Goal: Transaction & Acquisition: Purchase product/service

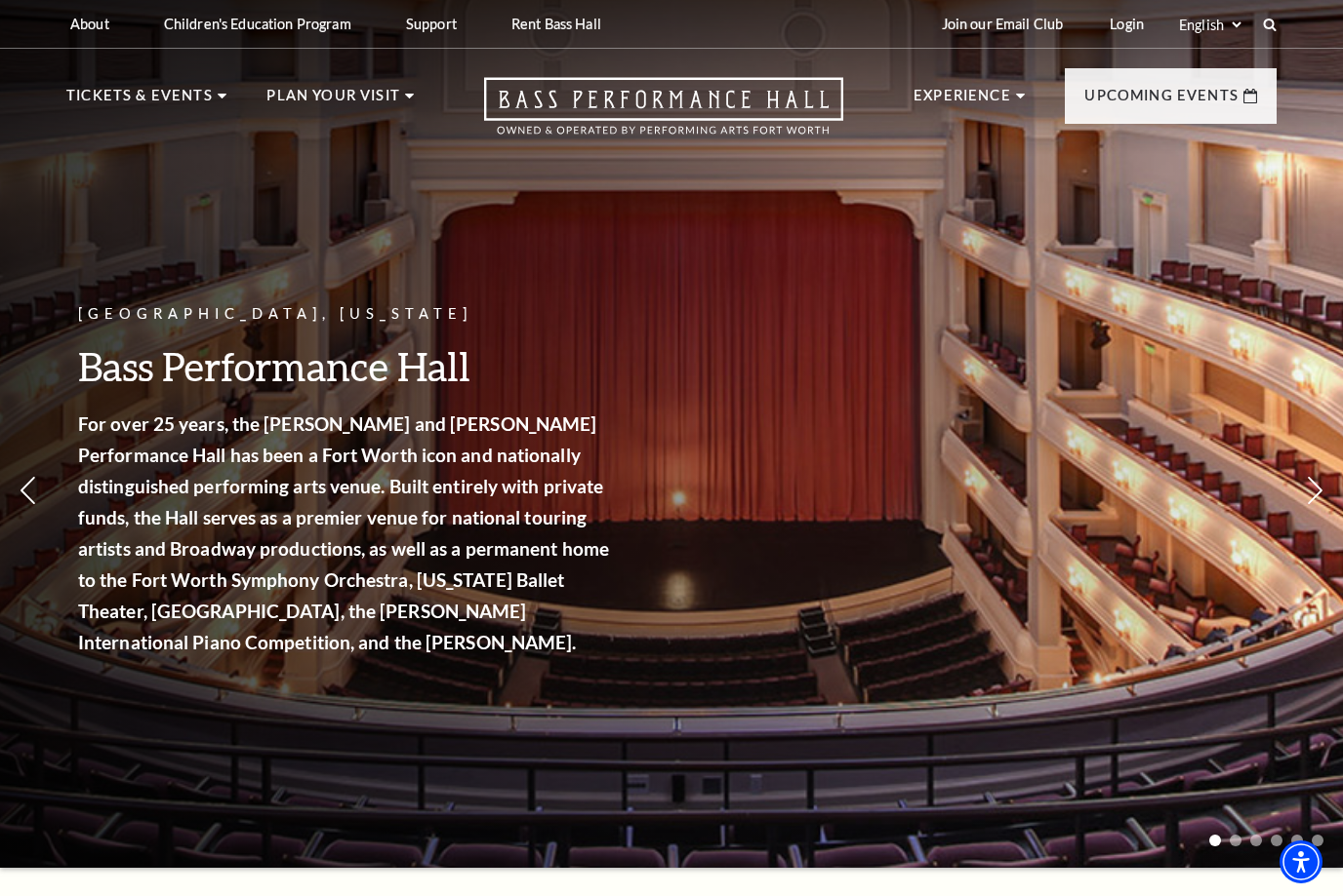
click at [703, 648] on link "View Full Calendar" at bounding box center [671, 676] width 227 height 55
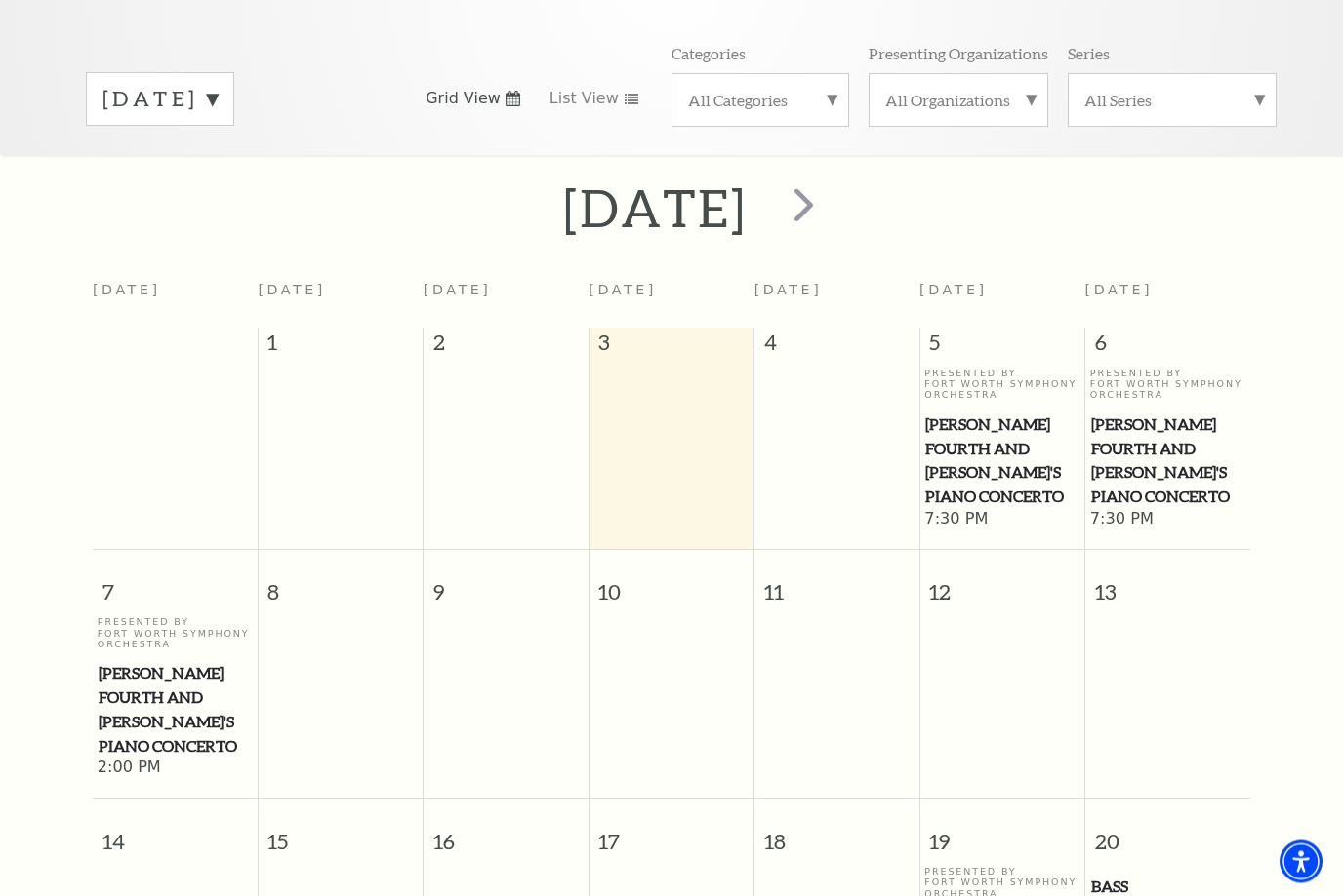
scroll to position [73, 0]
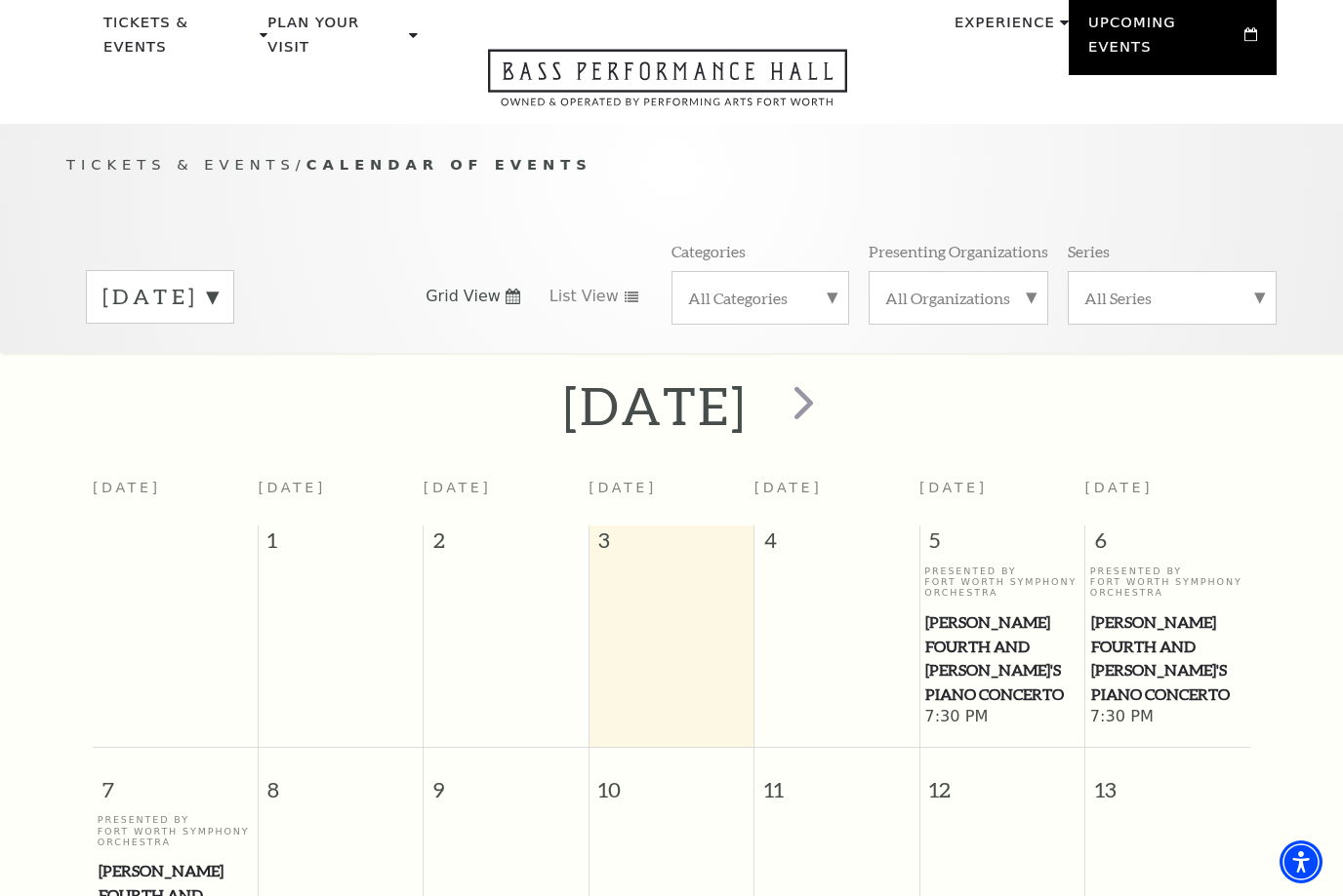
click at [832, 403] on span "next" at bounding box center [803, 401] width 56 height 56
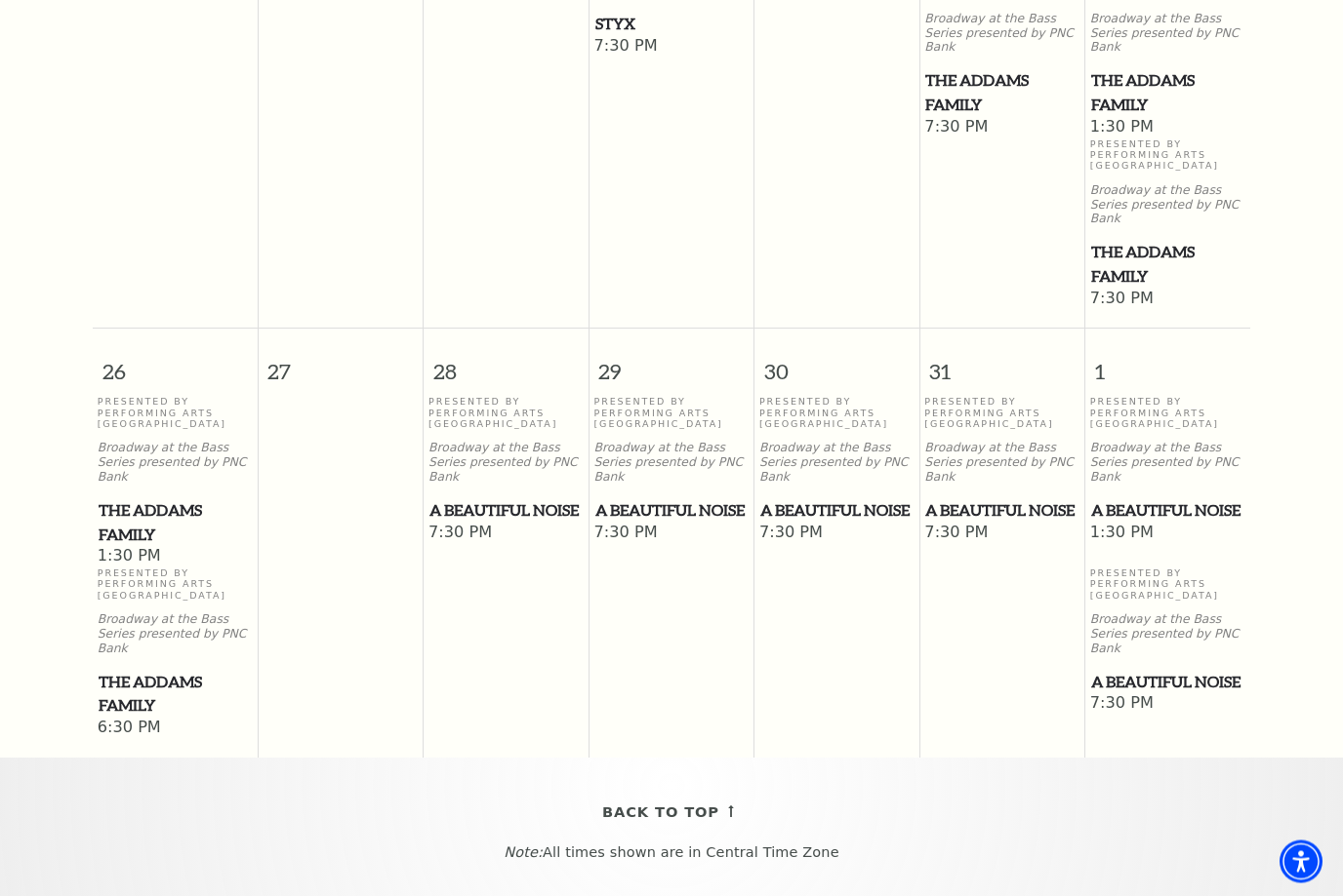
scroll to position [1544, 0]
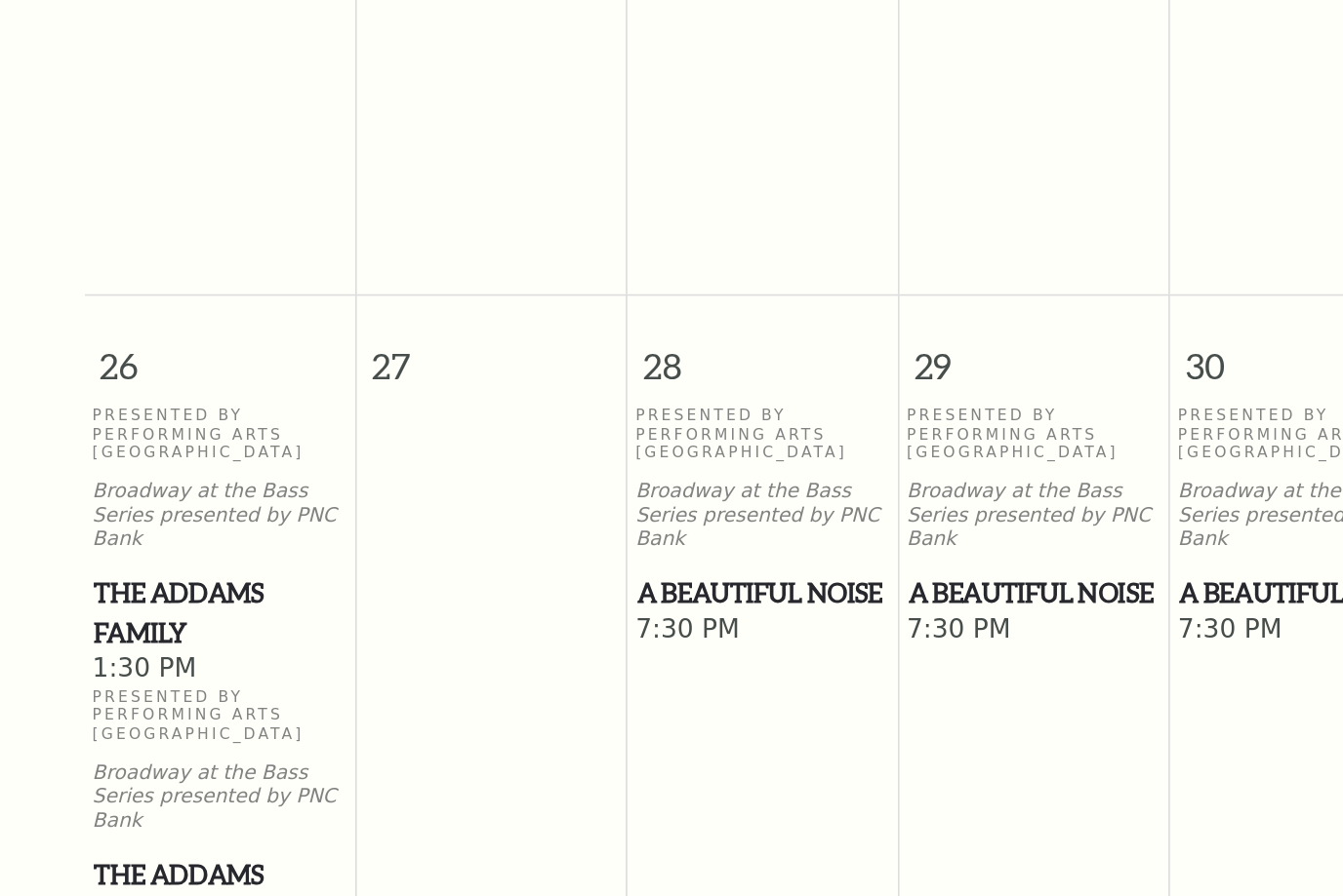
click at [99, 467] on span "The Addams Family" at bounding box center [175, 491] width 153 height 48
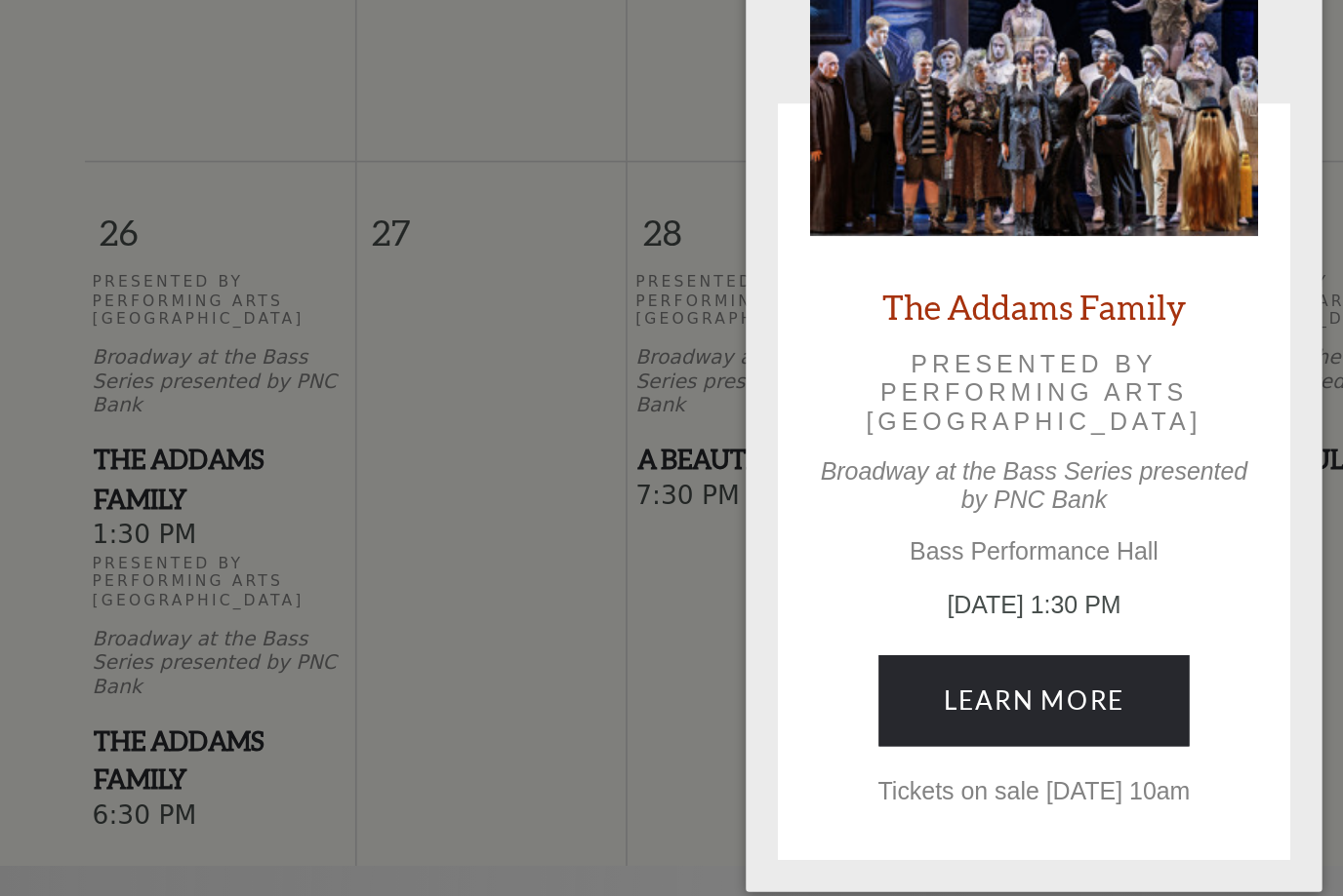
click at [672, 598] on link "Learn More" at bounding box center [672, 626] width 190 height 55
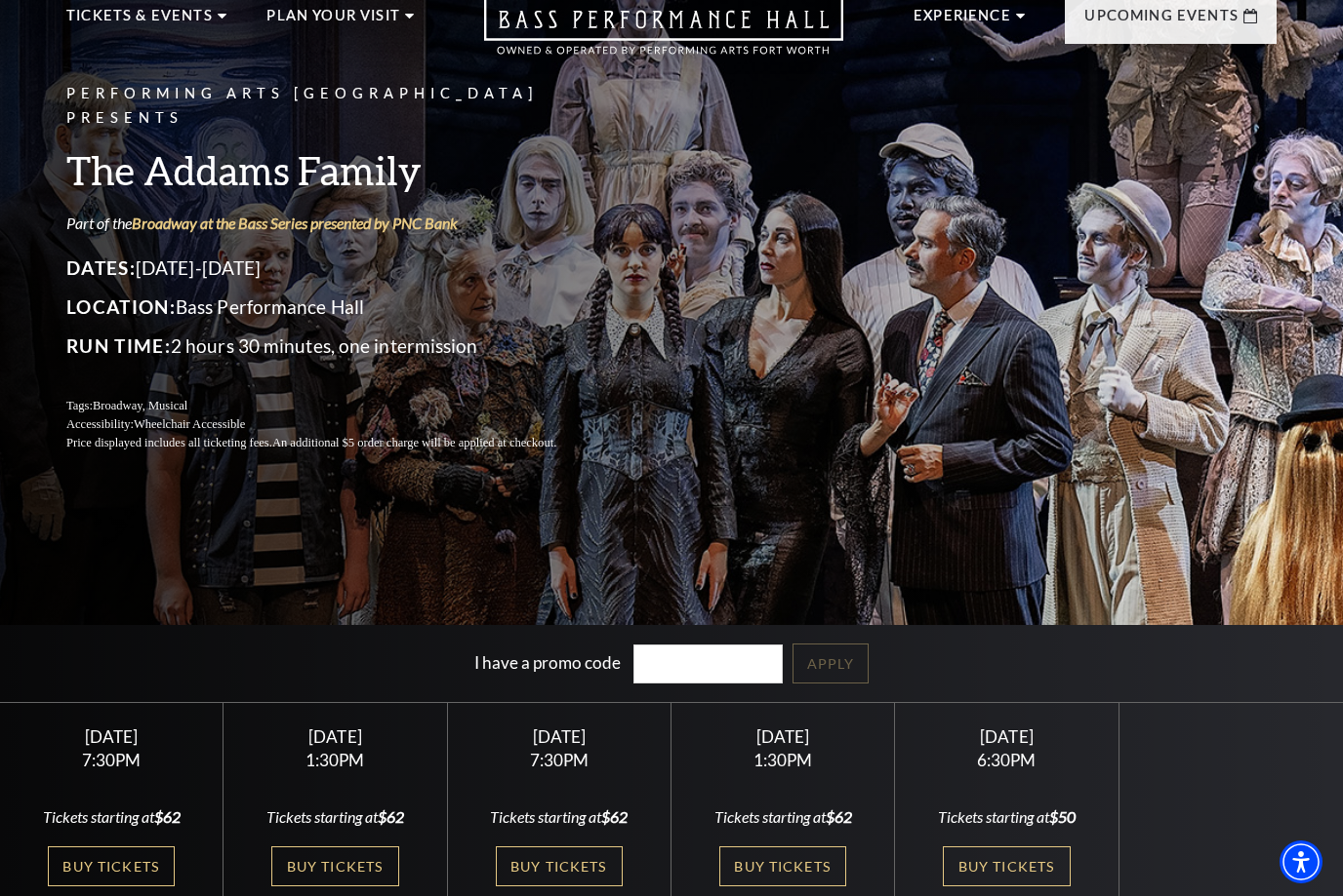
scroll to position [379, 0]
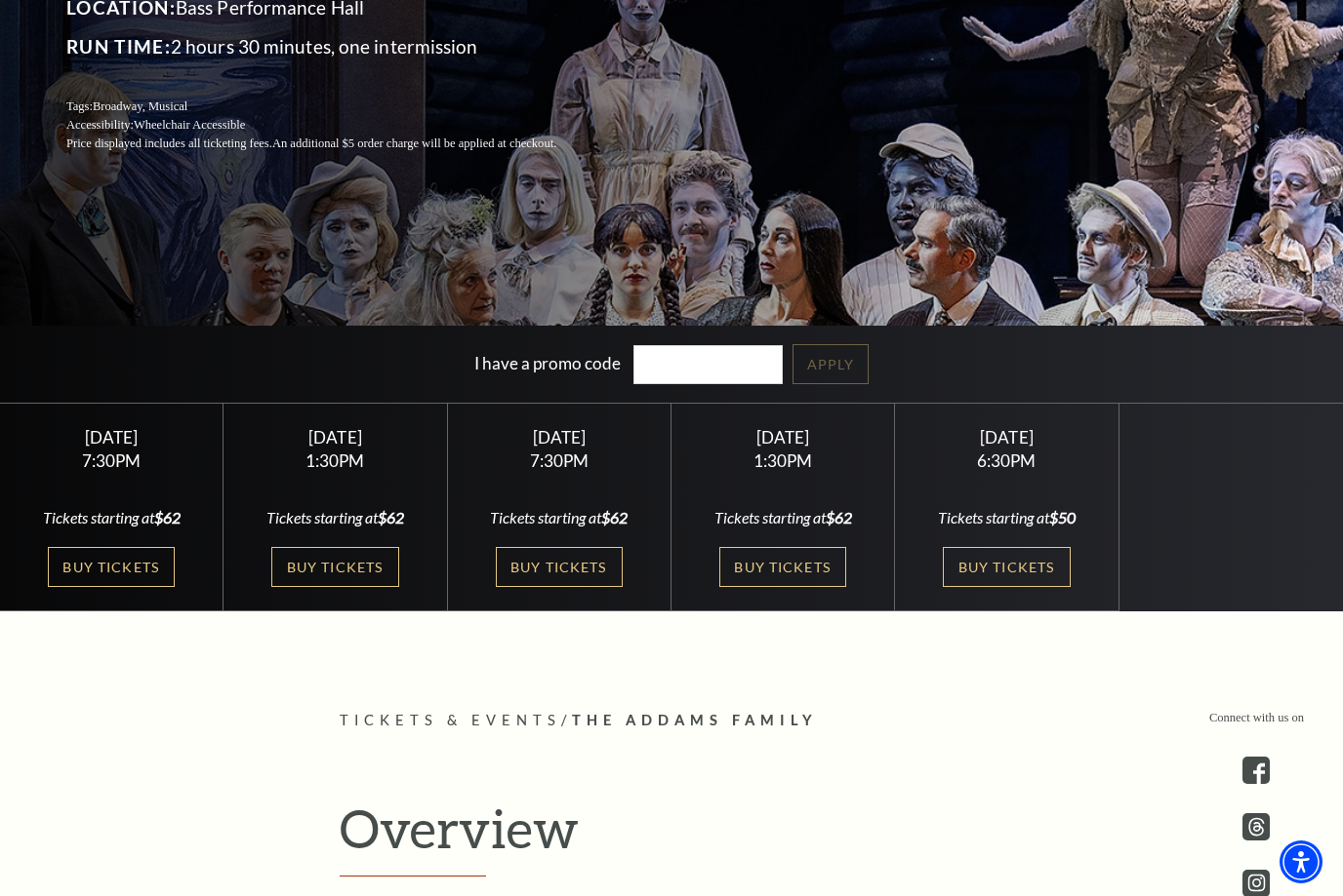
click at [354, 588] on link "Buy Tickets" at bounding box center [334, 567] width 126 height 40
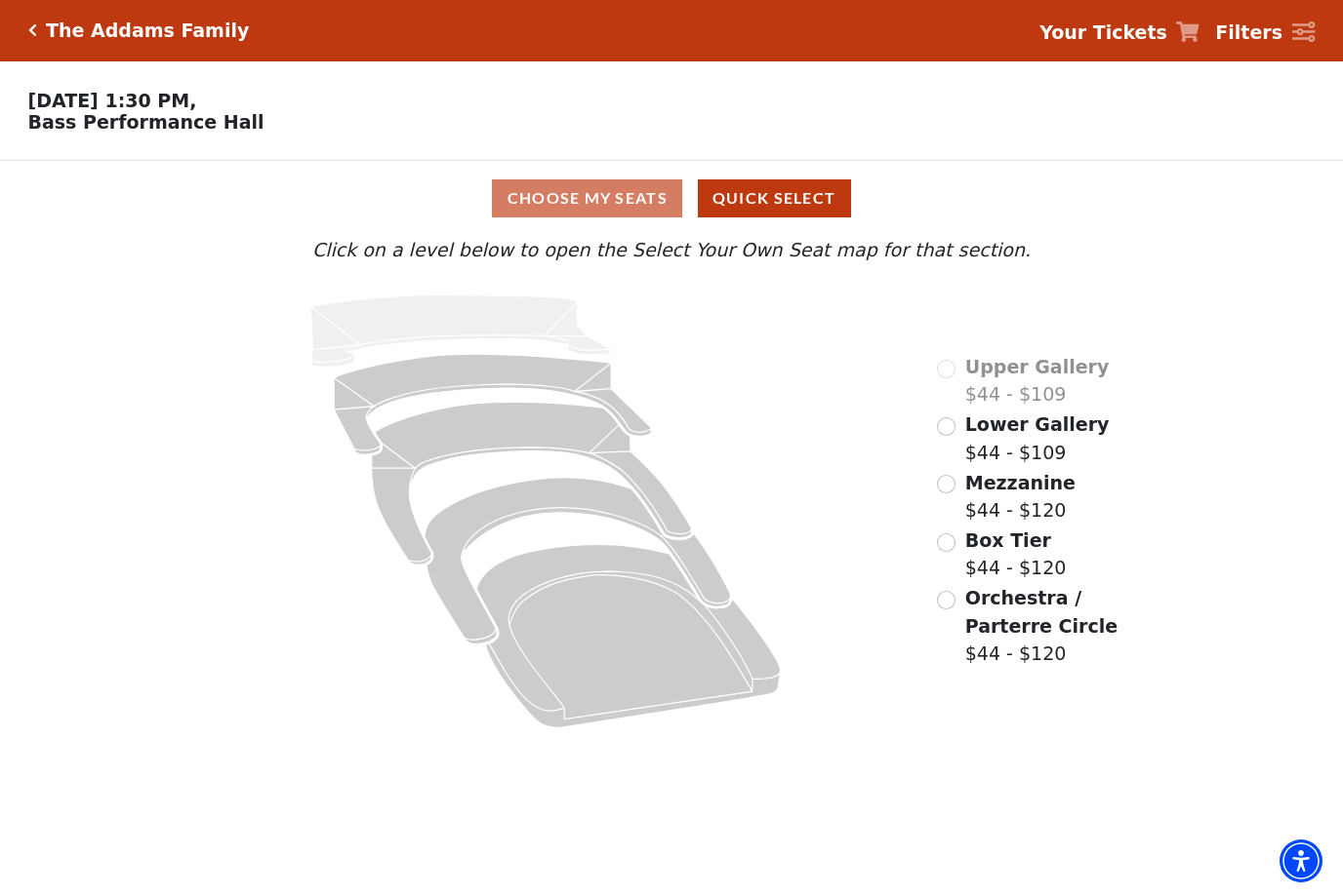
click at [792, 197] on button "Quick Select" at bounding box center [774, 199] width 153 height 38
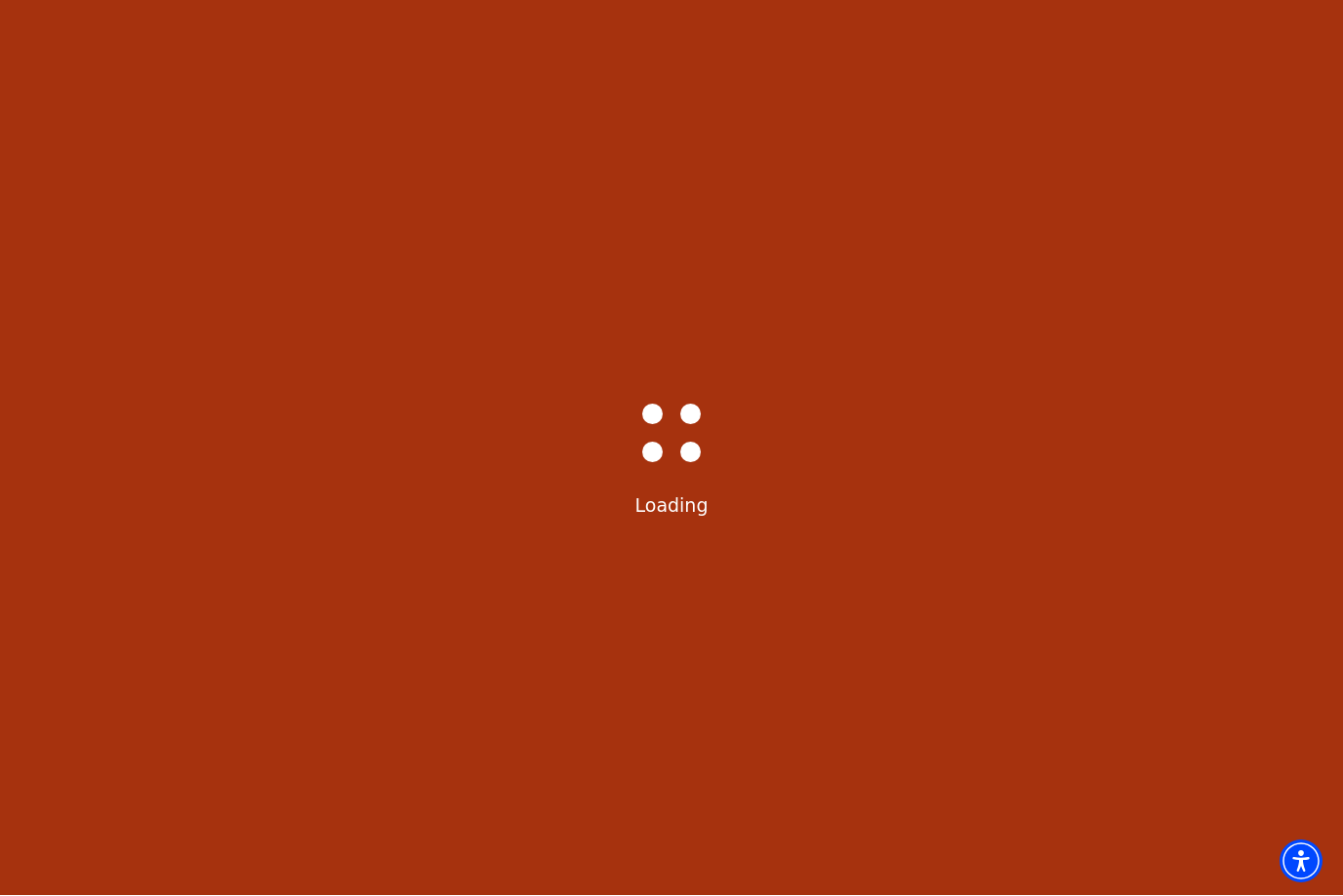
select select "6291"
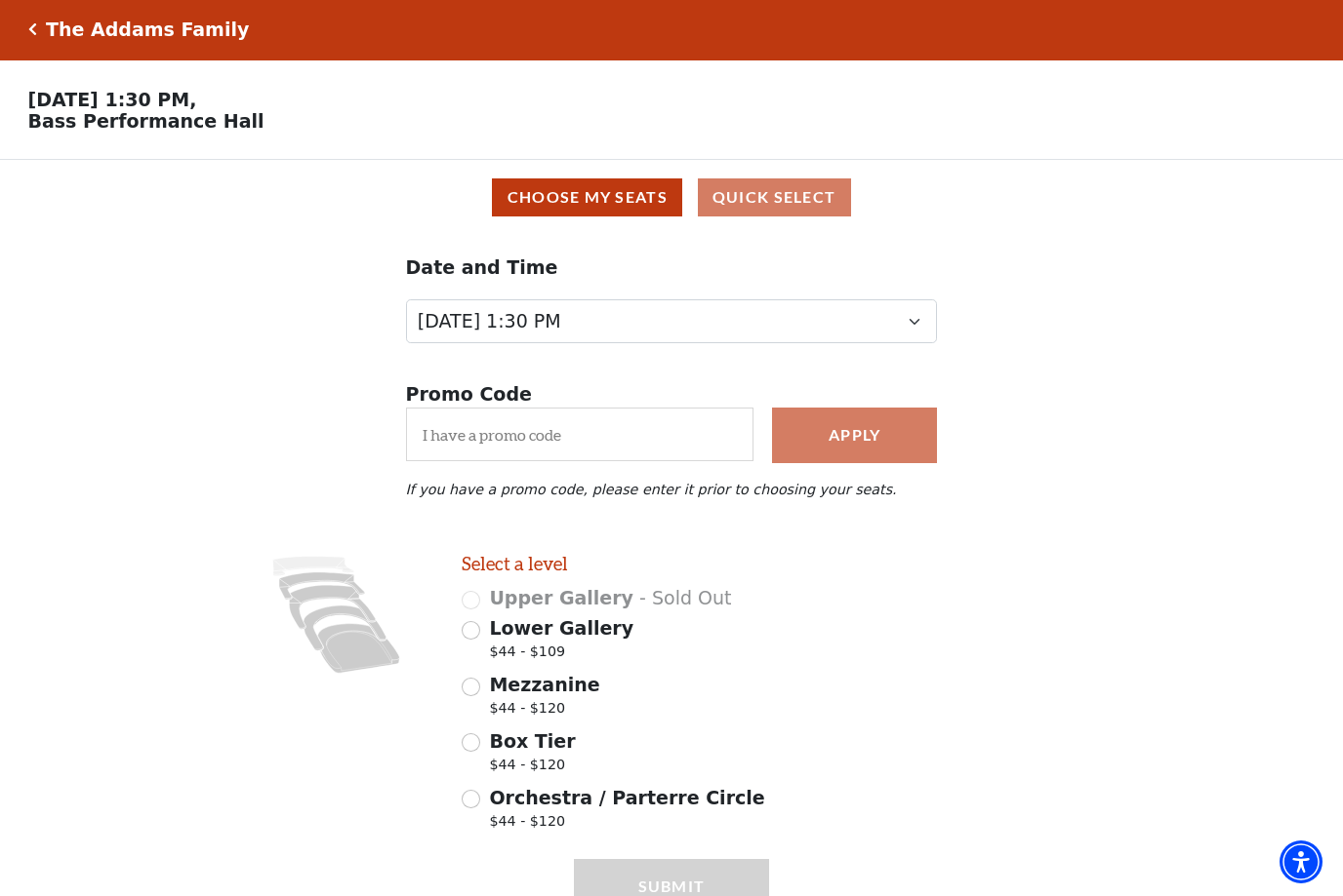
scroll to position [29, 0]
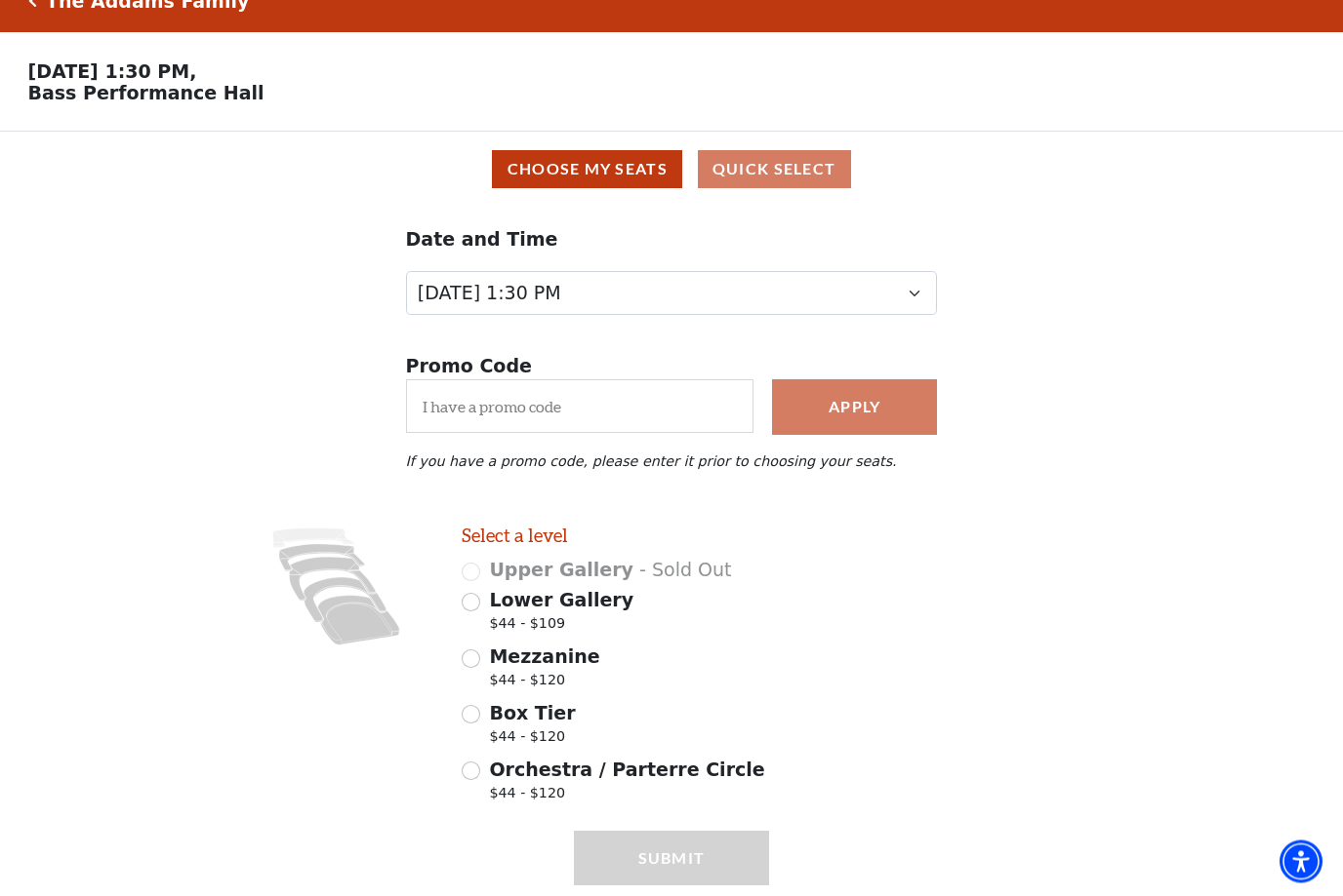
click at [474, 664] on input "Mezzanine $44 - $120" at bounding box center [470, 659] width 19 height 19
radio input "true"
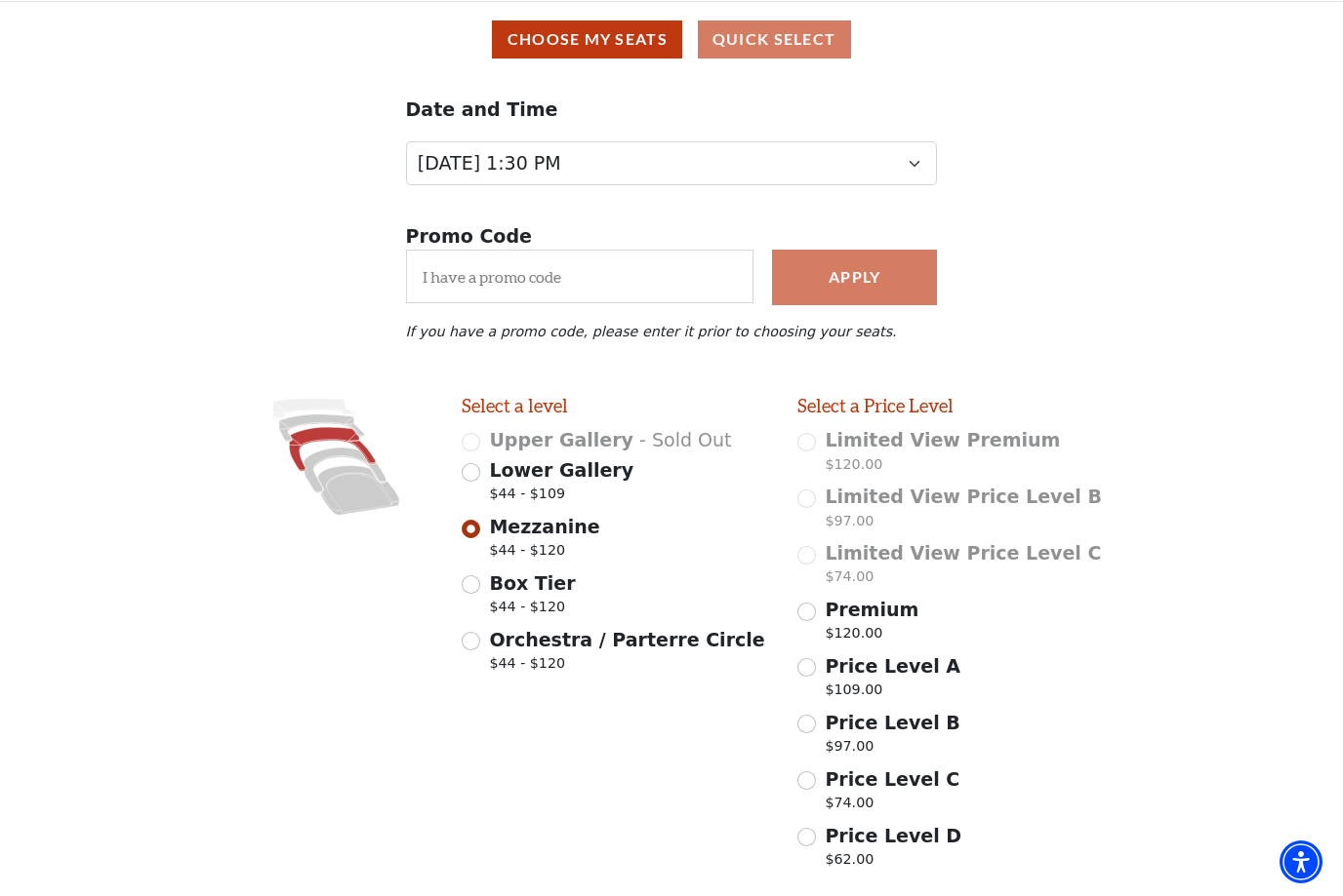
scroll to position [221, 0]
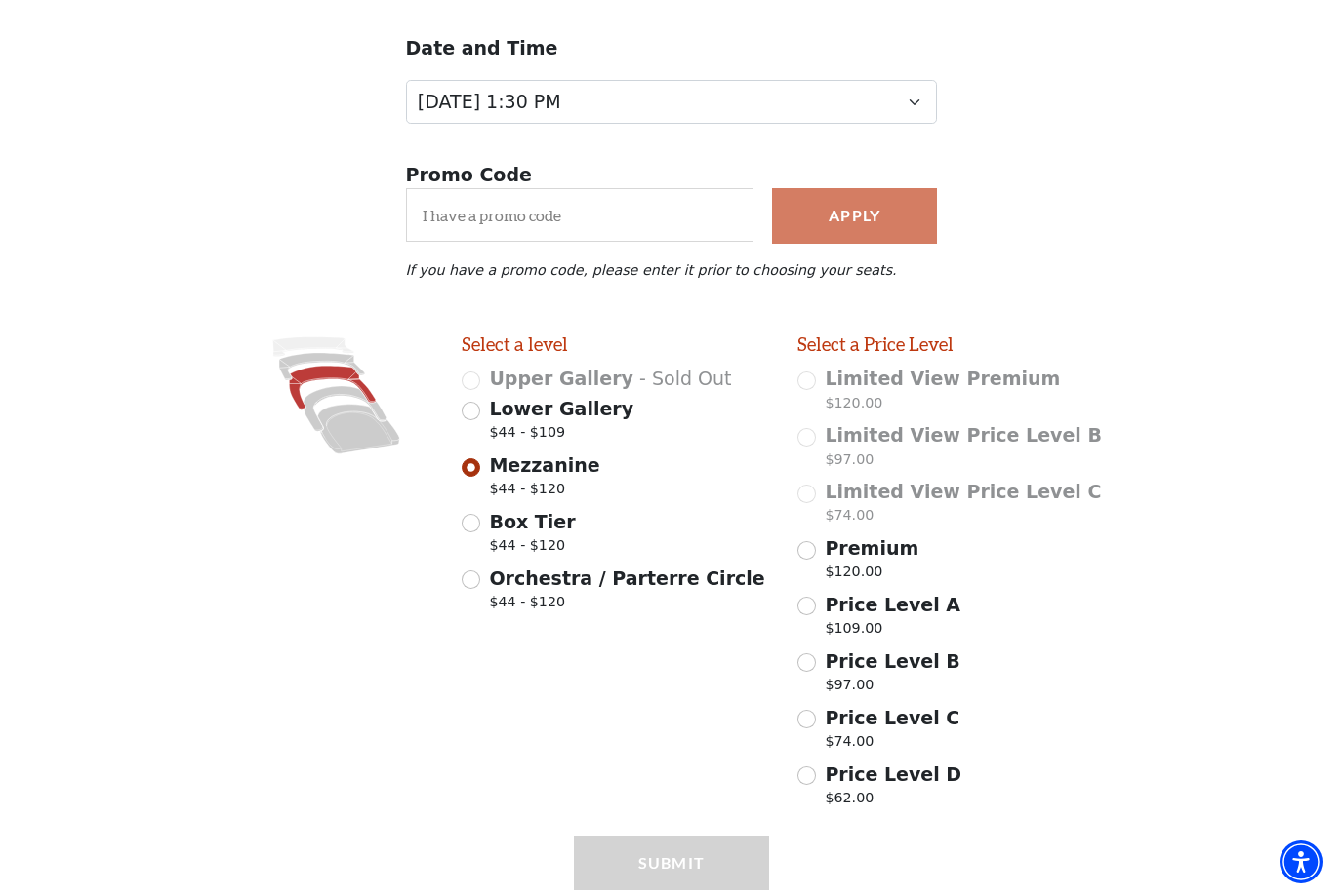
click at [801, 777] on input "Price Level D $62.00" at bounding box center [806, 776] width 19 height 19
radio input "true"
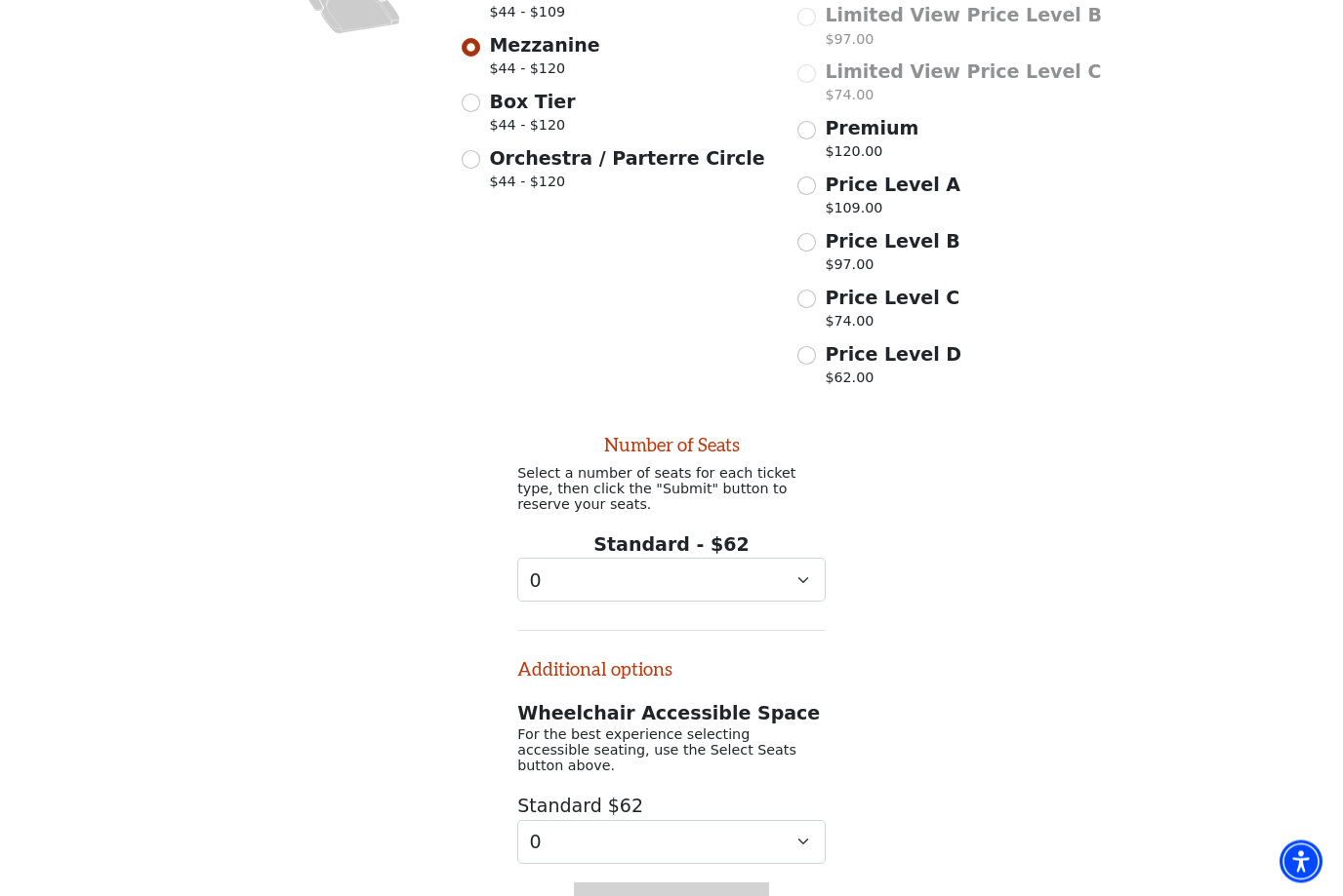
scroll to position [680, 0]
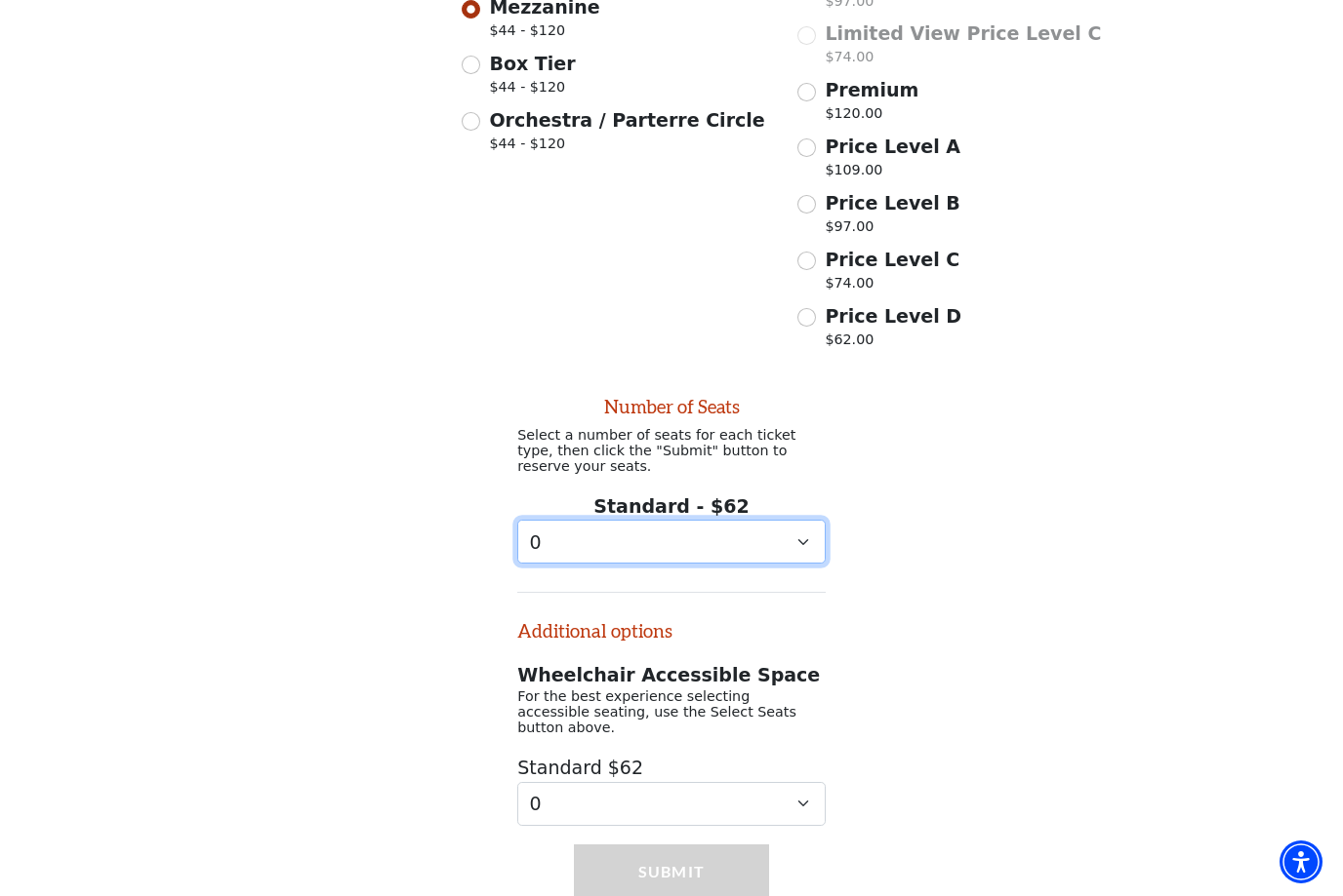
click at [778, 542] on select "0 1 2 3 4 5 6 7 8 9" at bounding box center [671, 542] width 309 height 44
select select "7"
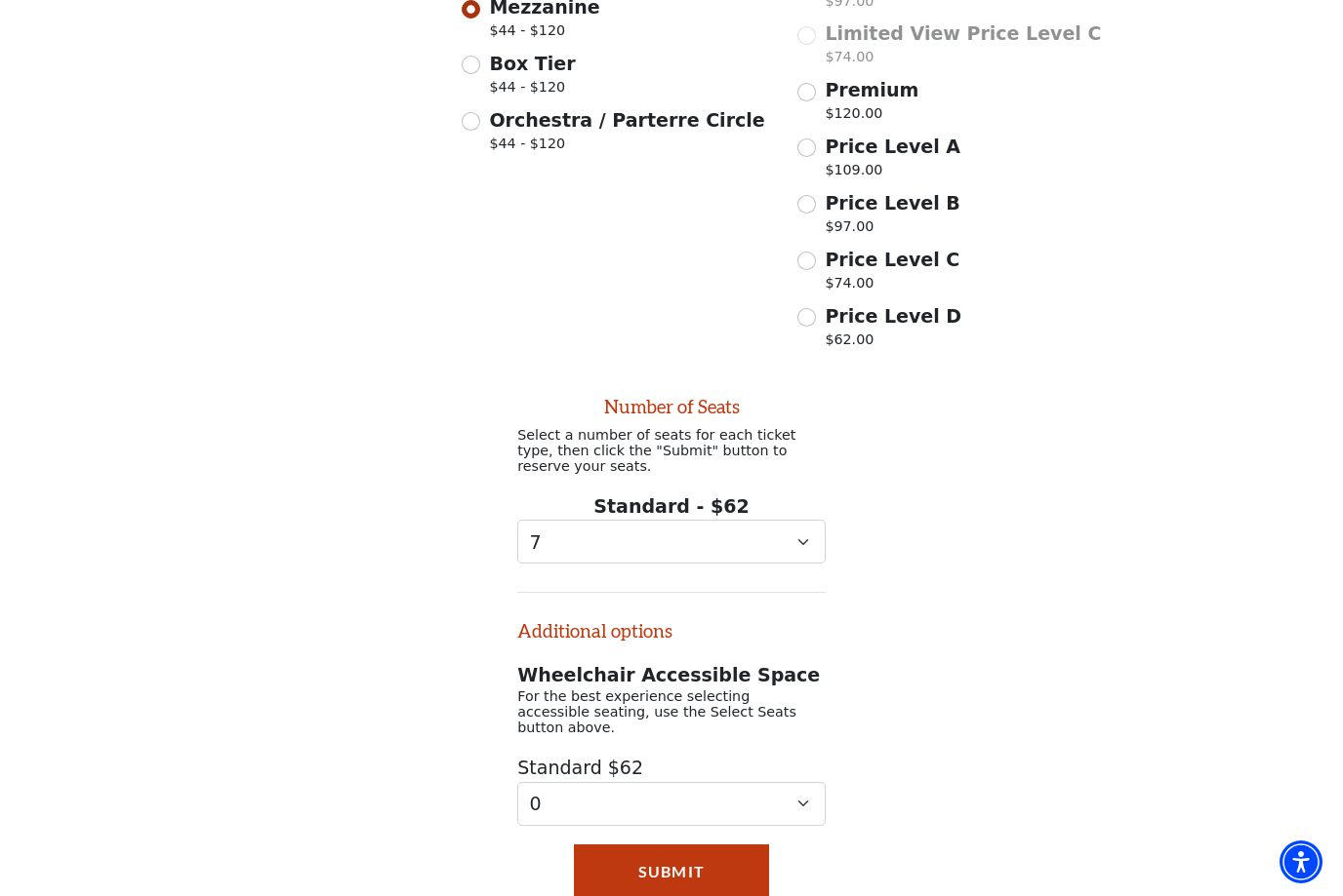
click at [703, 855] on button "Submit" at bounding box center [672, 872] width 196 height 55
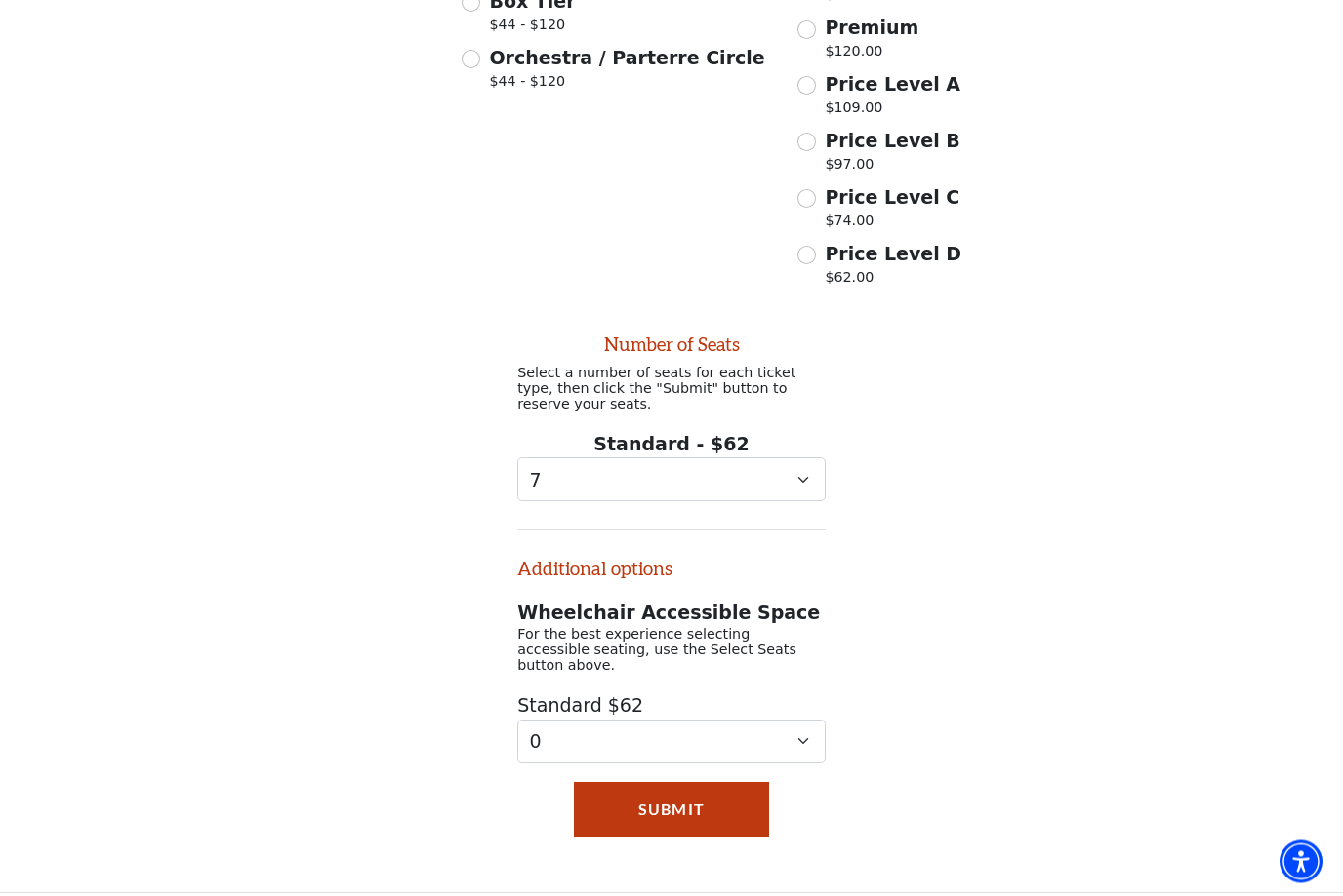
scroll to position [783, 0]
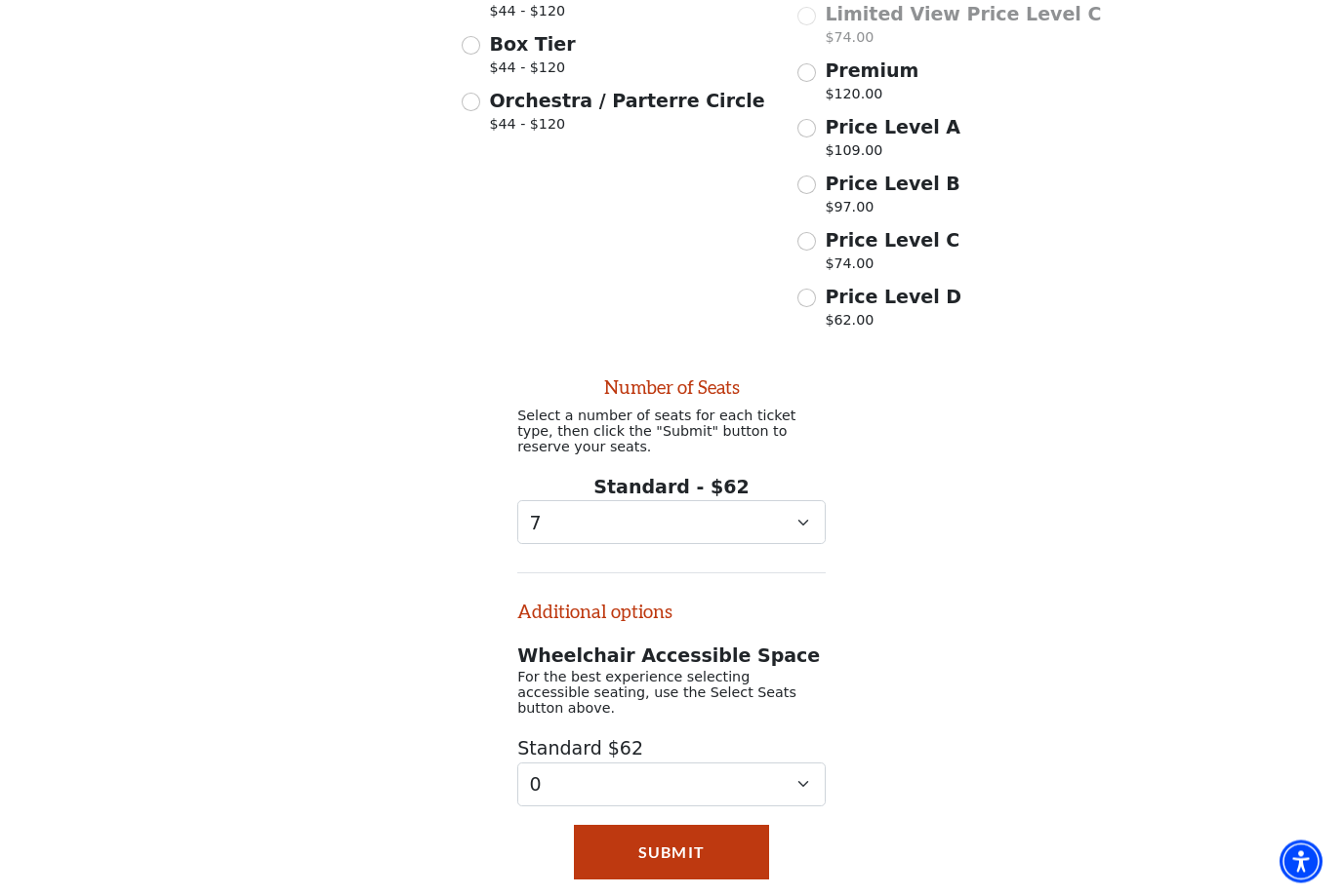
click at [806, 296] on input "Price Level D $62.00" at bounding box center [806, 299] width 19 height 19
radio input "true"
click at [723, 847] on button "Submit" at bounding box center [672, 853] width 196 height 55
click at [803, 527] on select "0 1 2 3 4 5 6 7 8 9" at bounding box center [671, 522] width 309 height 44
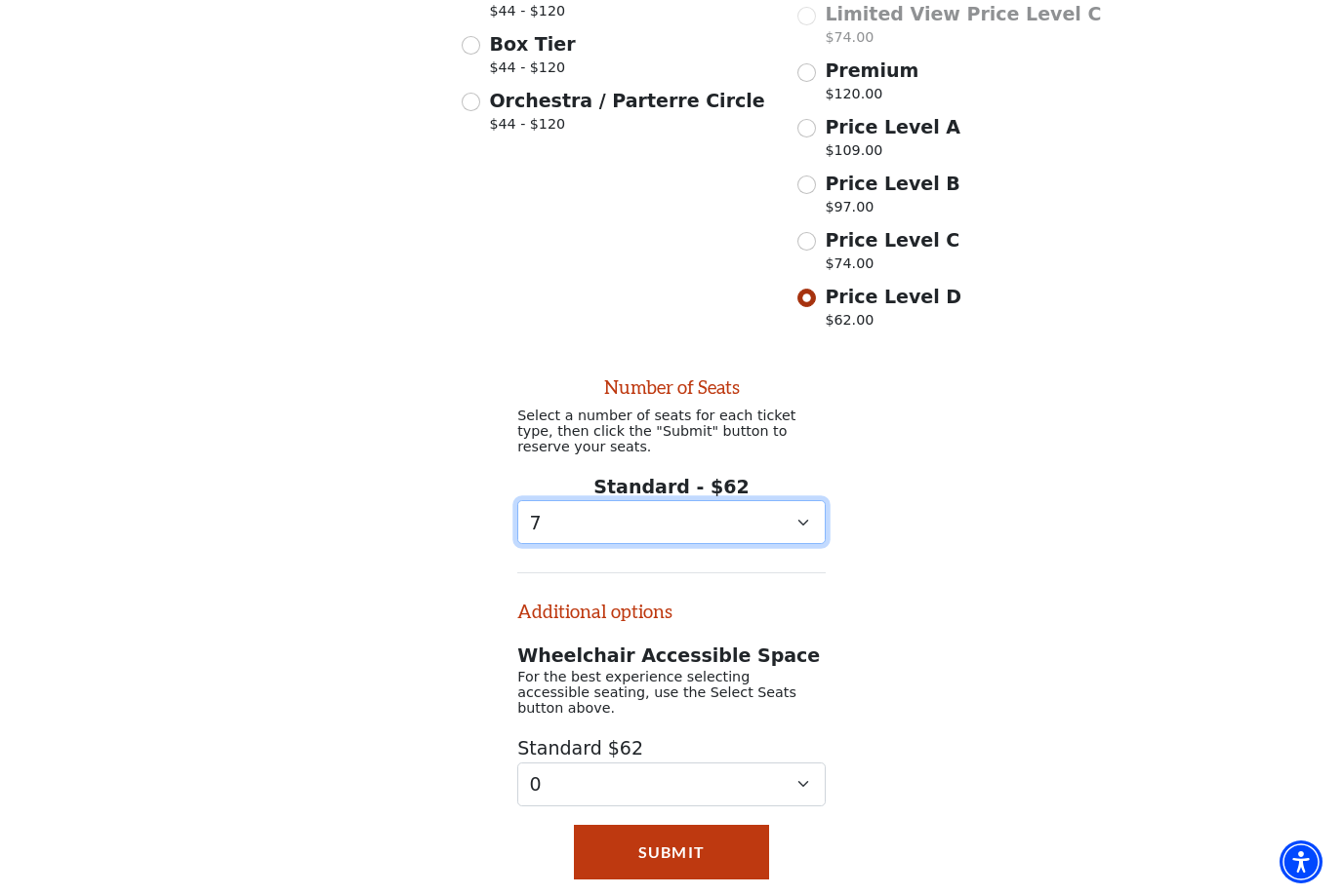
select select "5"
click at [720, 832] on button "Submit" at bounding box center [672, 853] width 196 height 55
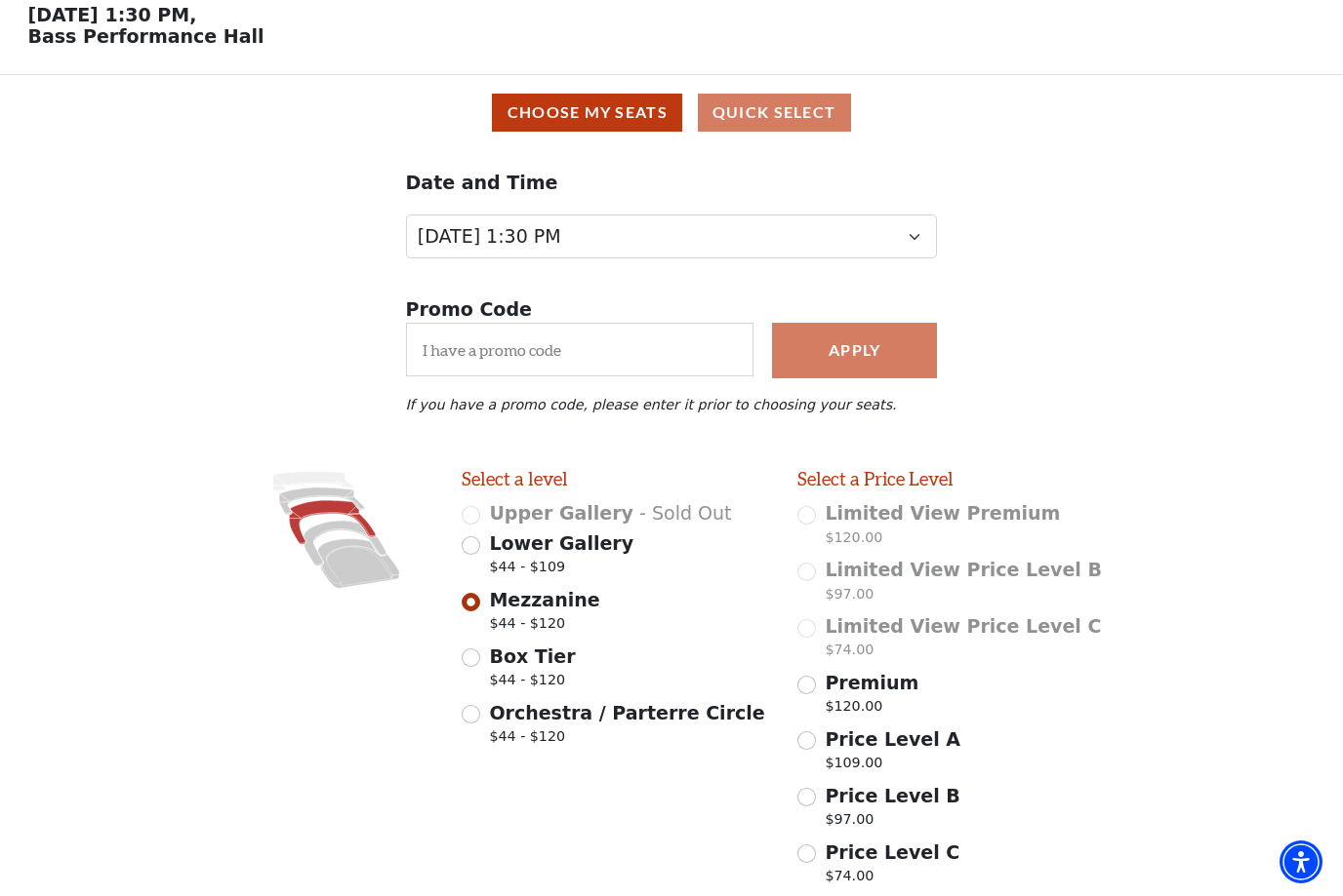
click at [476, 667] on input "Box Tier $44 - $120" at bounding box center [470, 657] width 19 height 19
radio input "true"
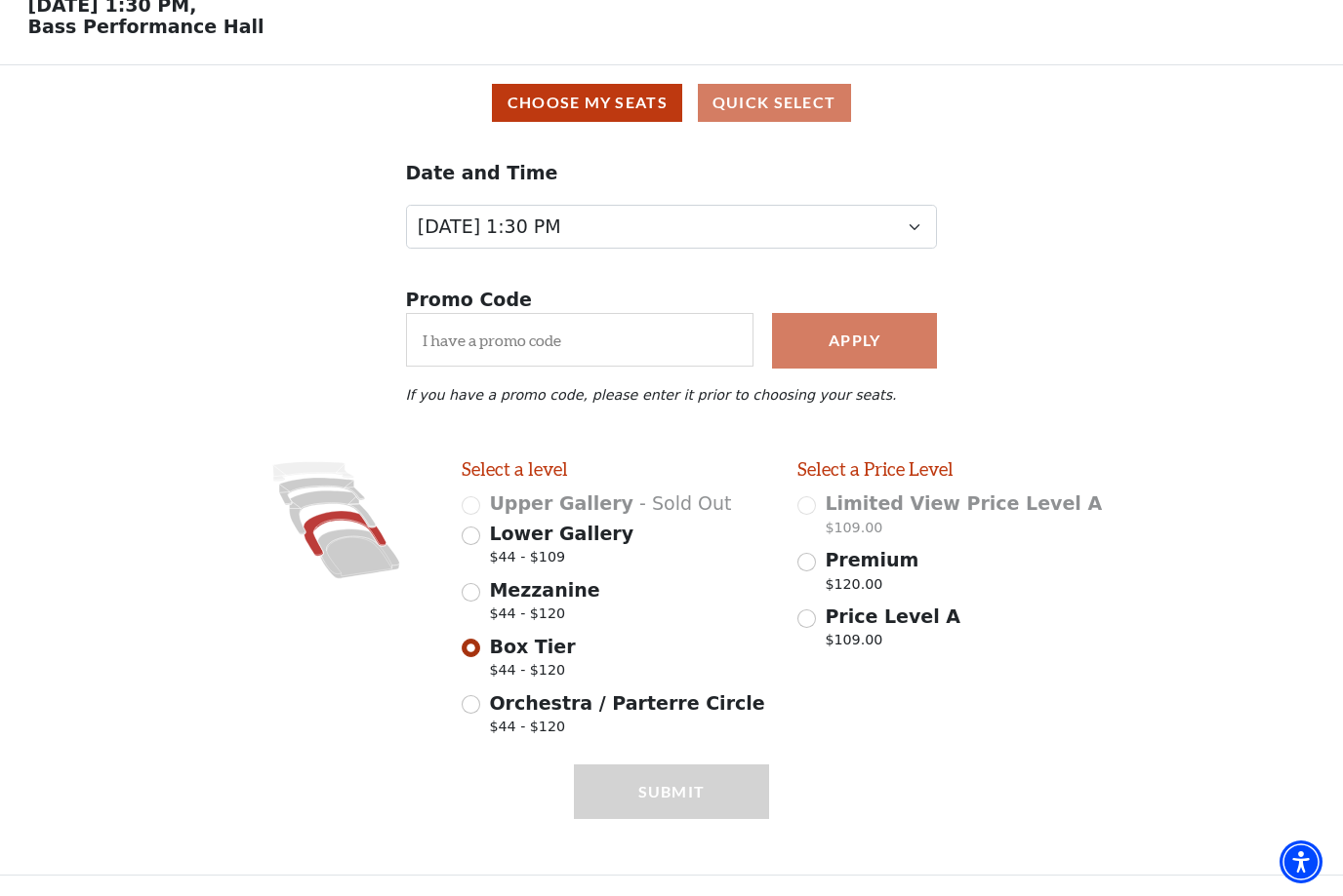
scroll to position [131, 0]
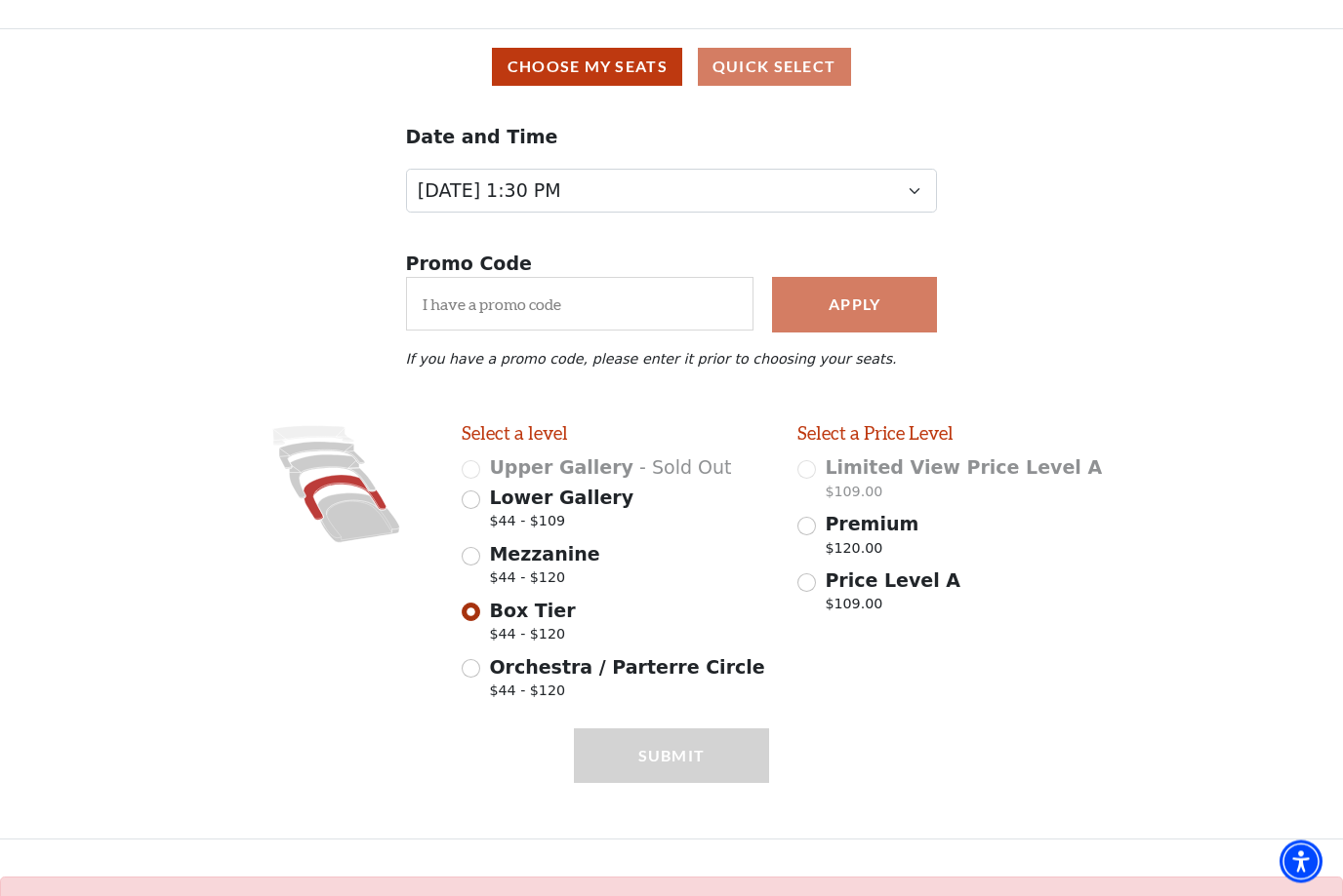
click at [477, 666] on input "Orchestra / Parterre Circle $44 - $120" at bounding box center [470, 669] width 19 height 19
radio input "true"
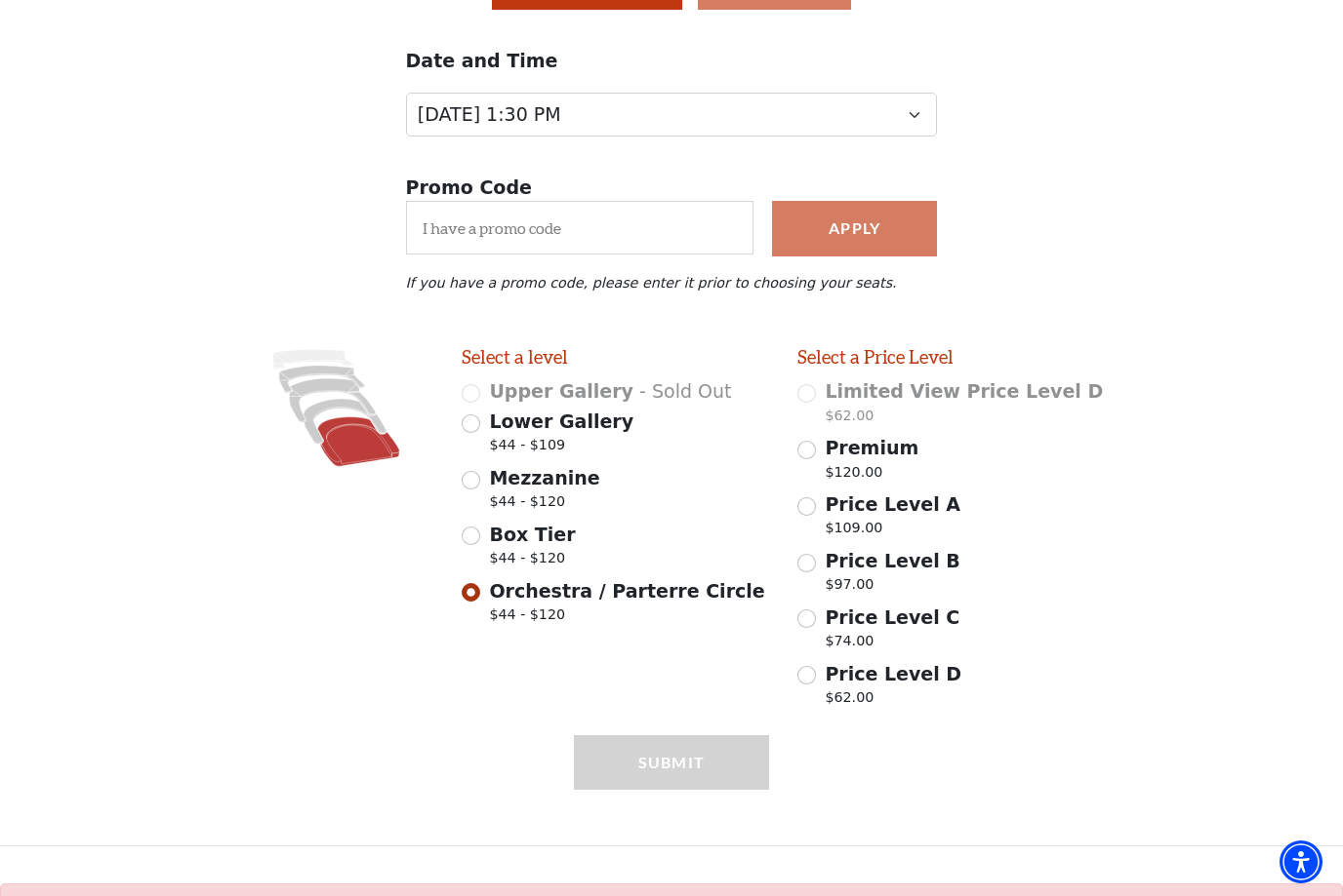
scroll to position [213, 0]
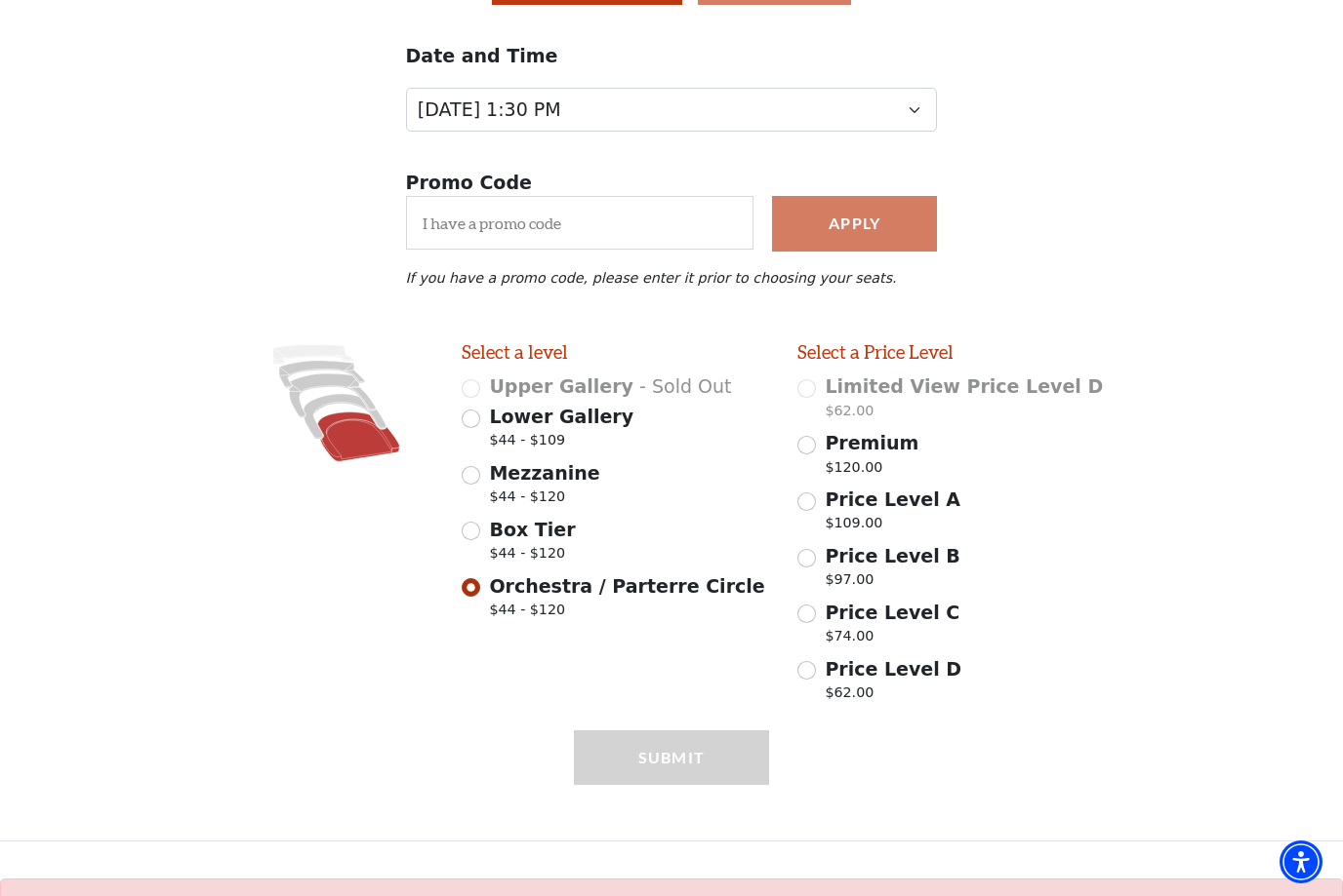
click at [803, 674] on input "Price Level D $62.00" at bounding box center [806, 670] width 19 height 19
radio input "true"
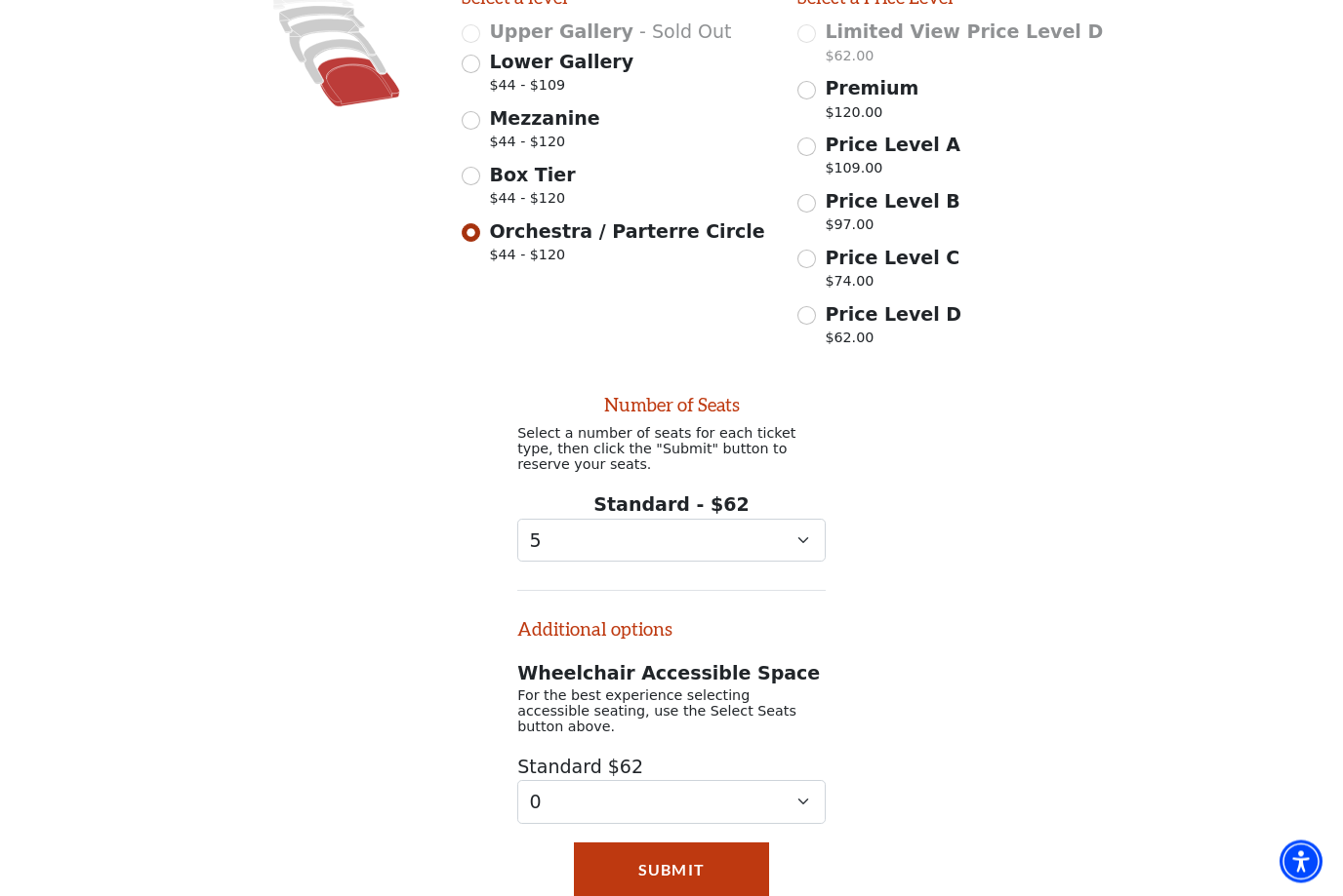
scroll to position [672, 0]
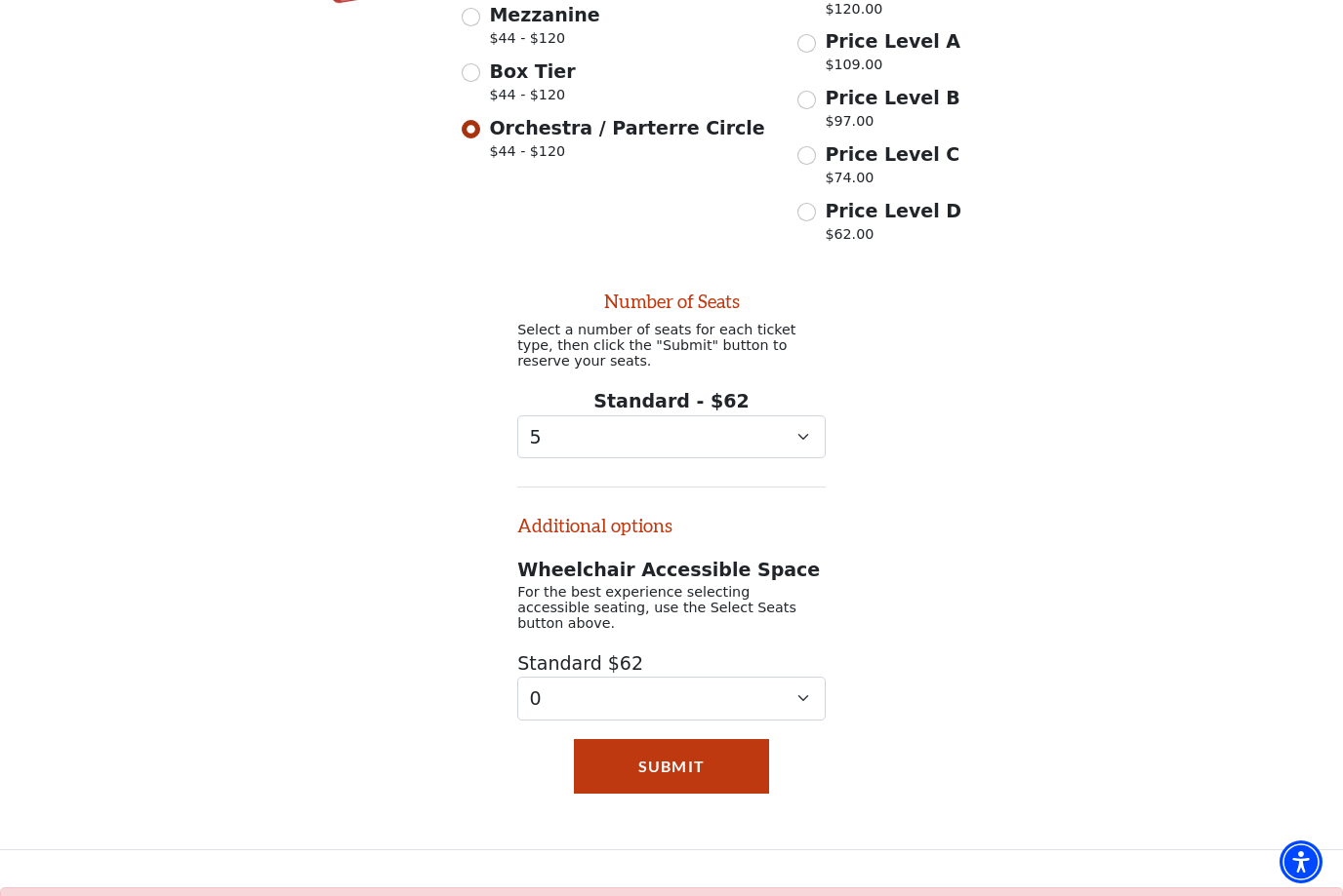
click at [718, 769] on button "Submit" at bounding box center [672, 767] width 196 height 55
click at [788, 436] on select "0 1 2 3 4 5 6 7 8 9" at bounding box center [671, 437] width 309 height 44
select select "7"
click at [745, 759] on button "Submit" at bounding box center [672, 767] width 196 height 55
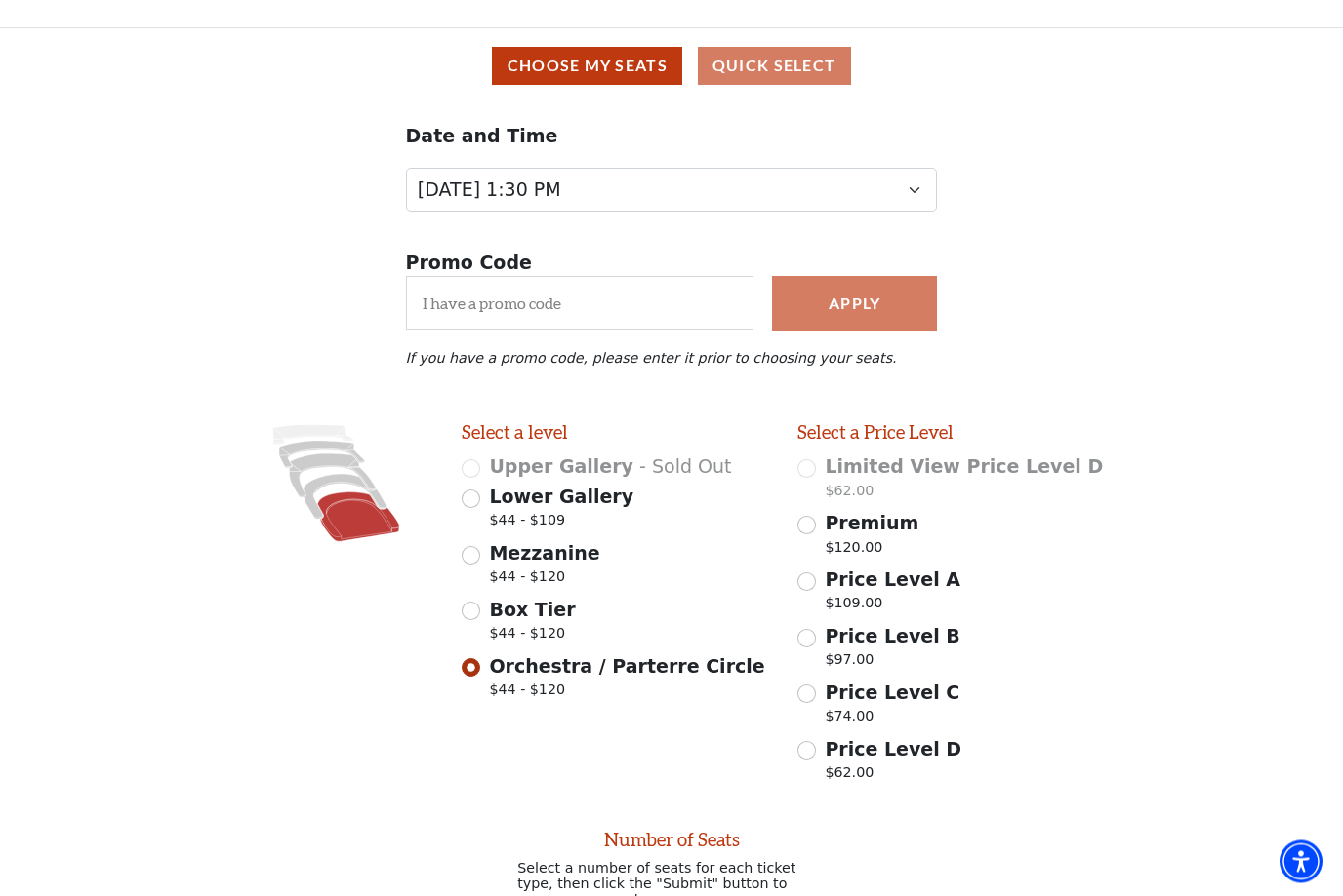
scroll to position [32, 0]
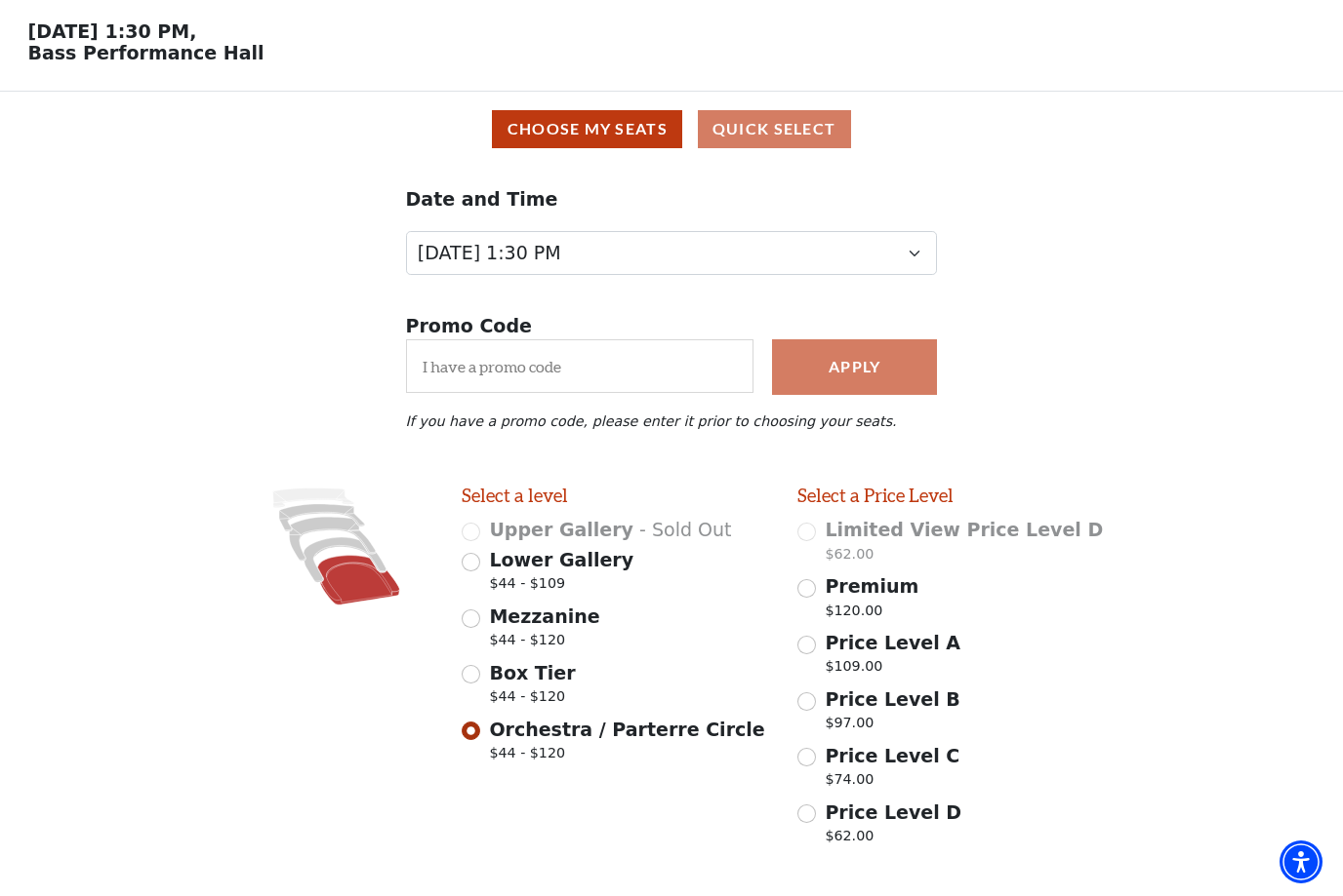
click at [806, 698] on input "Price Level B $97.00" at bounding box center [806, 701] width 19 height 19
radio input "true"
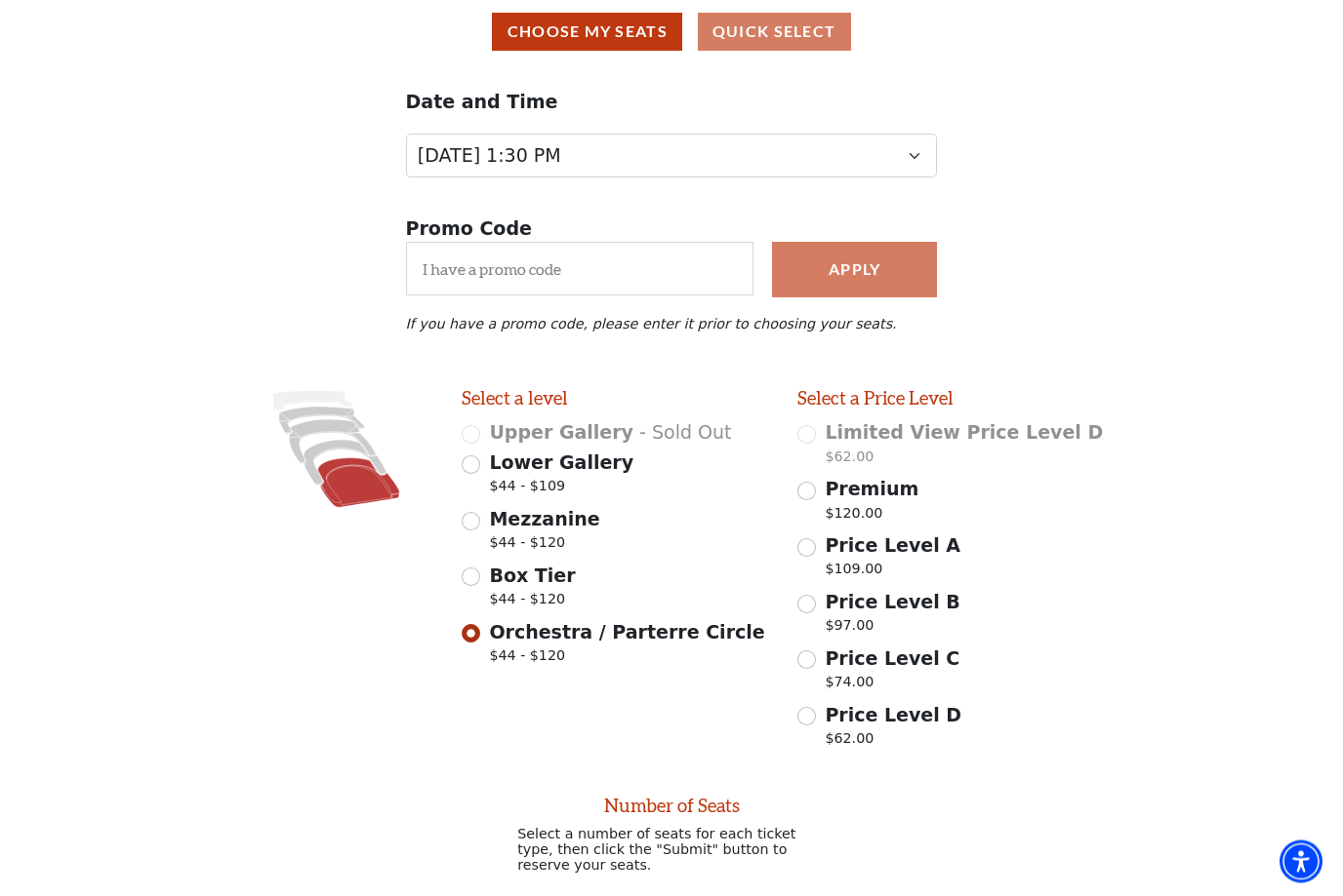
scroll to position [672, 0]
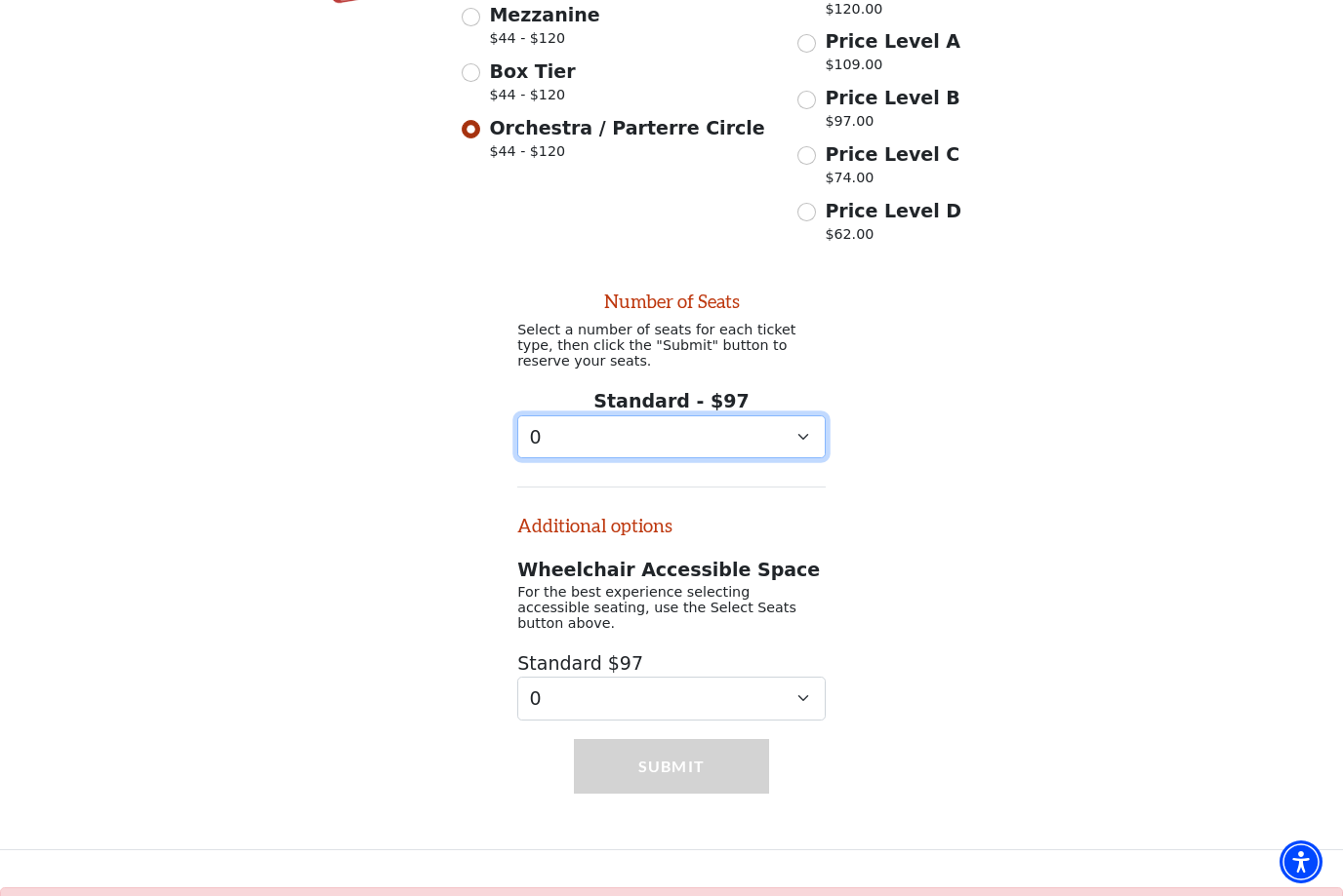
click at [795, 450] on select "0 1 2 3 4 5 6 7 8 9" at bounding box center [671, 437] width 309 height 44
select select "5"
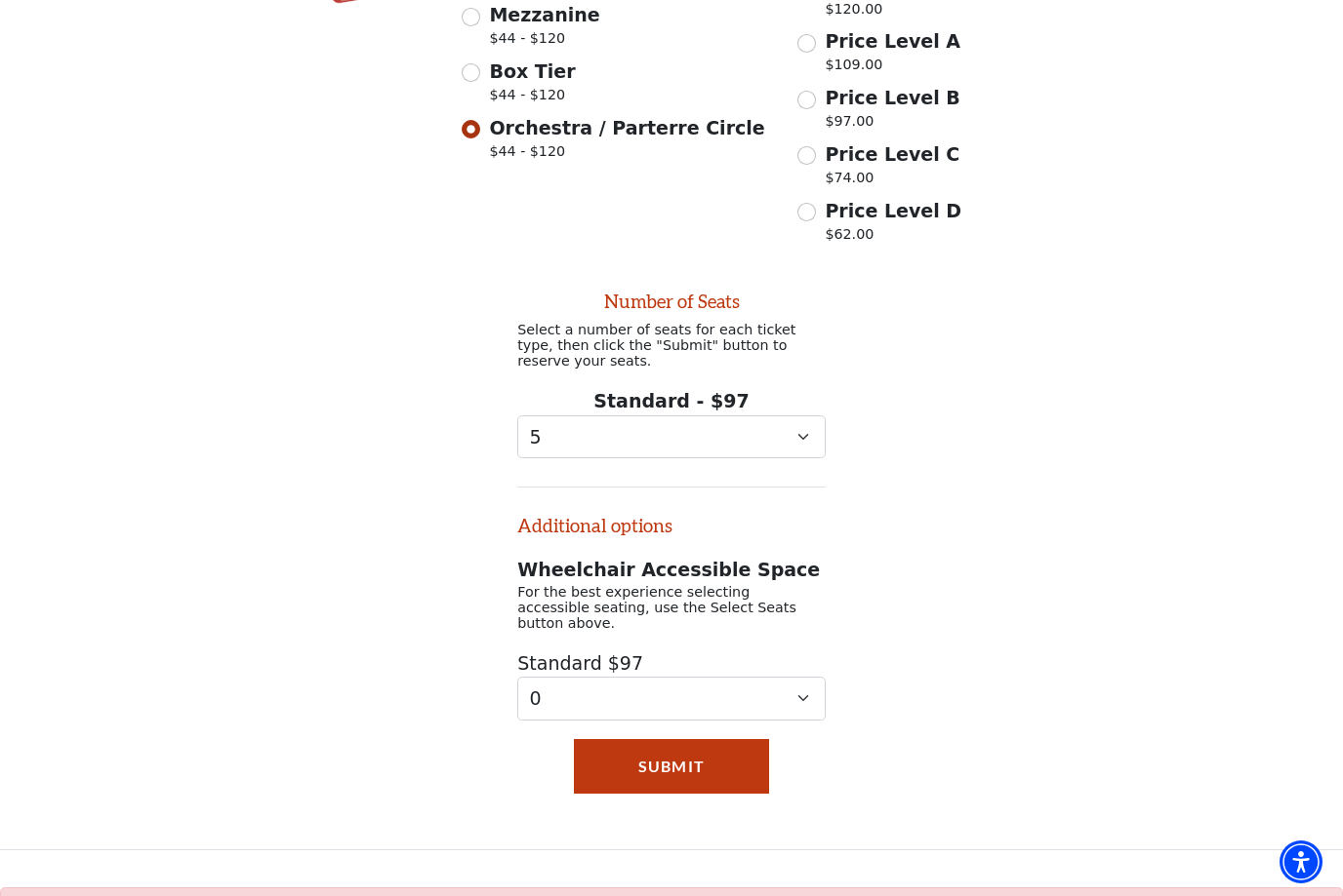
click at [722, 768] on button "Submit" at bounding box center [672, 767] width 196 height 55
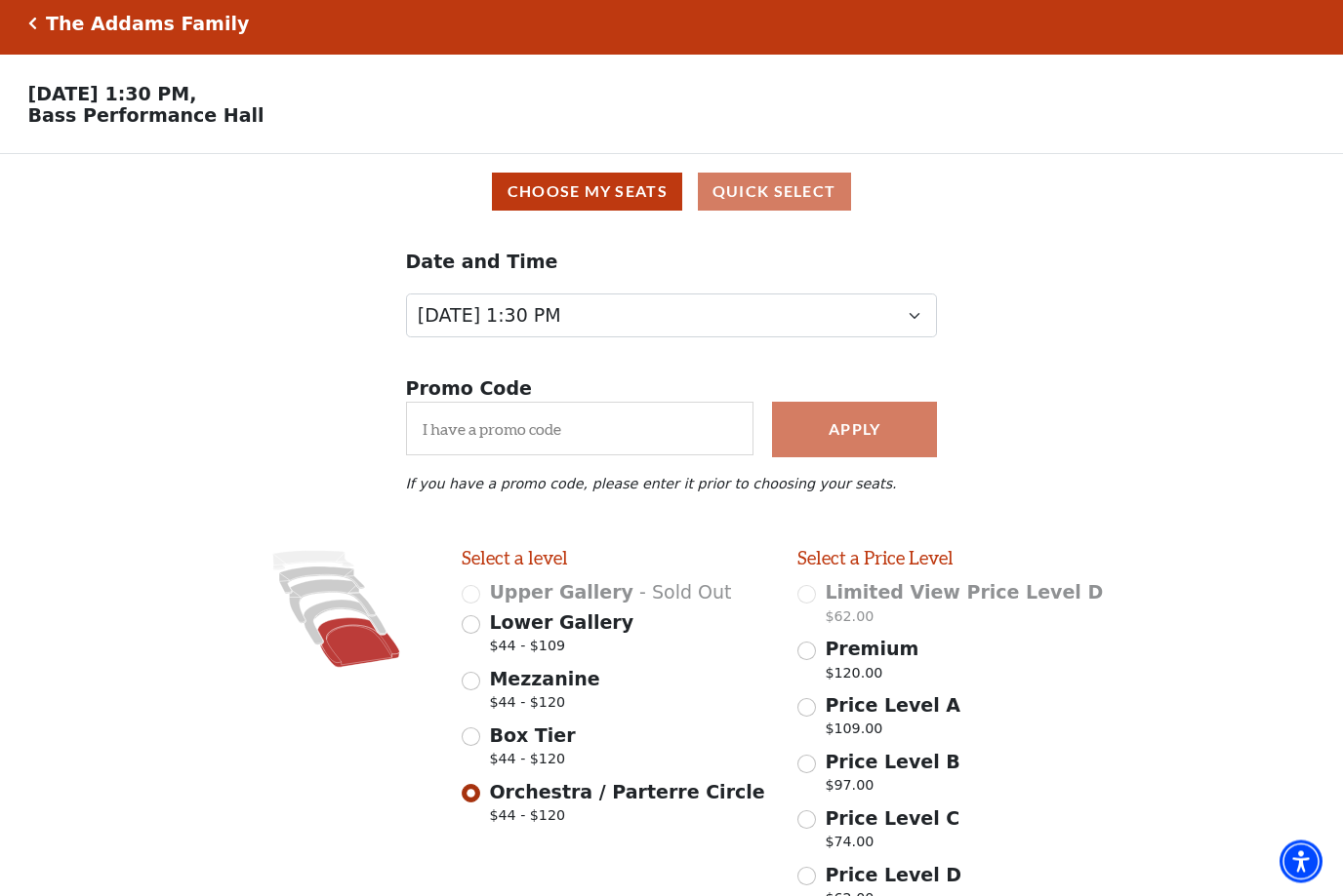
scroll to position [0, 0]
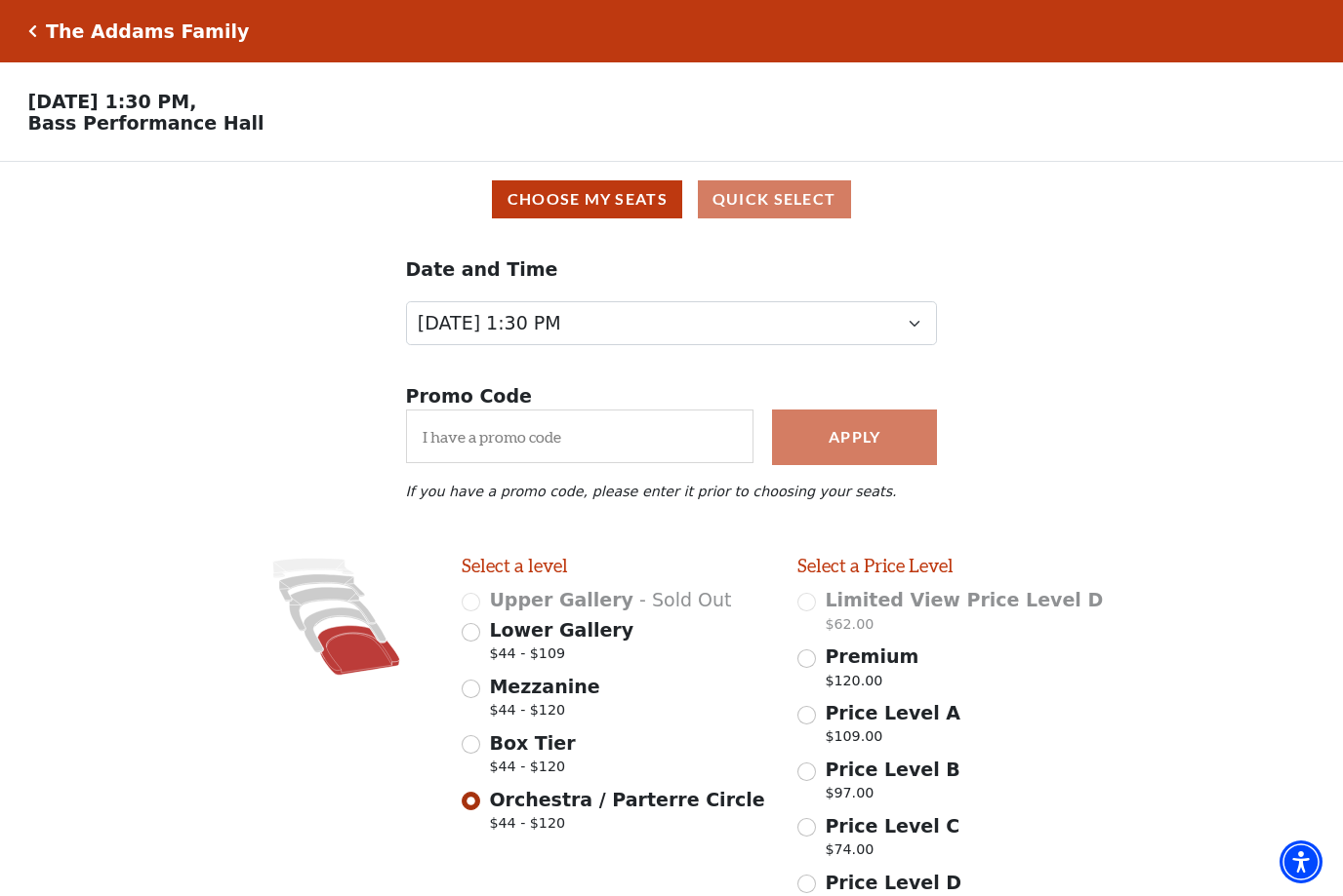
click at [626, 203] on button "Choose My Seats" at bounding box center [587, 199] width 190 height 38
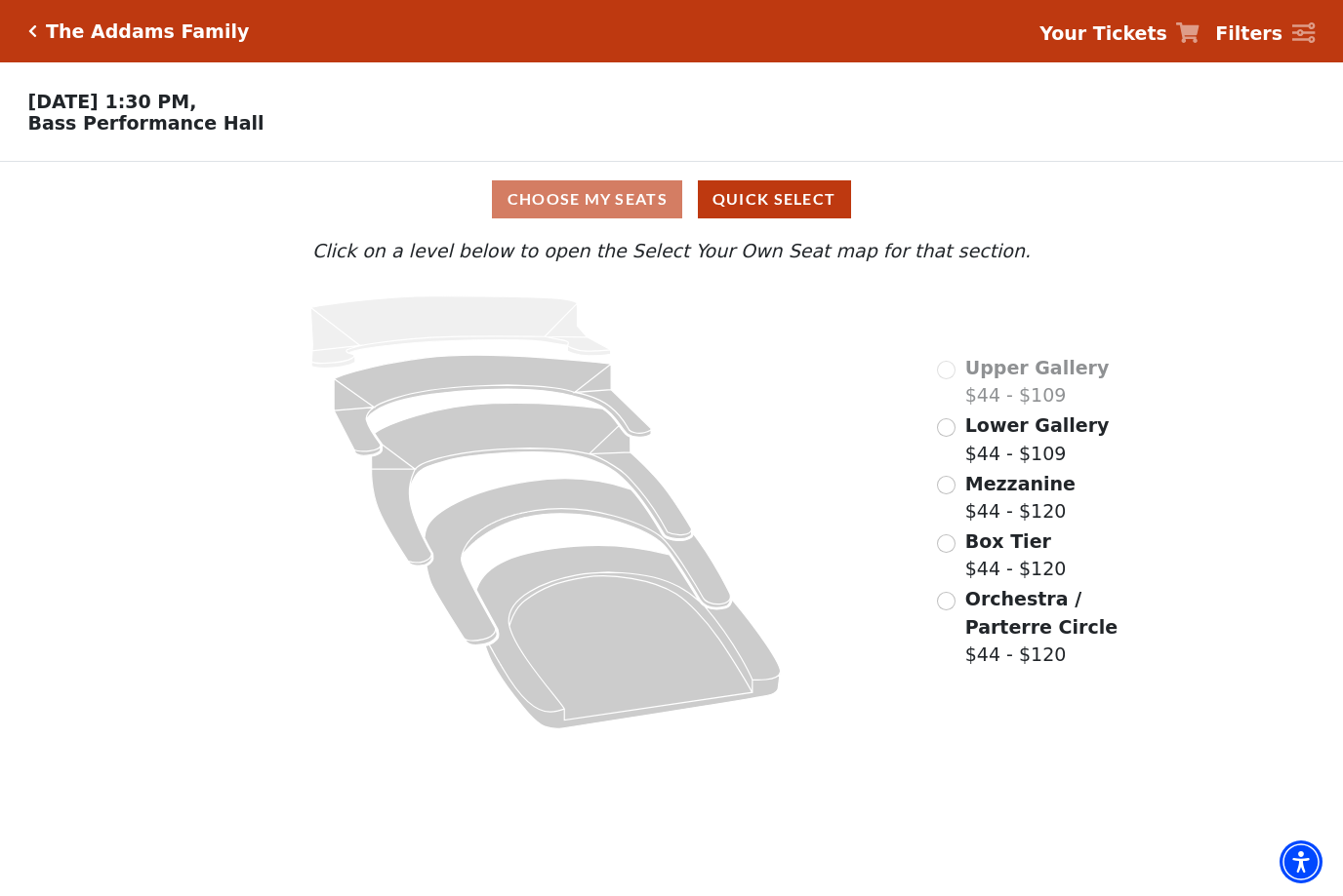
click at [524, 380] on icon at bounding box center [493, 405] width 317 height 101
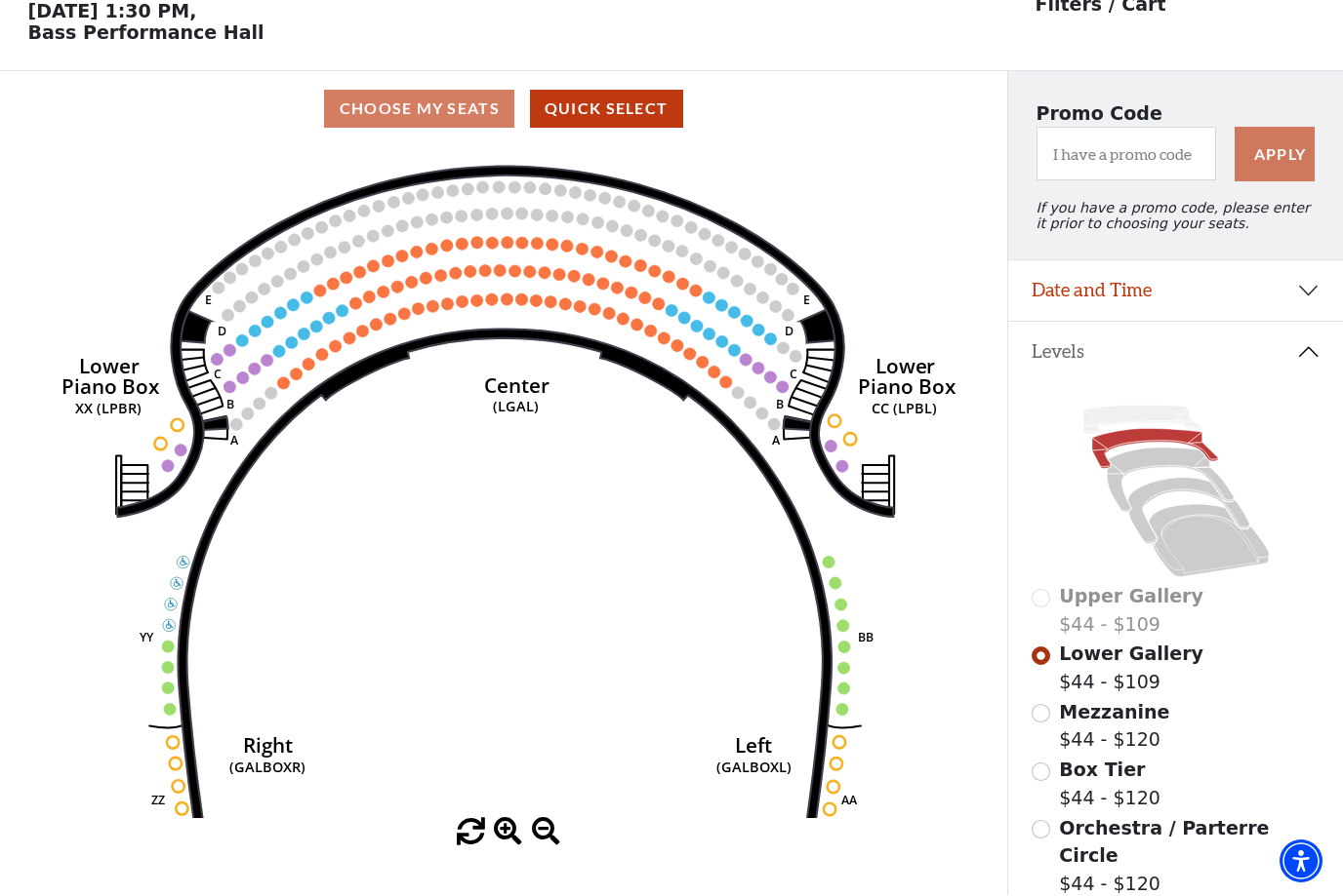
scroll to position [91, 0]
click at [478, 305] on circle at bounding box center [476, 301] width 12 height 12
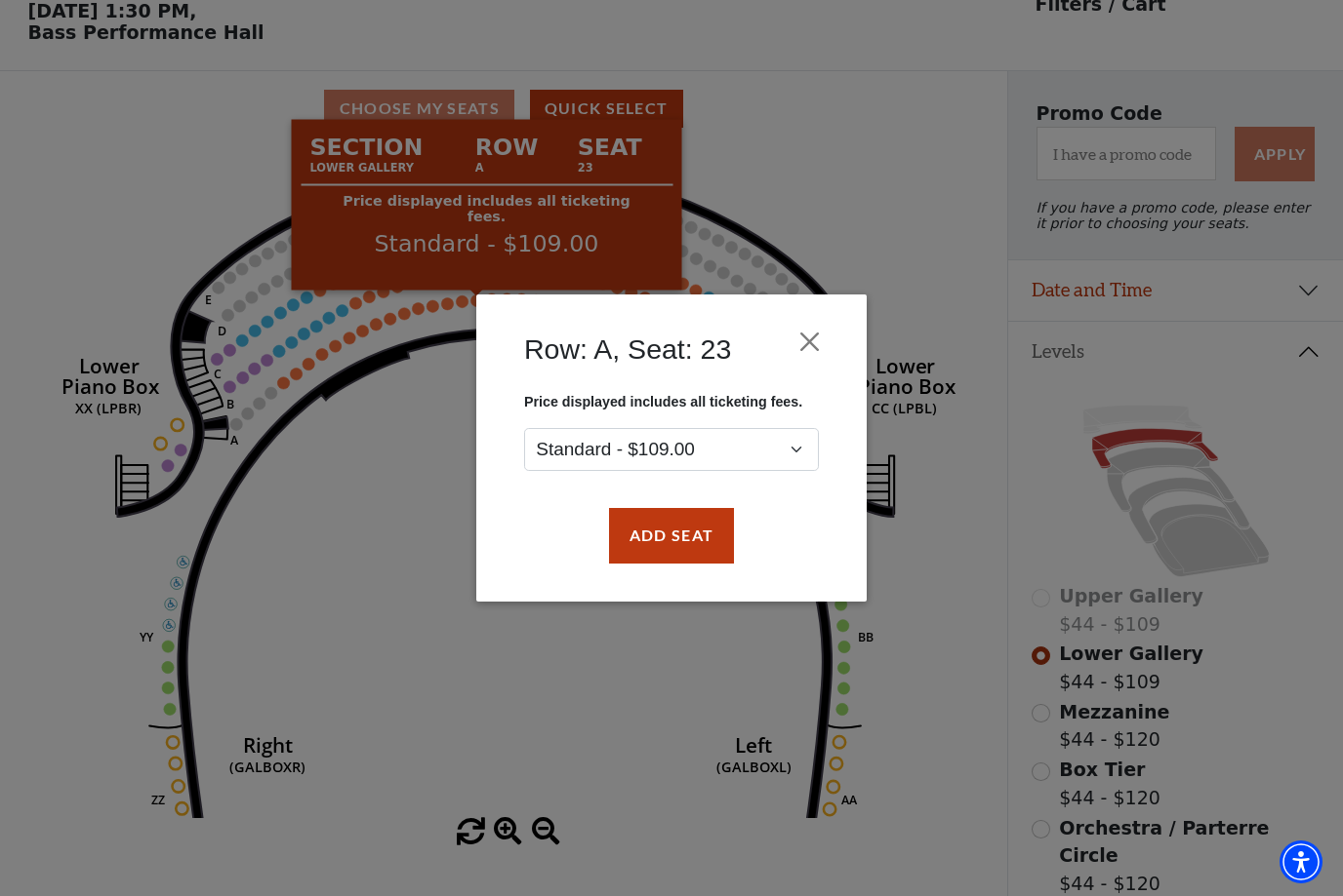
click at [818, 344] on button "Close" at bounding box center [810, 343] width 37 height 37
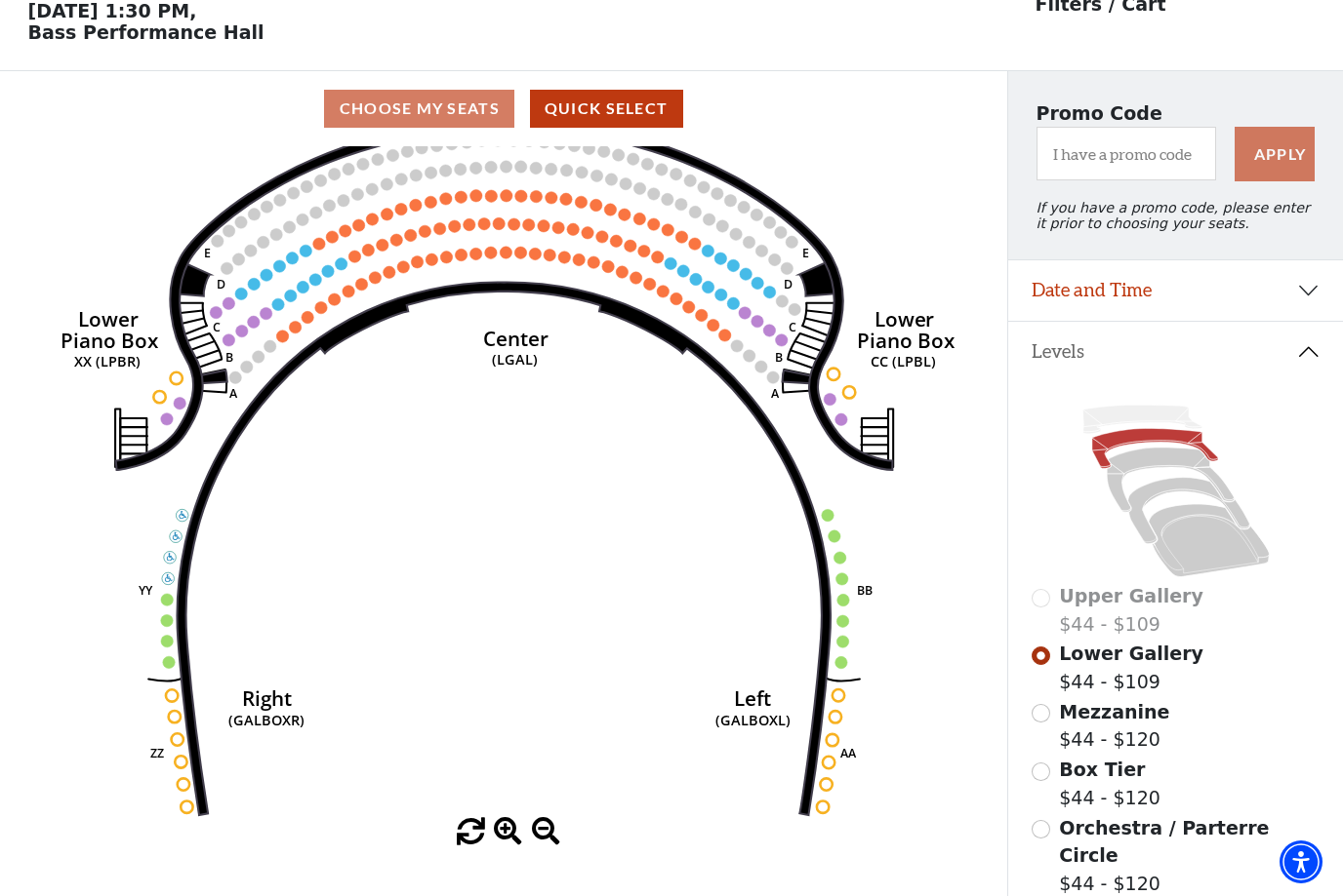
click at [831, 521] on circle at bounding box center [828, 515] width 12 height 12
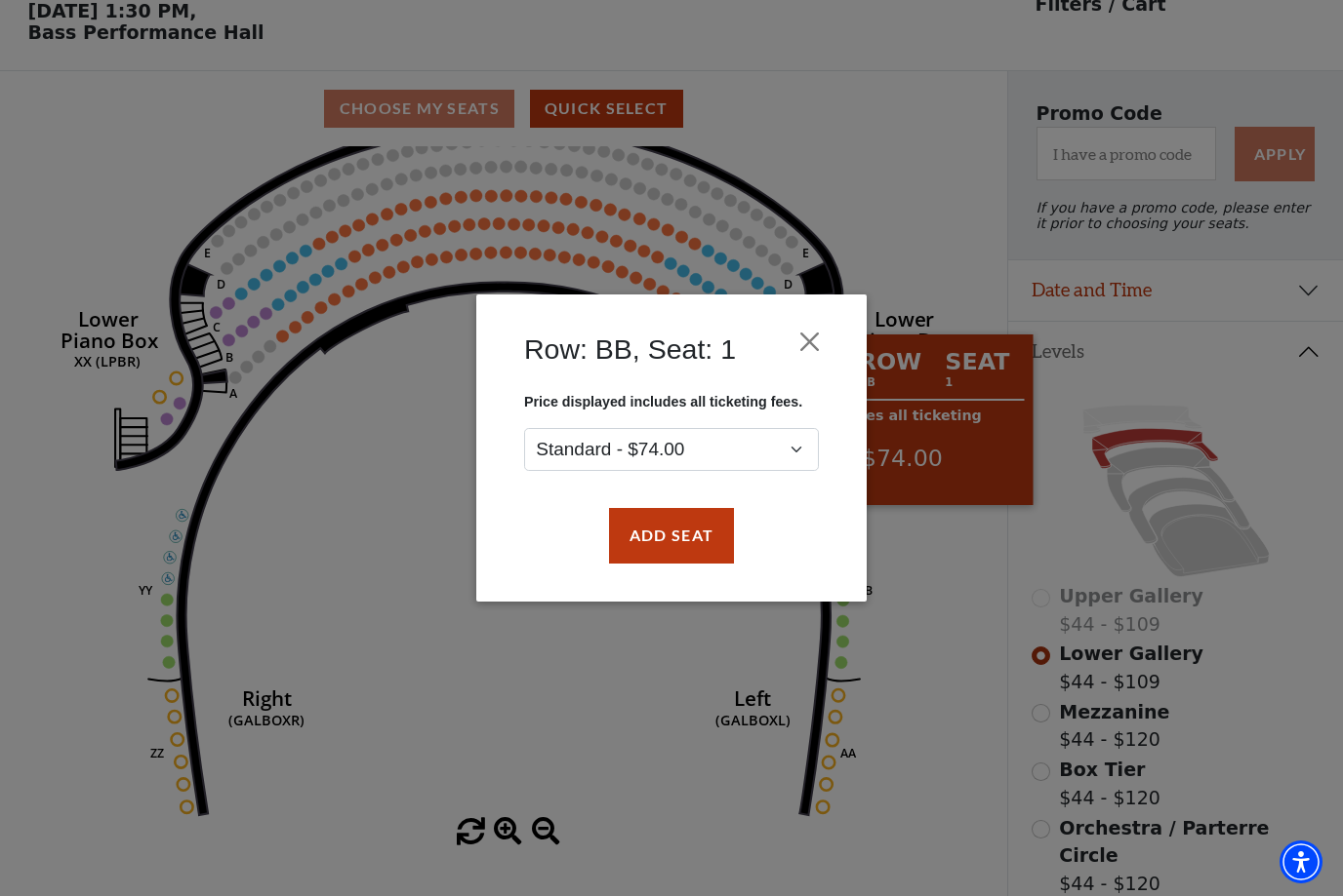
click at [815, 344] on button "Close" at bounding box center [810, 343] width 37 height 37
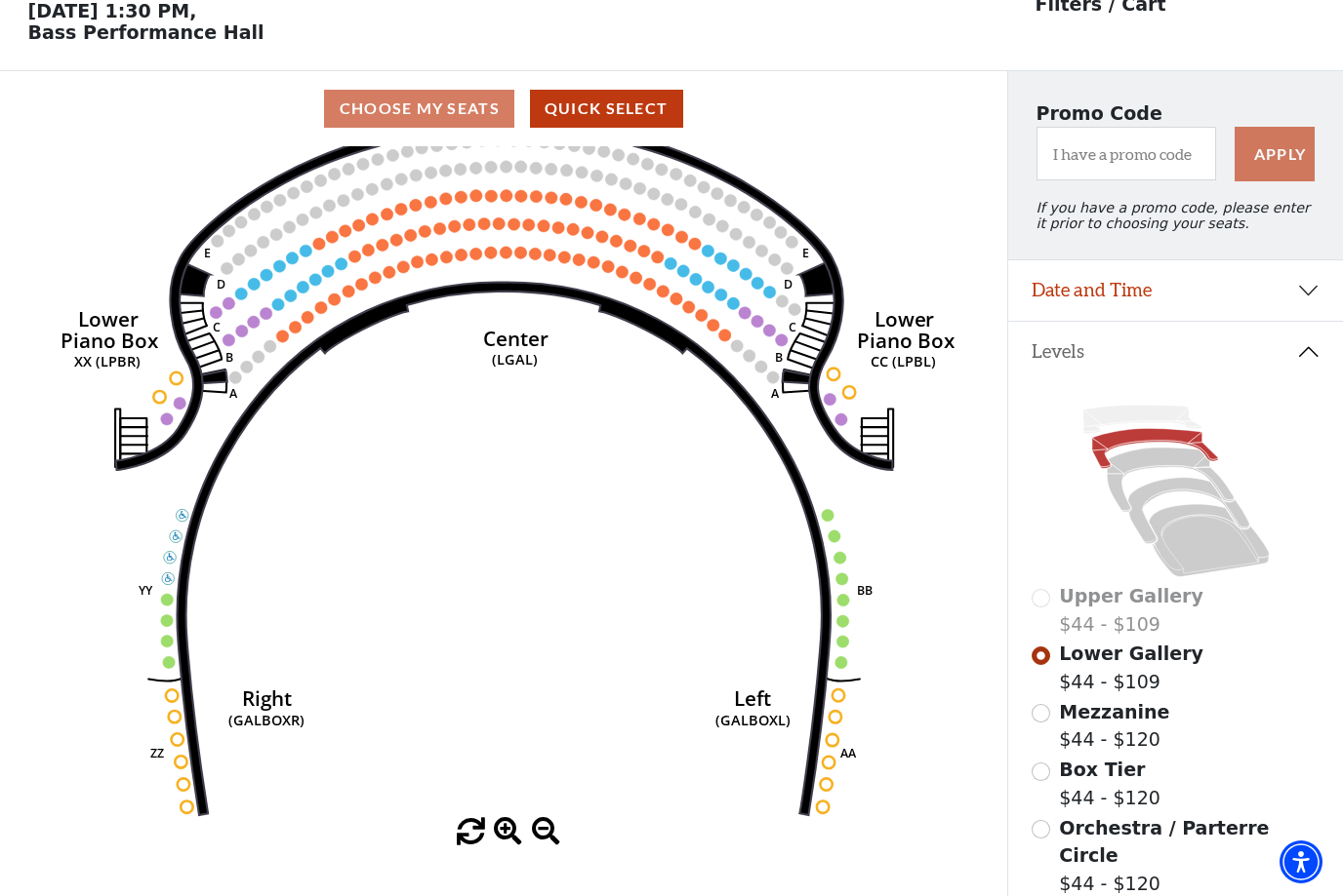
click at [841, 694] on circle at bounding box center [839, 695] width 12 height 12
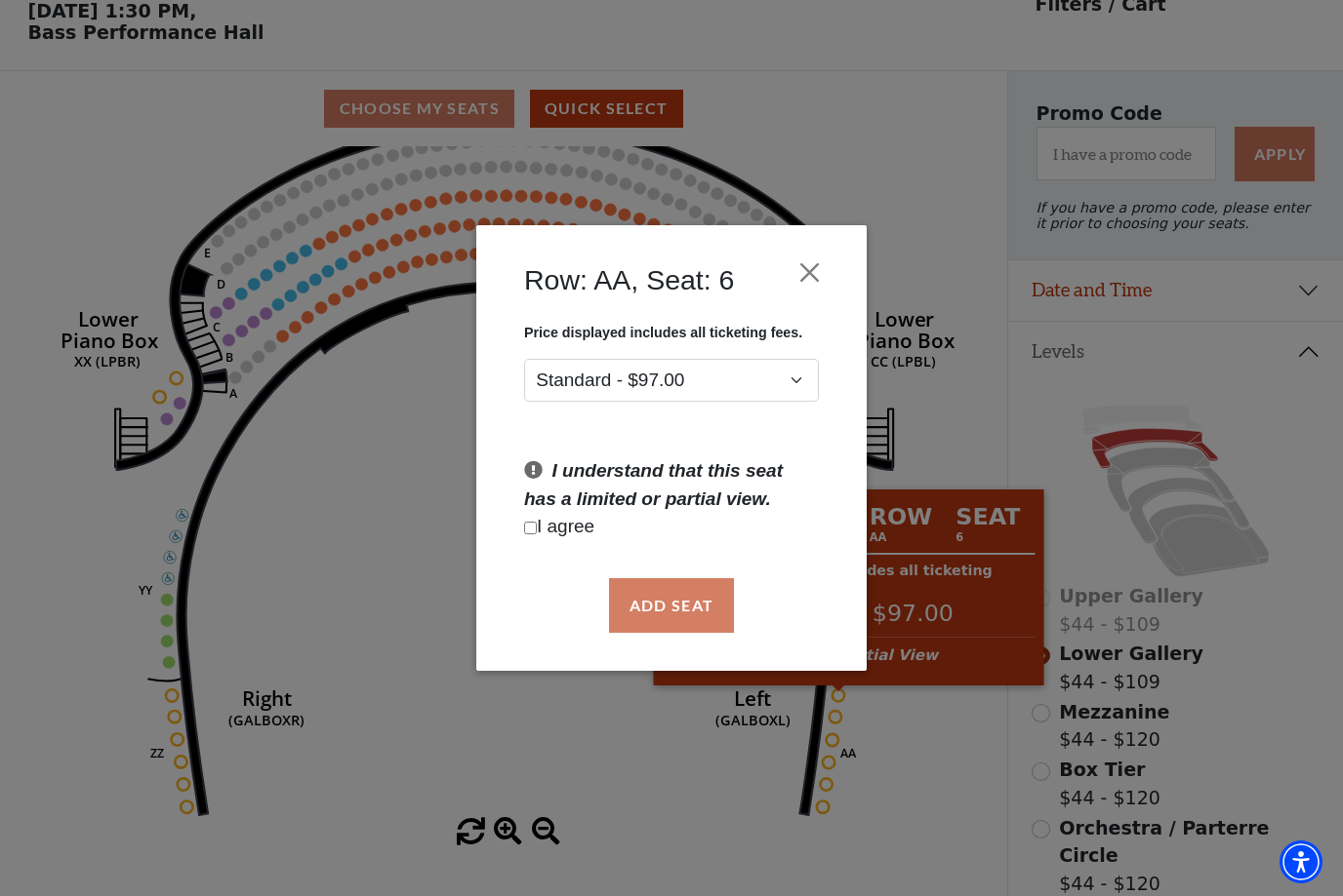
click at [823, 246] on div "Row: AA, Seat: 6" at bounding box center [671, 285] width 332 height 80
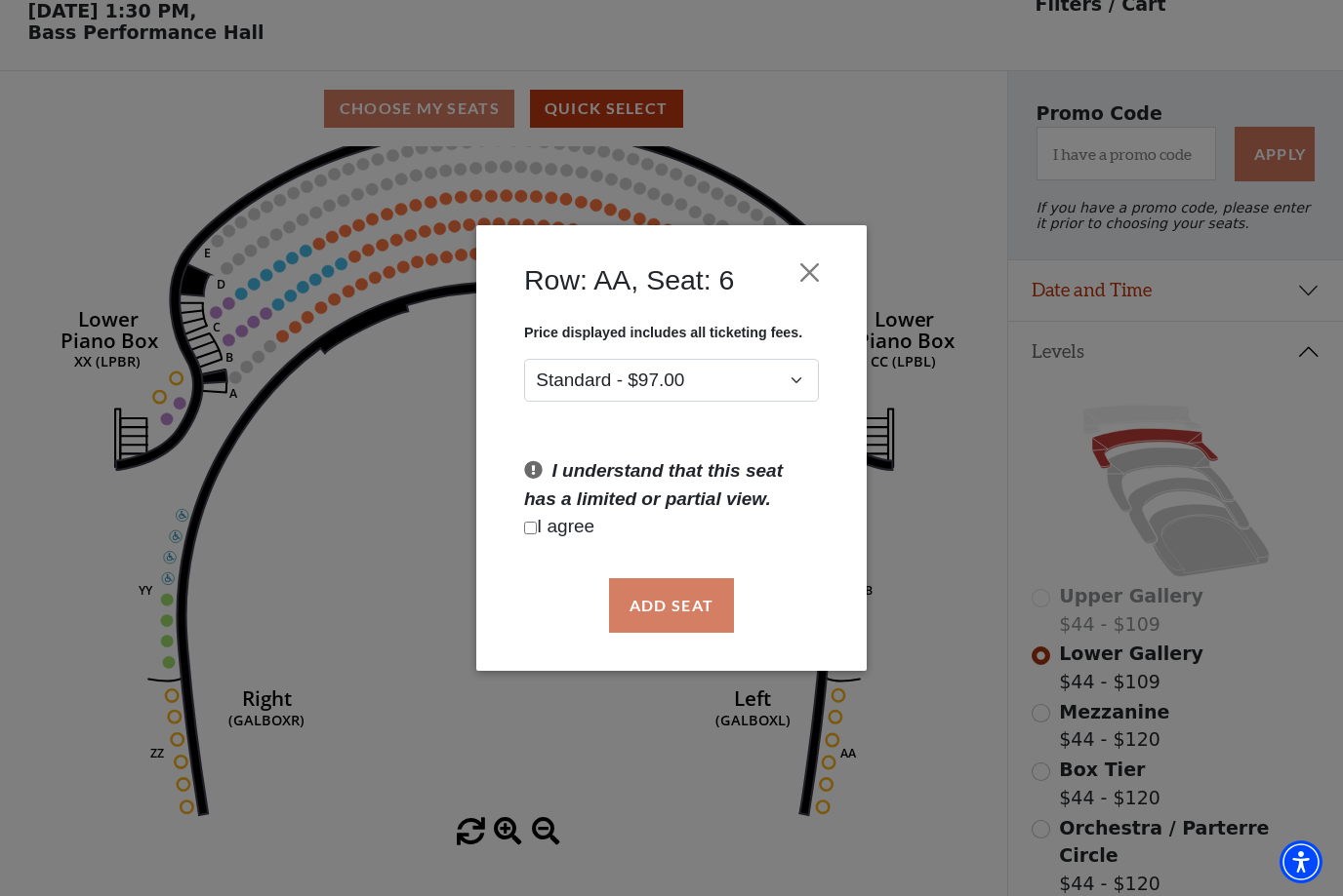
click at [802, 259] on button "Close" at bounding box center [810, 272] width 37 height 37
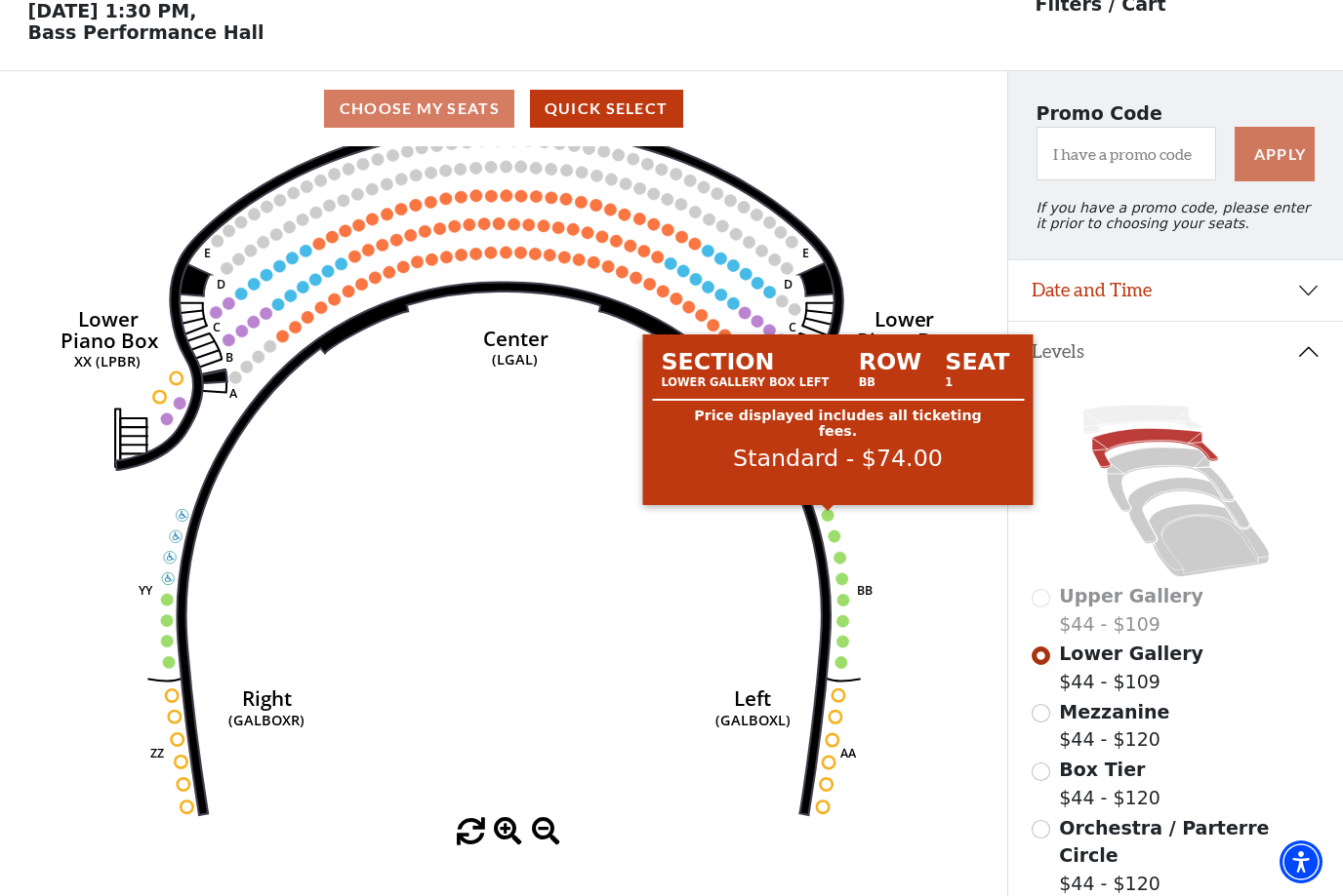
click at [827, 515] on circle at bounding box center [828, 515] width 12 height 12
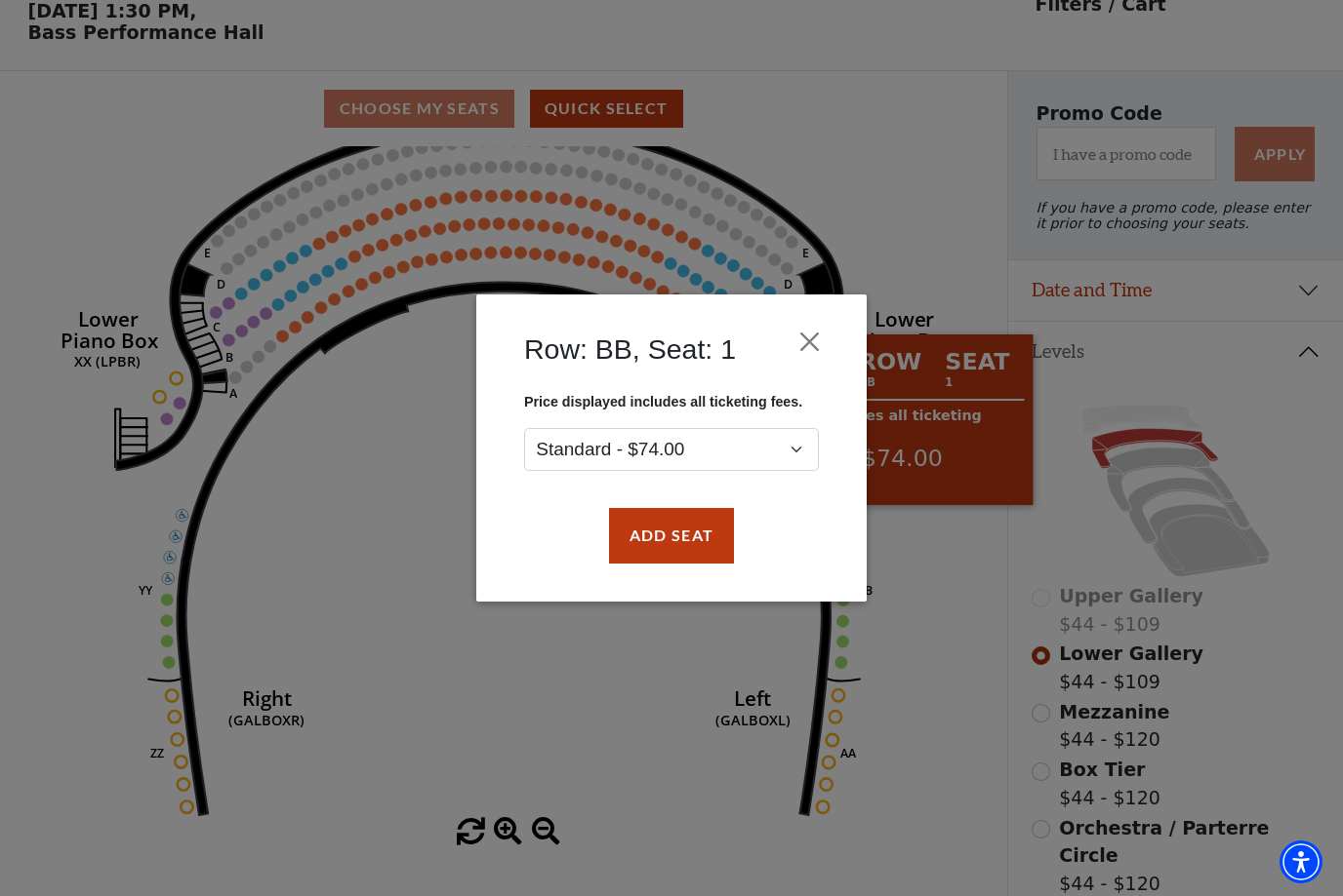
click at [842, 315] on div "Row: BB, Seat: 1 Price displayed includes all ticketing fees. Standard - $74.00…" at bounding box center [671, 448] width 390 height 307
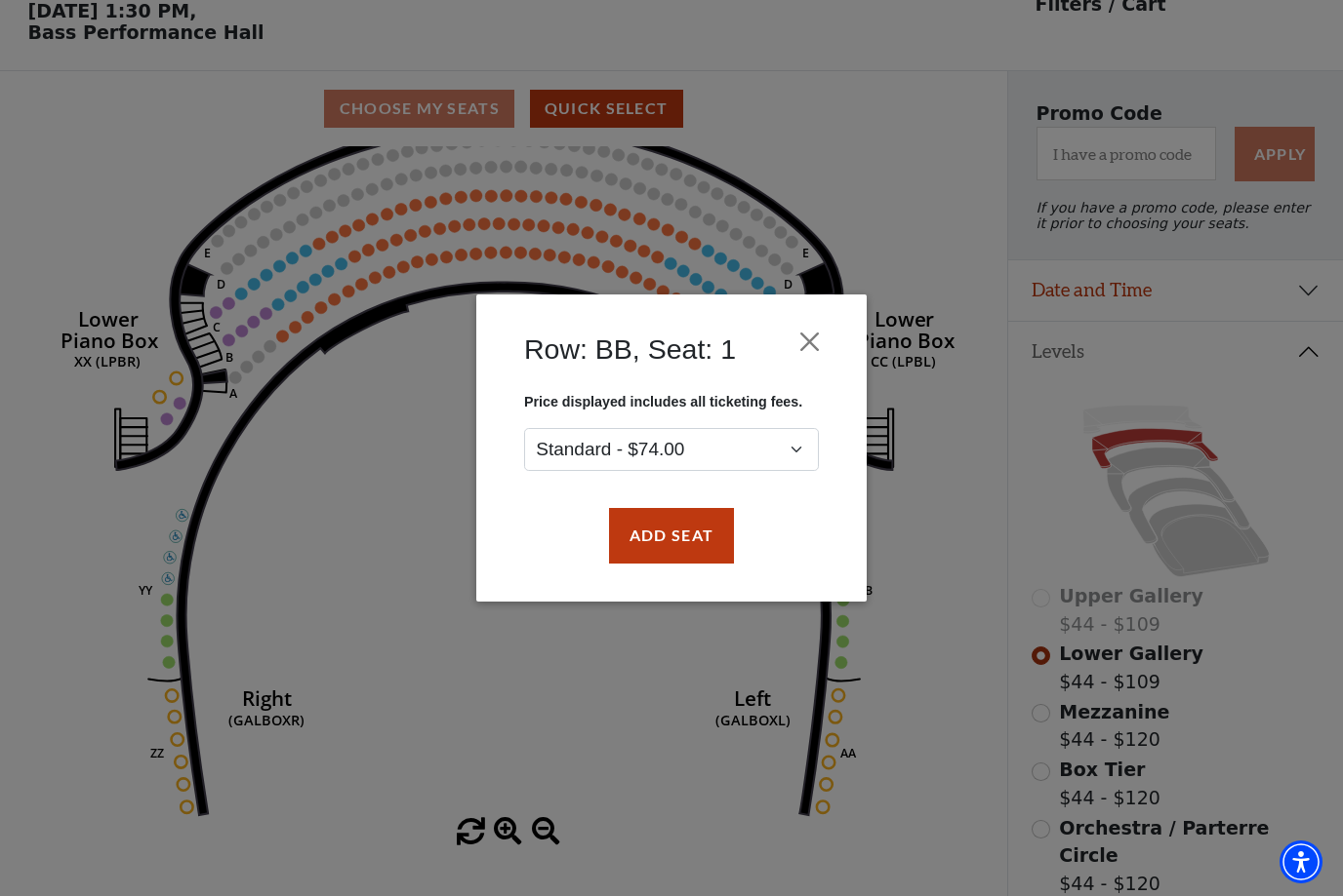
click at [848, 299] on div "Row: BB, Seat: 1 Price displayed includes all ticketing fees. Standard - $74.00…" at bounding box center [671, 448] width 390 height 307
click at [806, 350] on button "Close" at bounding box center [810, 343] width 37 height 37
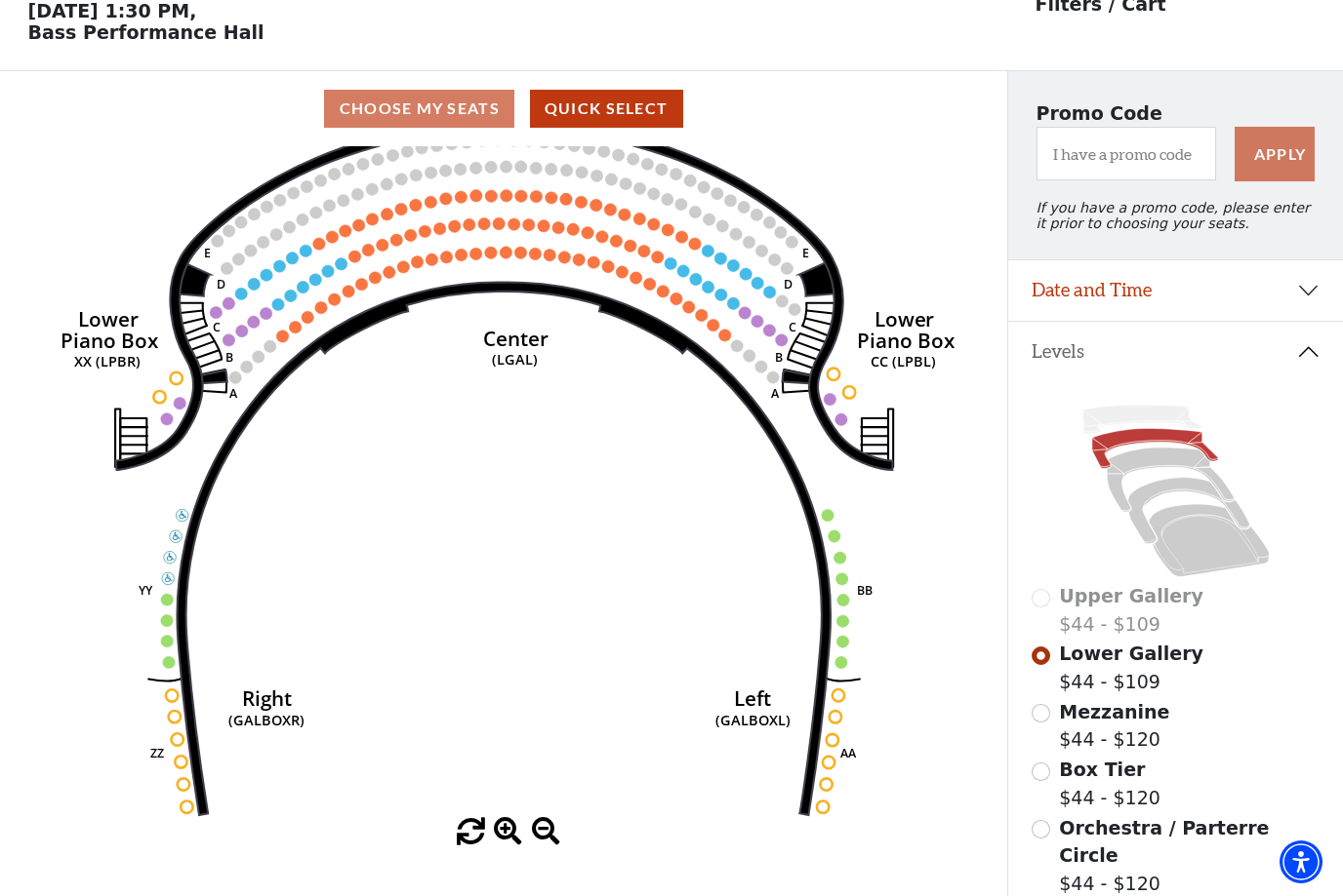
click at [682, 277] on circle at bounding box center [683, 271] width 12 height 12
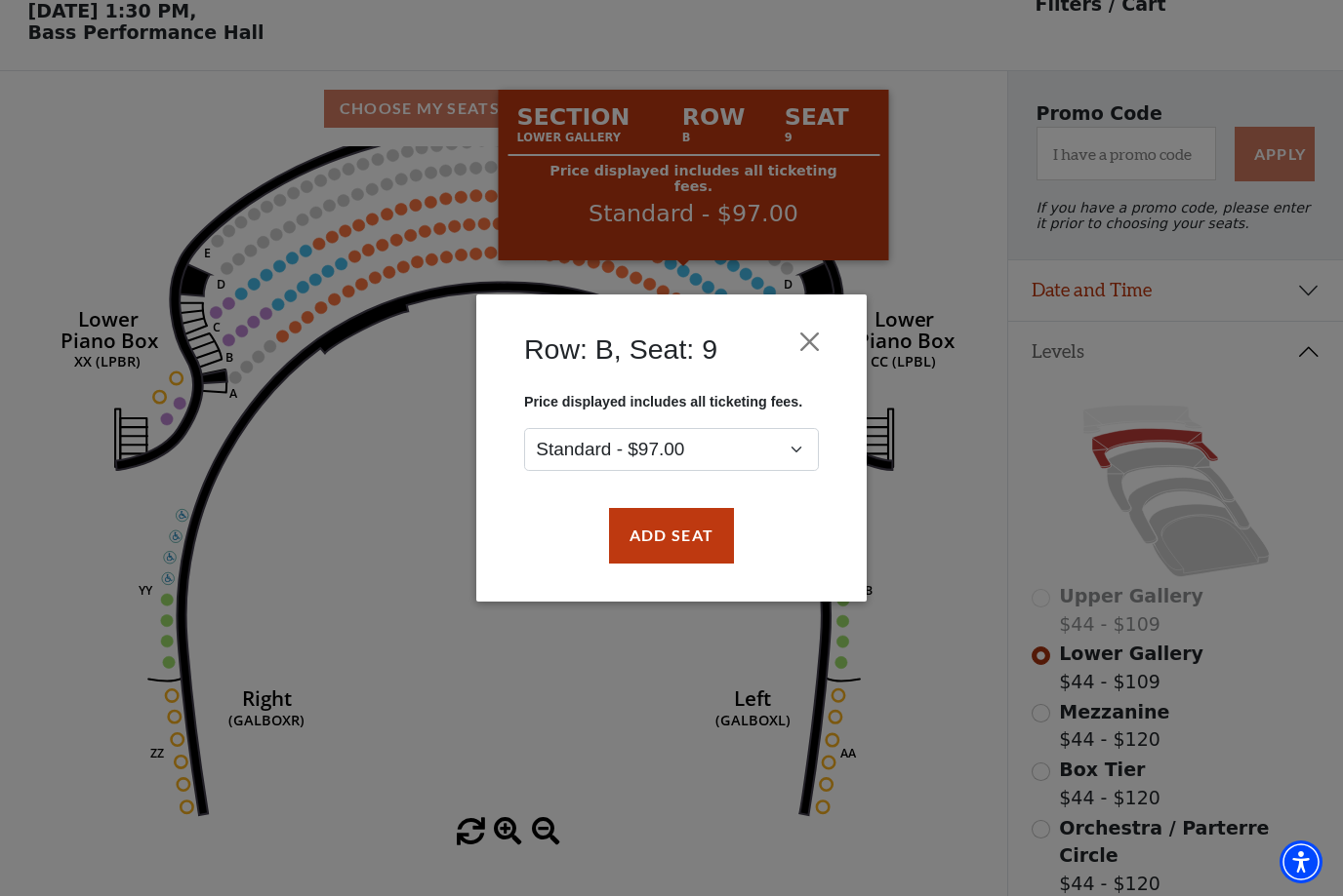
click at [826, 339] on button "Close" at bounding box center [810, 343] width 37 height 37
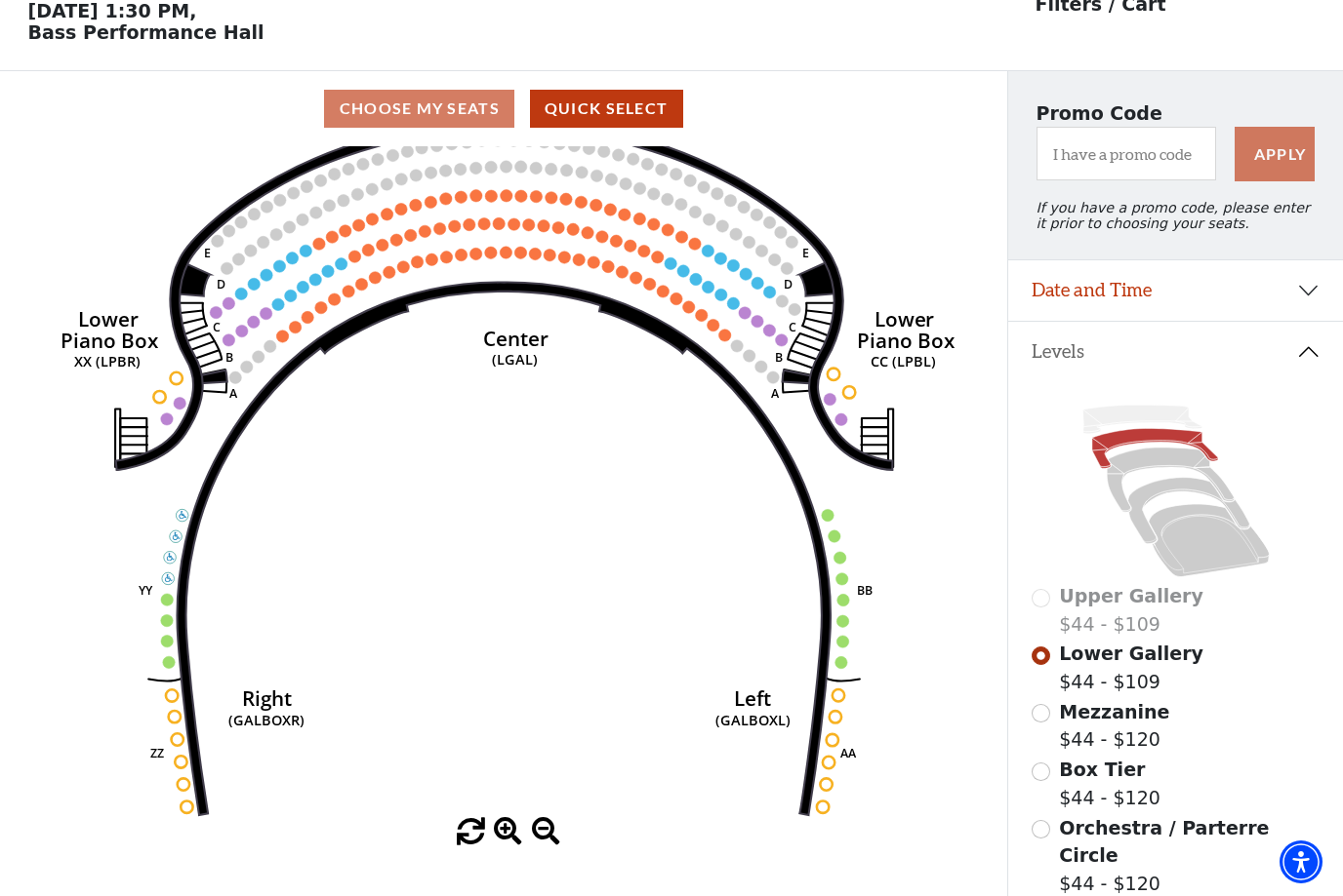
click at [785, 339] on circle at bounding box center [782, 340] width 12 height 12
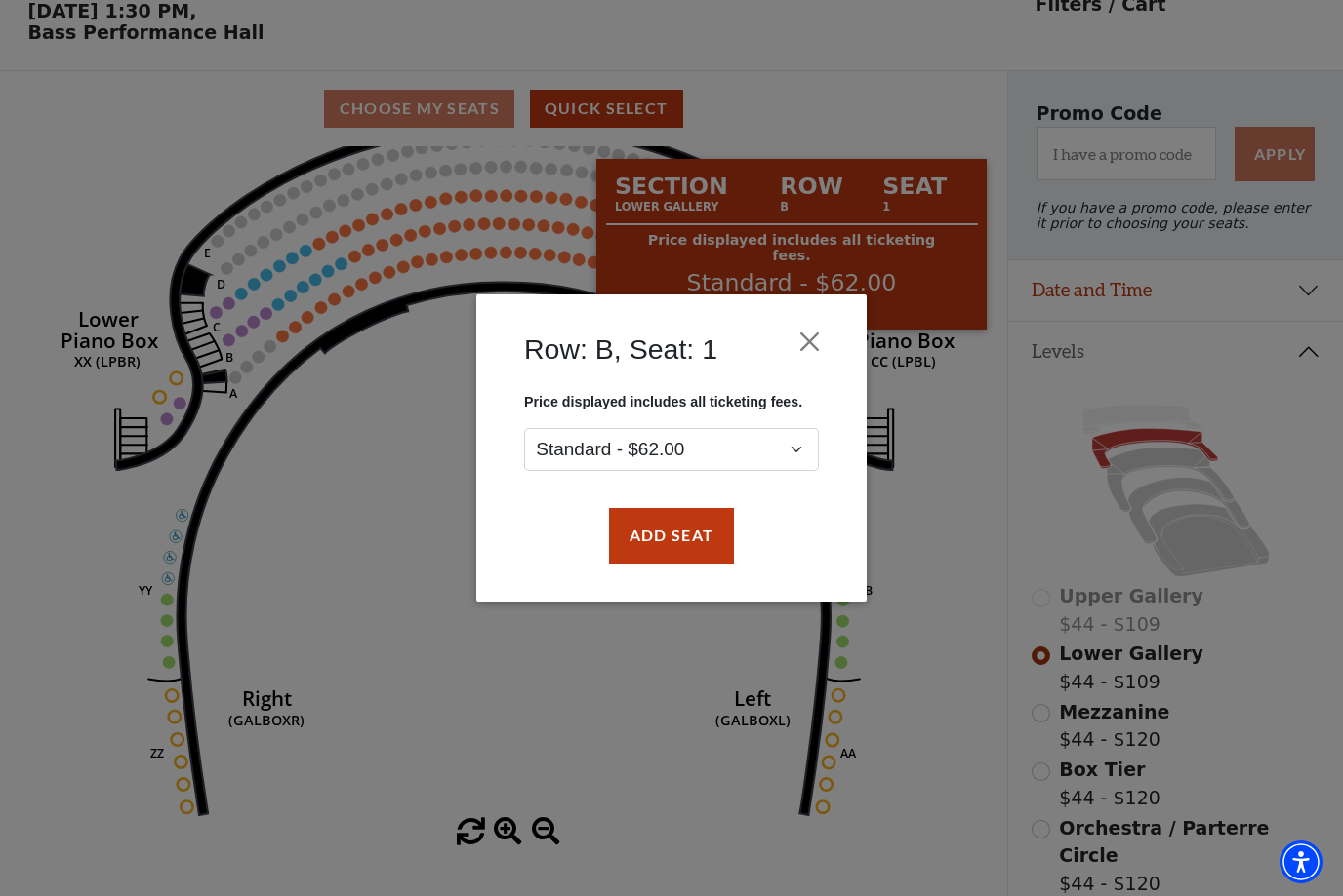
click at [822, 327] on button "Close" at bounding box center [810, 343] width 37 height 37
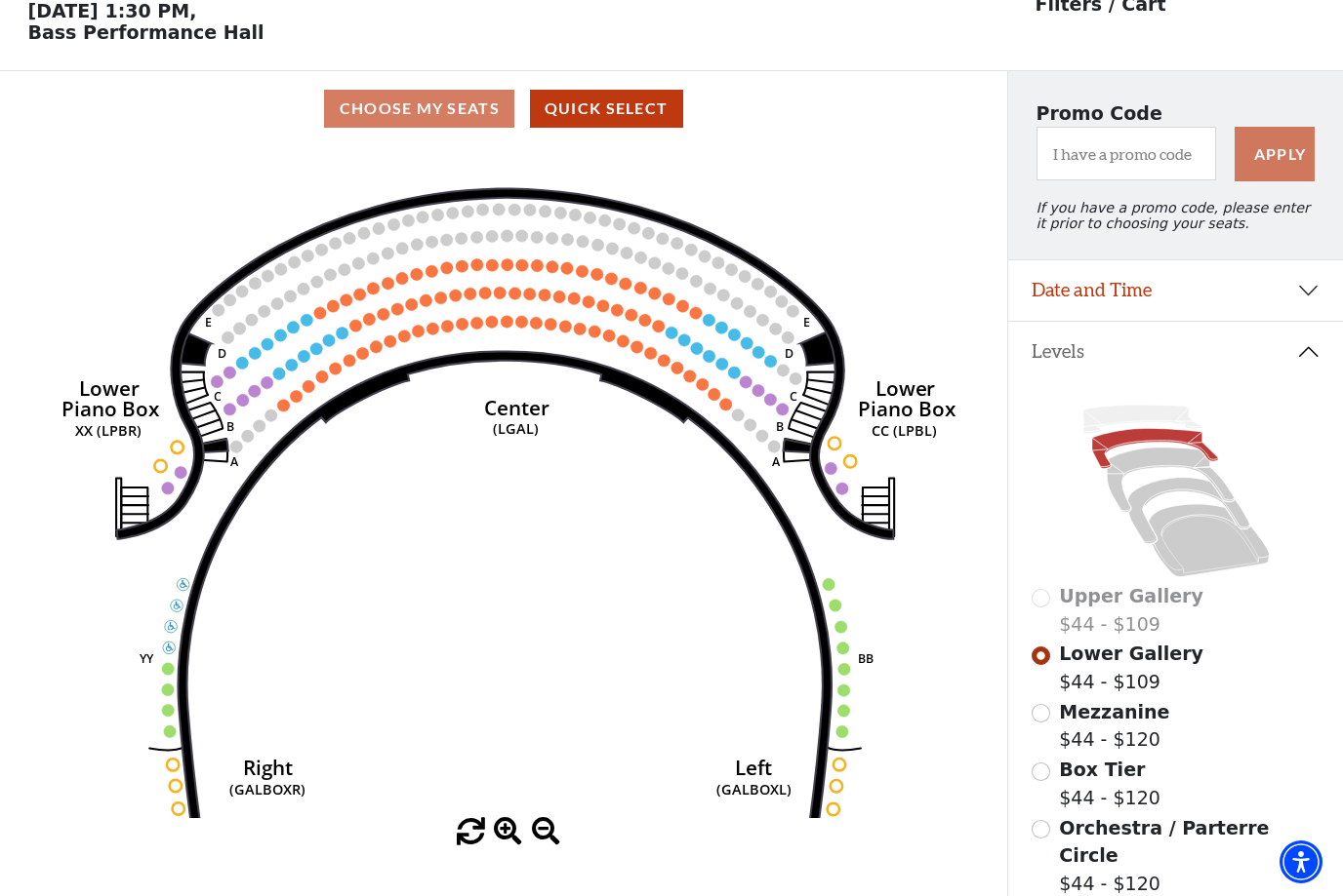
click at [1152, 472] on icon at bounding box center [1170, 480] width 126 height 65
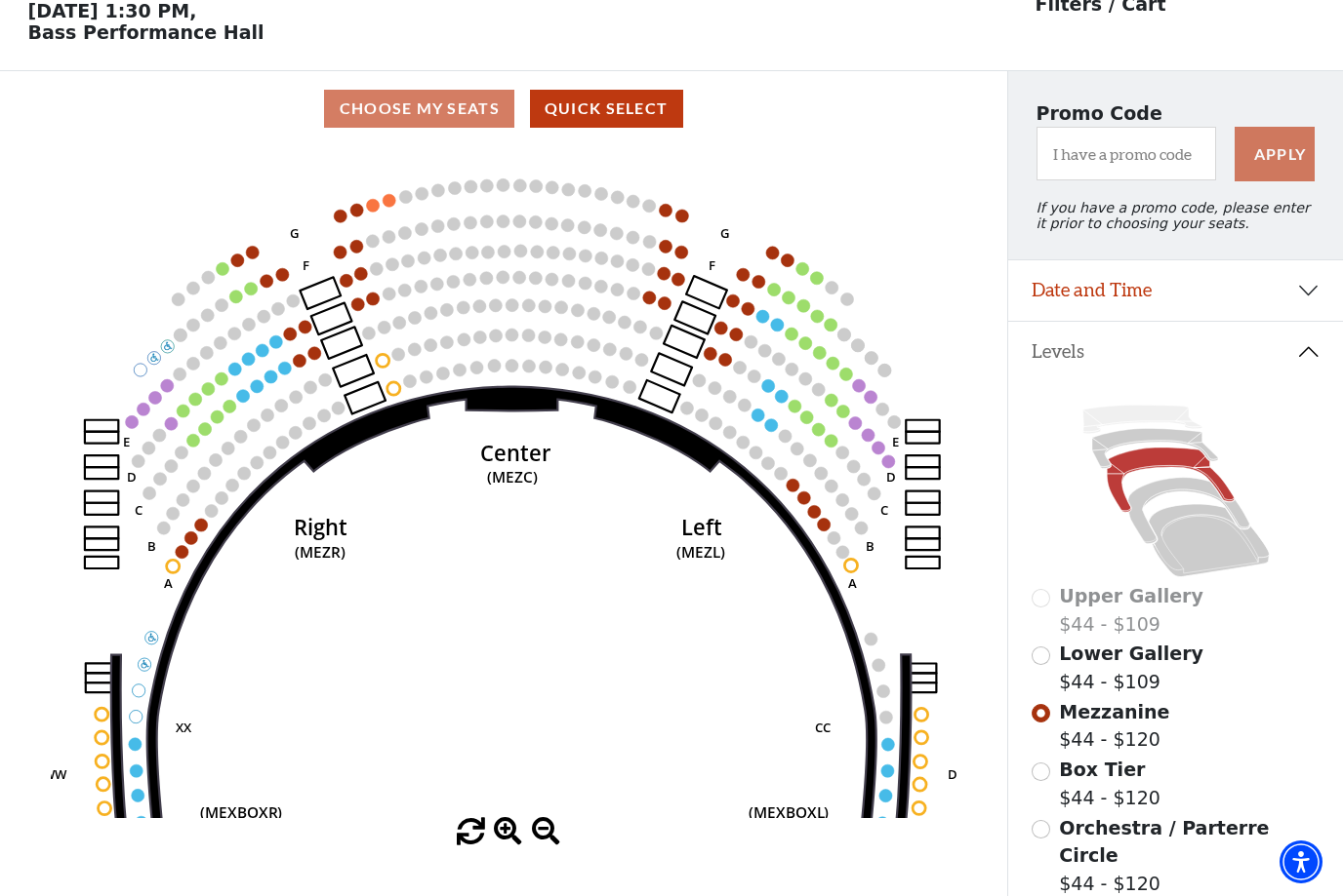
click at [240, 401] on circle at bounding box center [242, 395] width 13 height 13
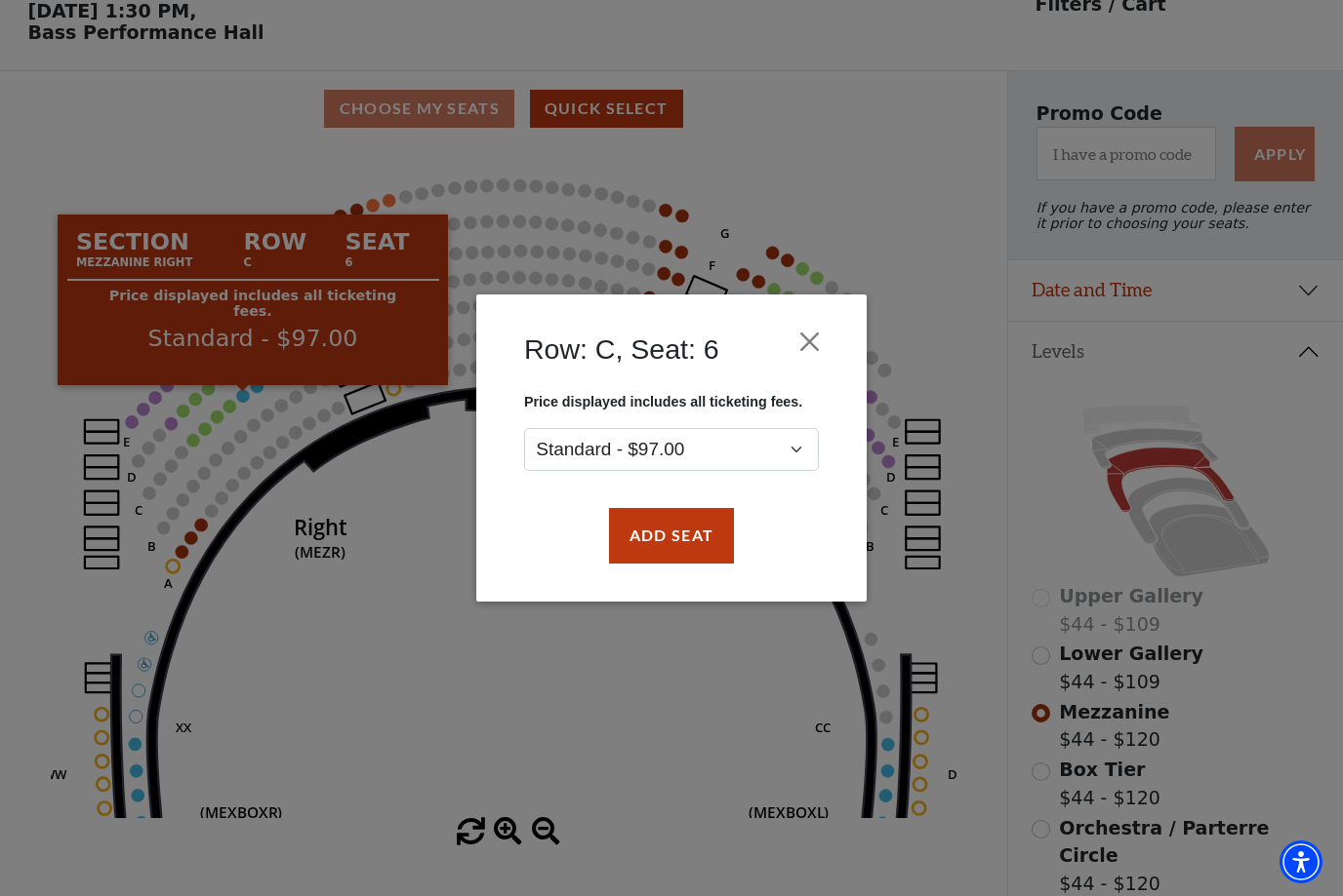
click at [818, 337] on button "Close" at bounding box center [810, 343] width 37 height 37
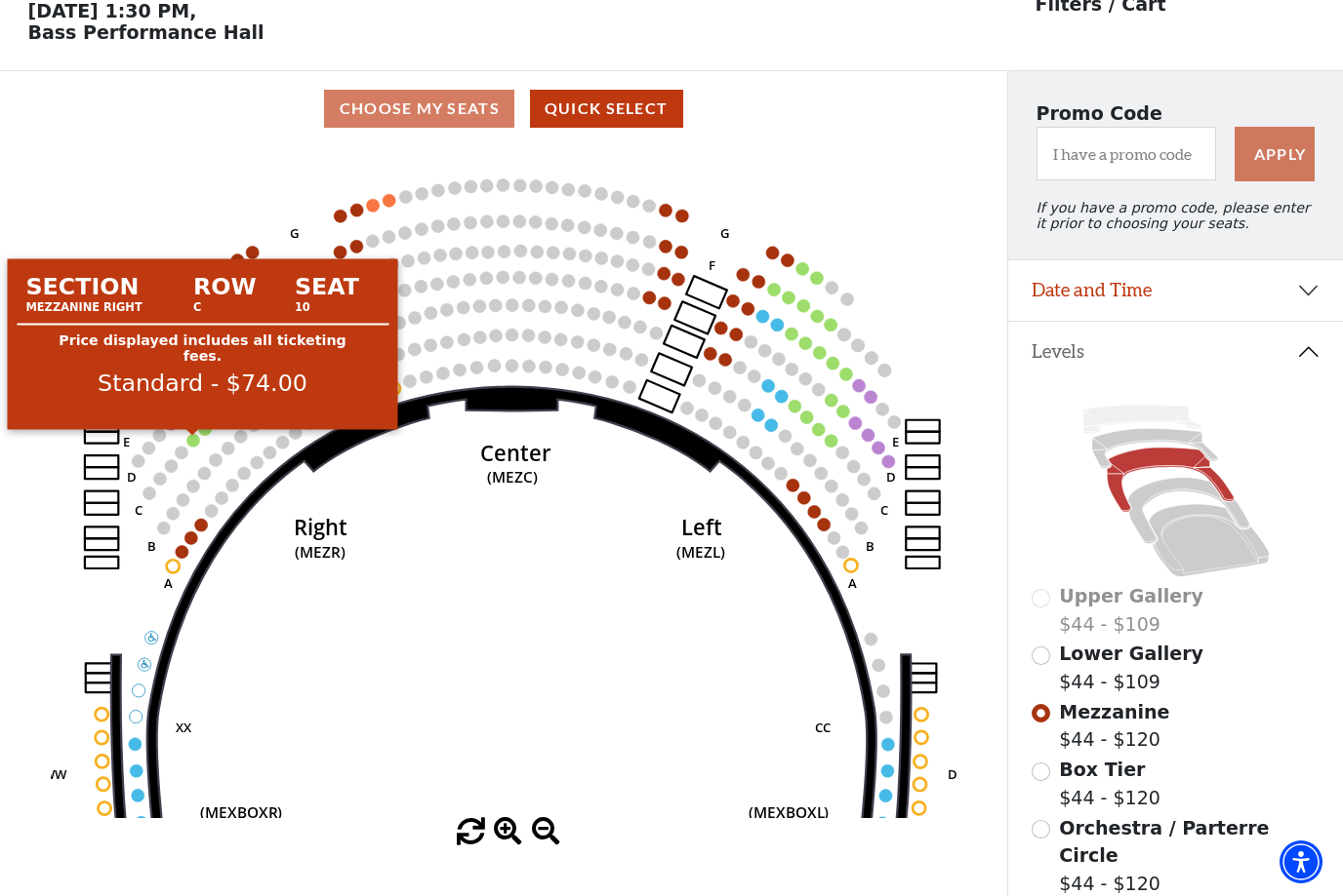
click at [193, 446] on circle at bounding box center [192, 440] width 13 height 13
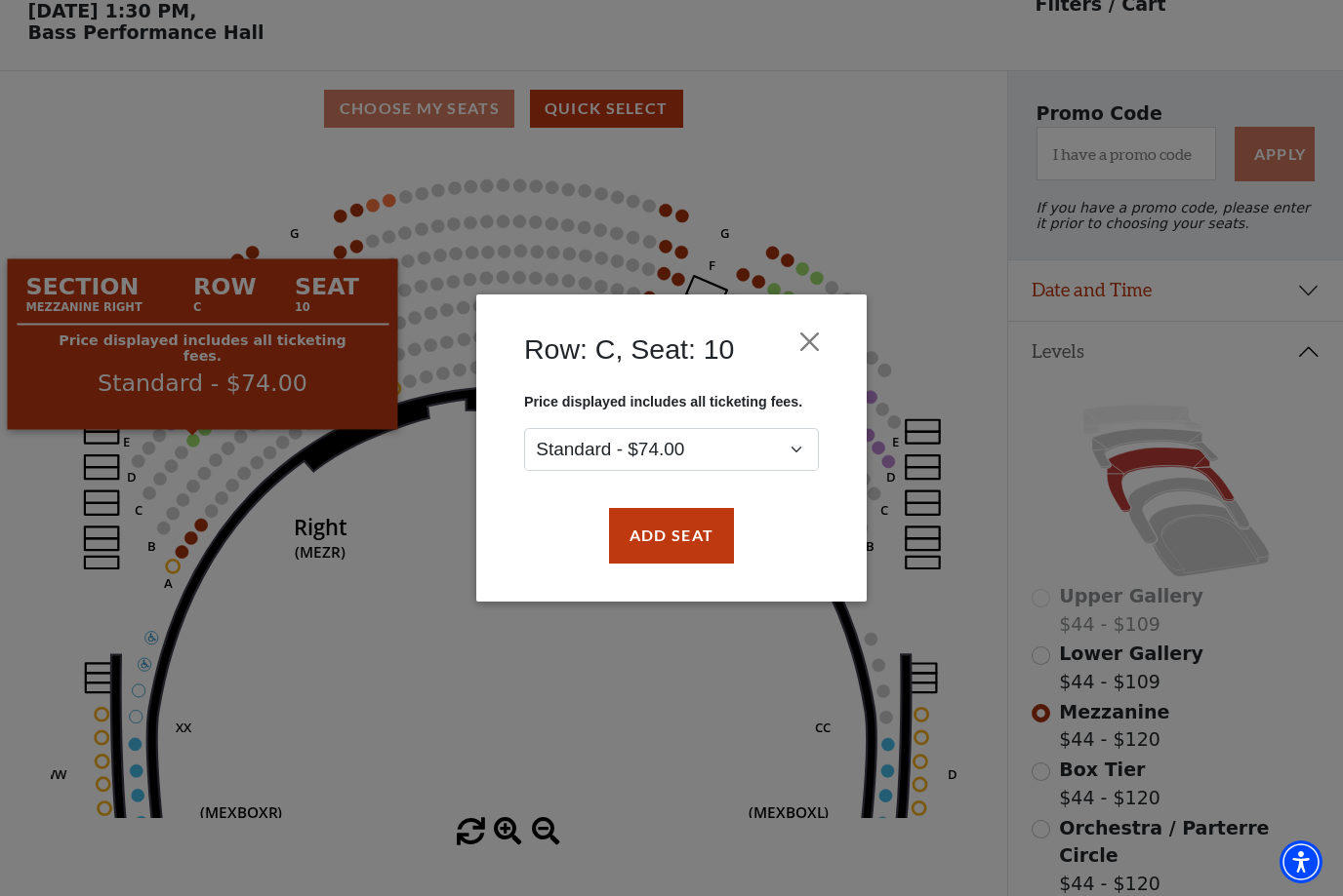
click at [810, 335] on button "Close" at bounding box center [810, 343] width 37 height 37
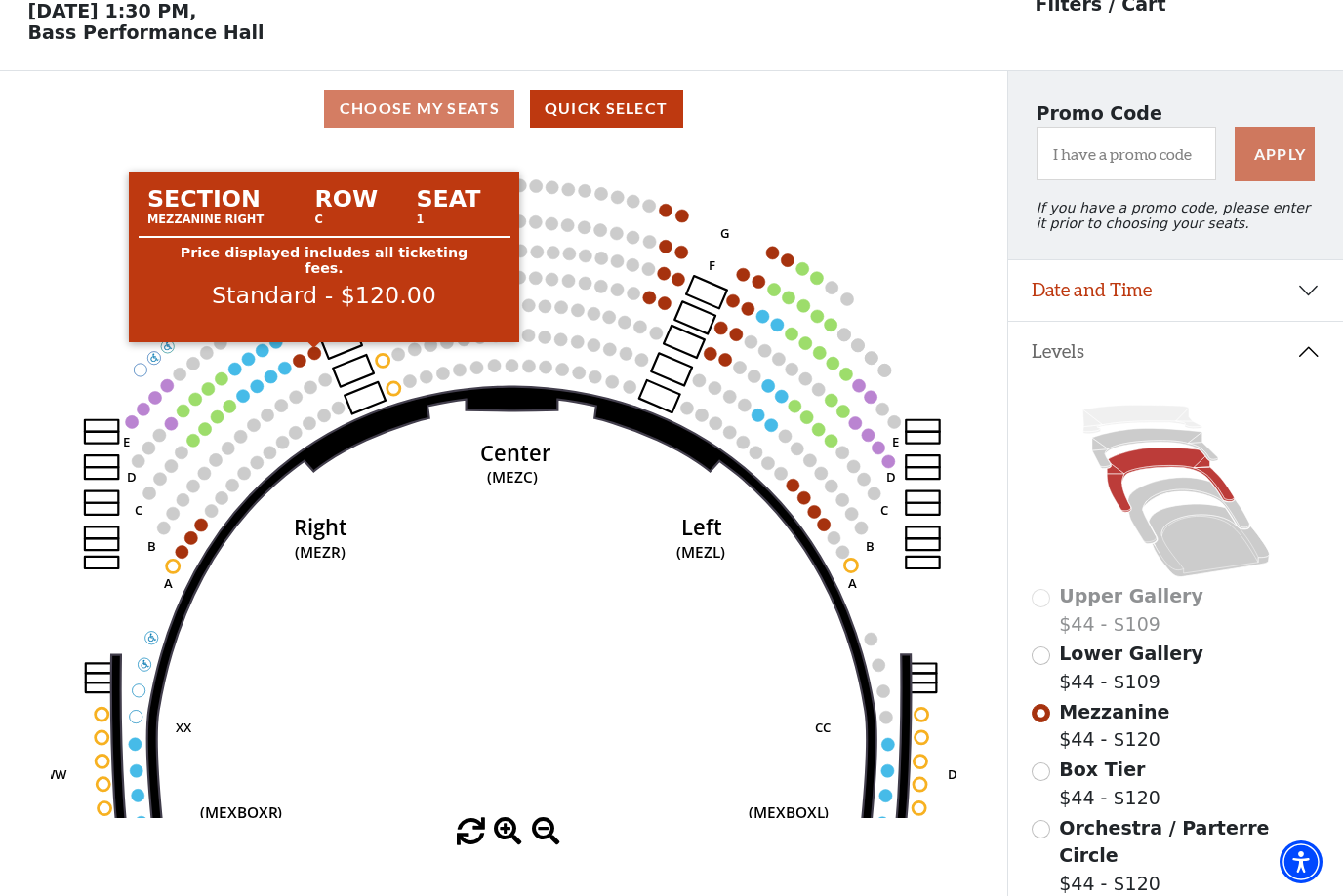
click at [317, 358] on circle at bounding box center [313, 354] width 13 height 13
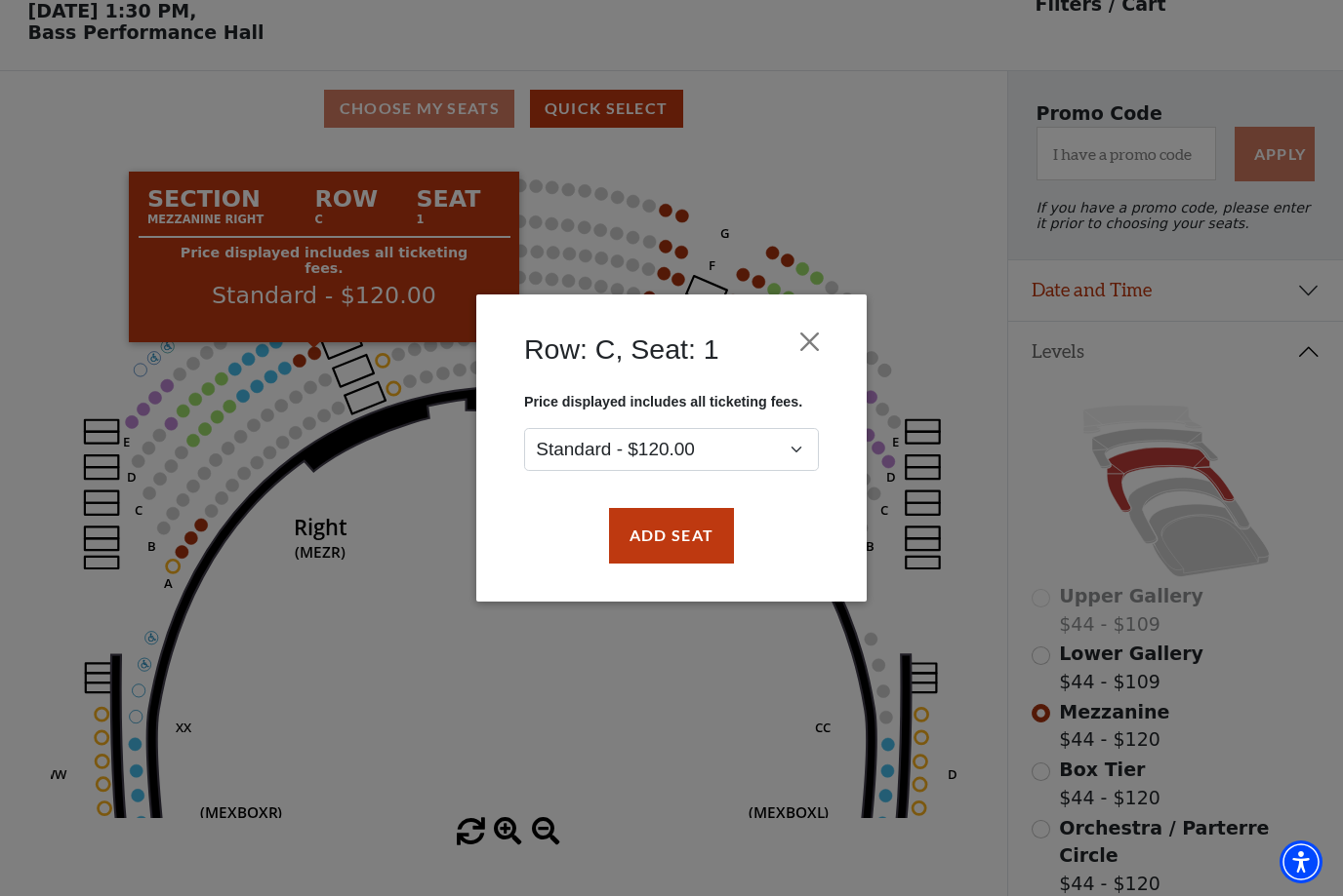
click at [824, 339] on button "Close" at bounding box center [810, 343] width 37 height 37
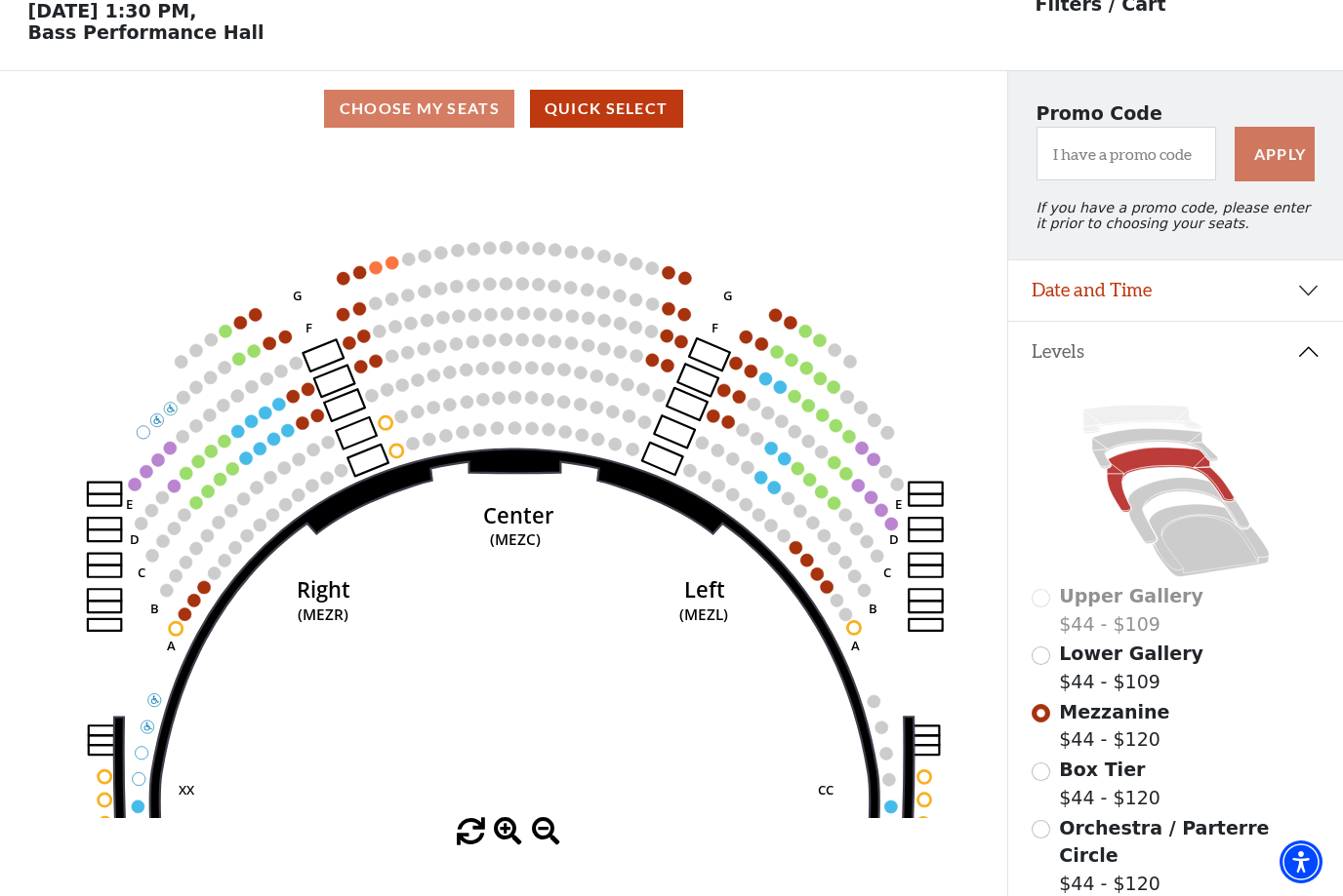
click at [329, 420] on icon "Center (MEZC) Right (MEZR) Left (MEZL) (MEXBOXR) (MEXBOXL) XX WW CC DD YY BB ZZ…" at bounding box center [504, 482] width 906 height 672
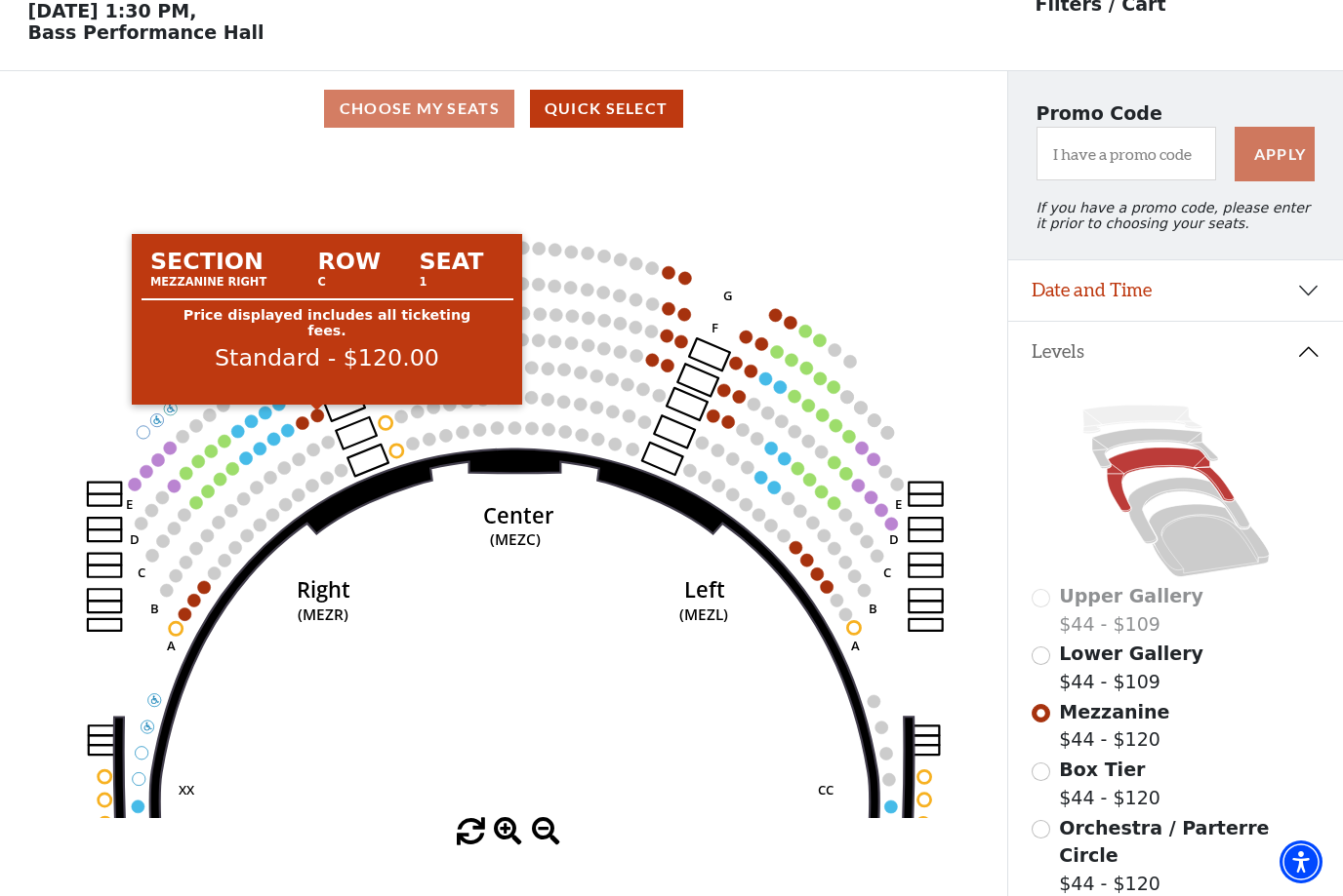
click at [315, 420] on circle at bounding box center [316, 415] width 13 height 13
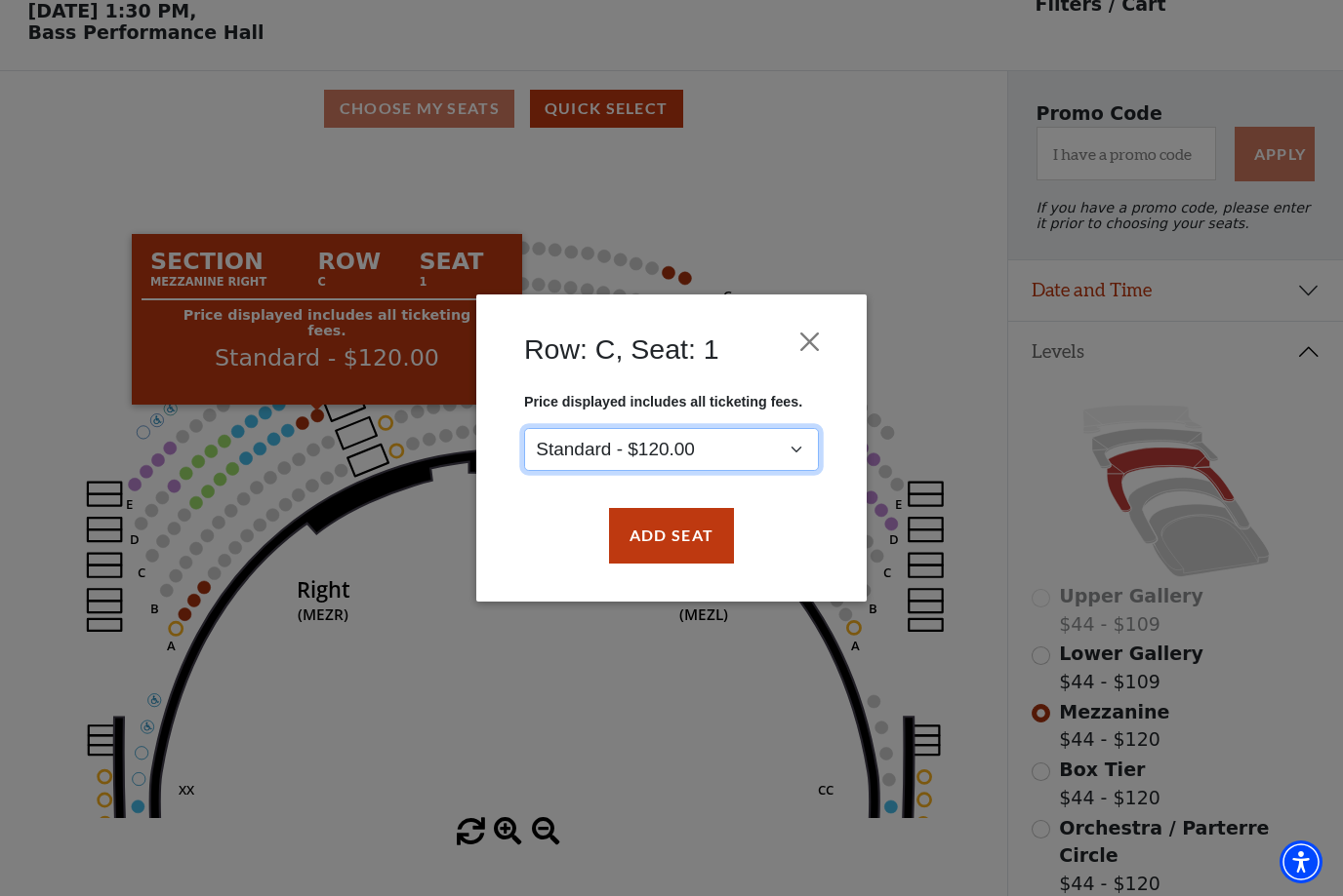
click at [786, 447] on select "Standard - $120.00" at bounding box center [671, 449] width 295 height 44
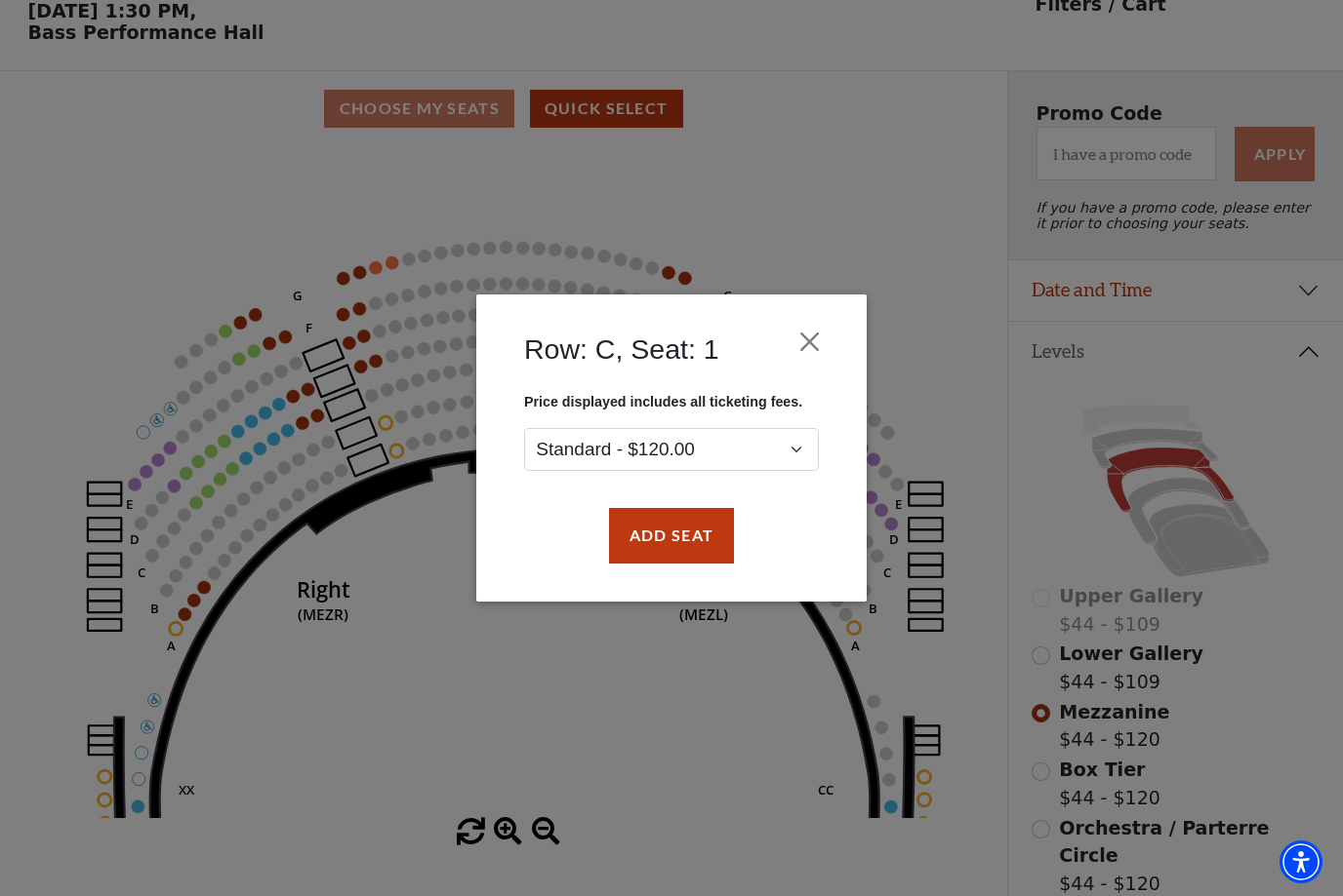
click at [672, 519] on button "Add Seat" at bounding box center [671, 537] width 124 height 55
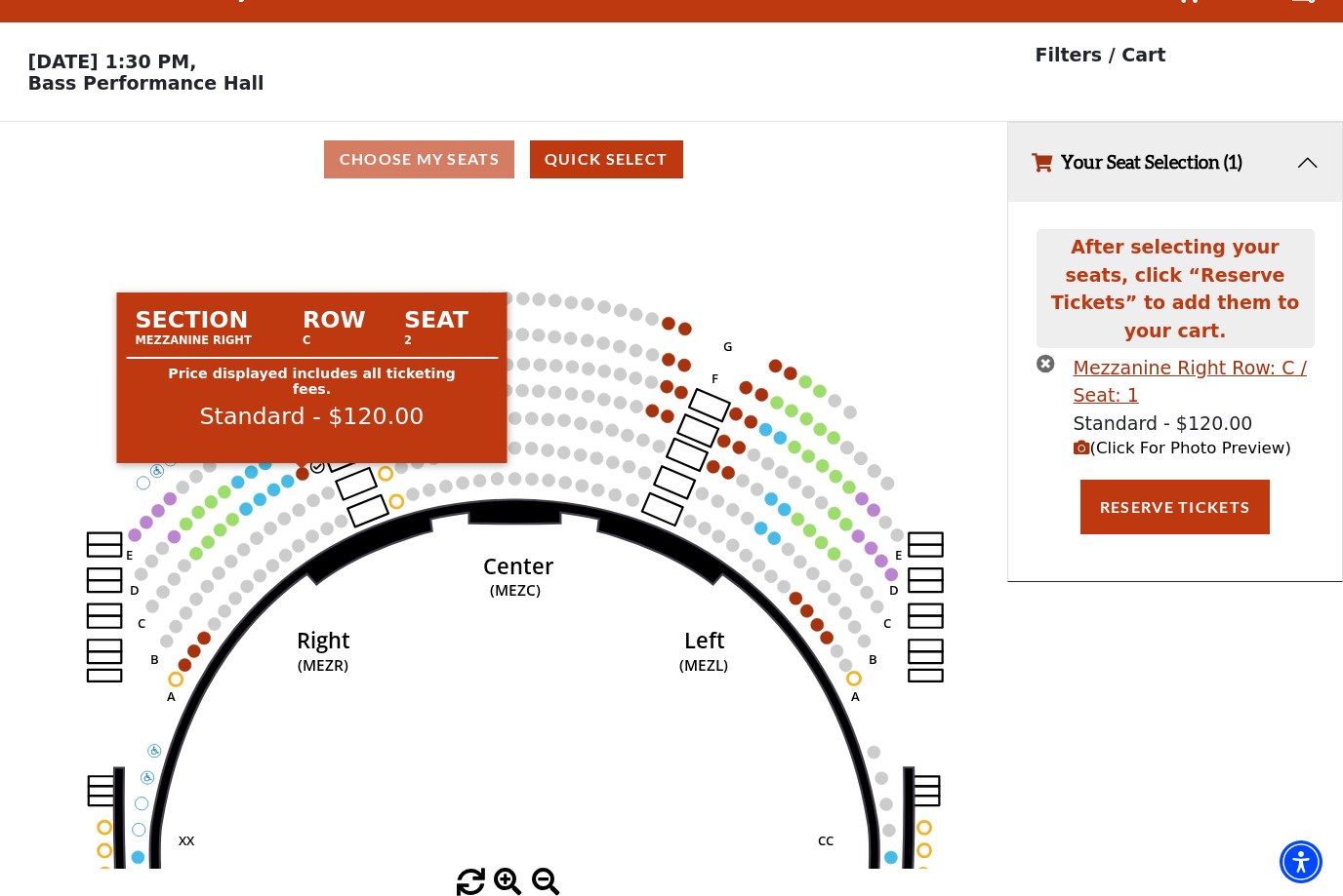
click at [303, 467] on circle at bounding box center [302, 473] width 13 height 13
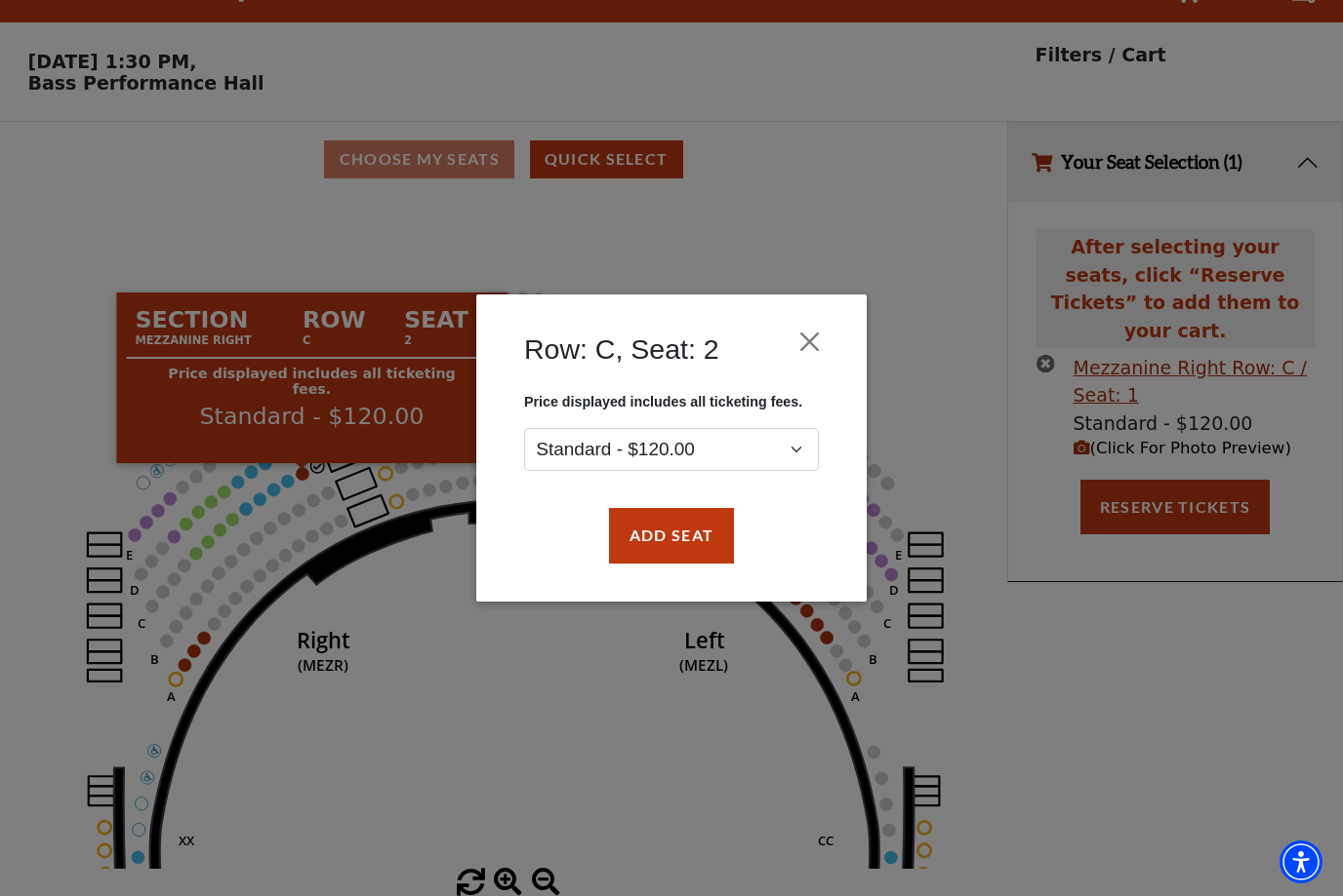
click at [645, 549] on button "Add Seat" at bounding box center [671, 537] width 124 height 55
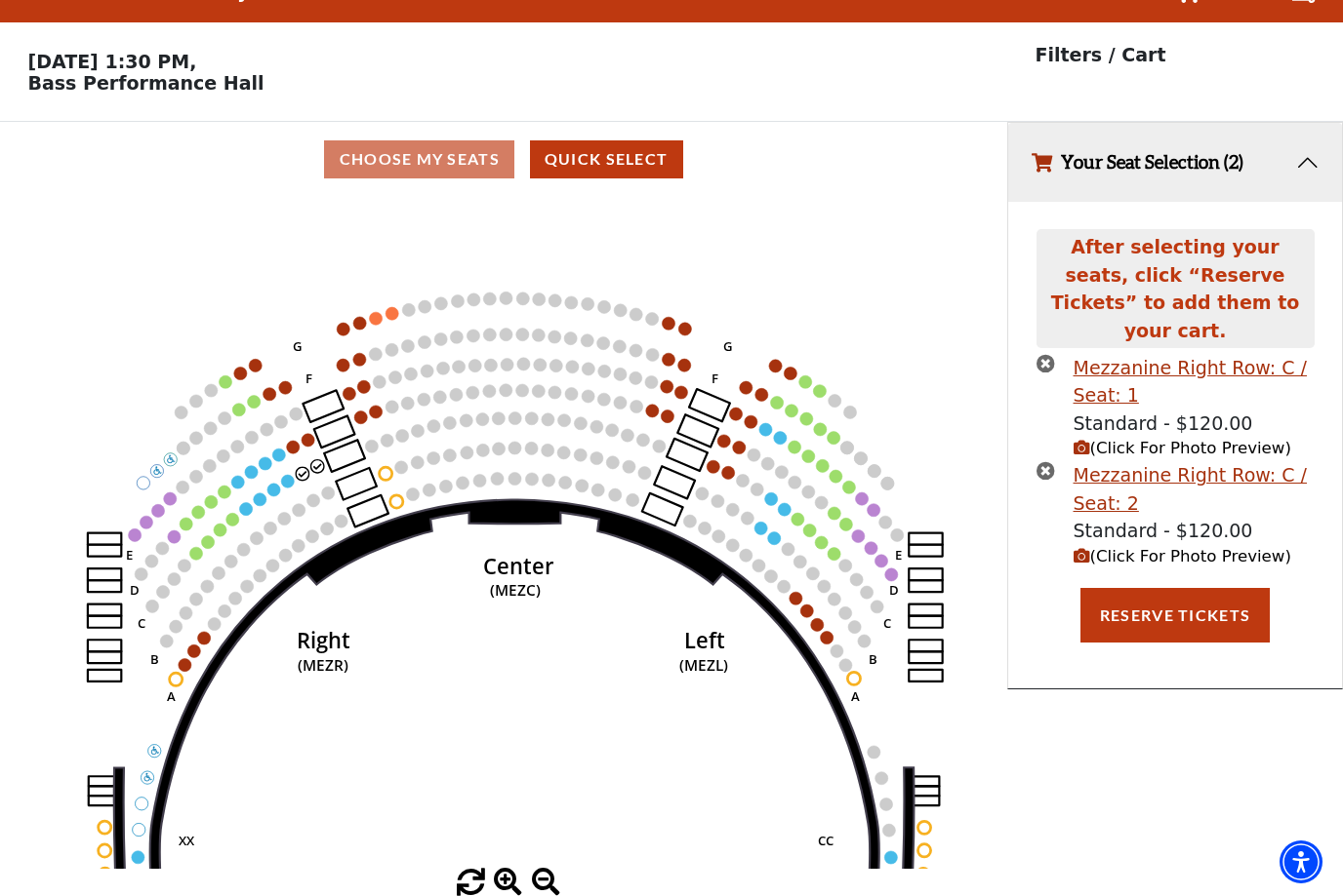
click at [278, 484] on circle at bounding box center [273, 490] width 13 height 13
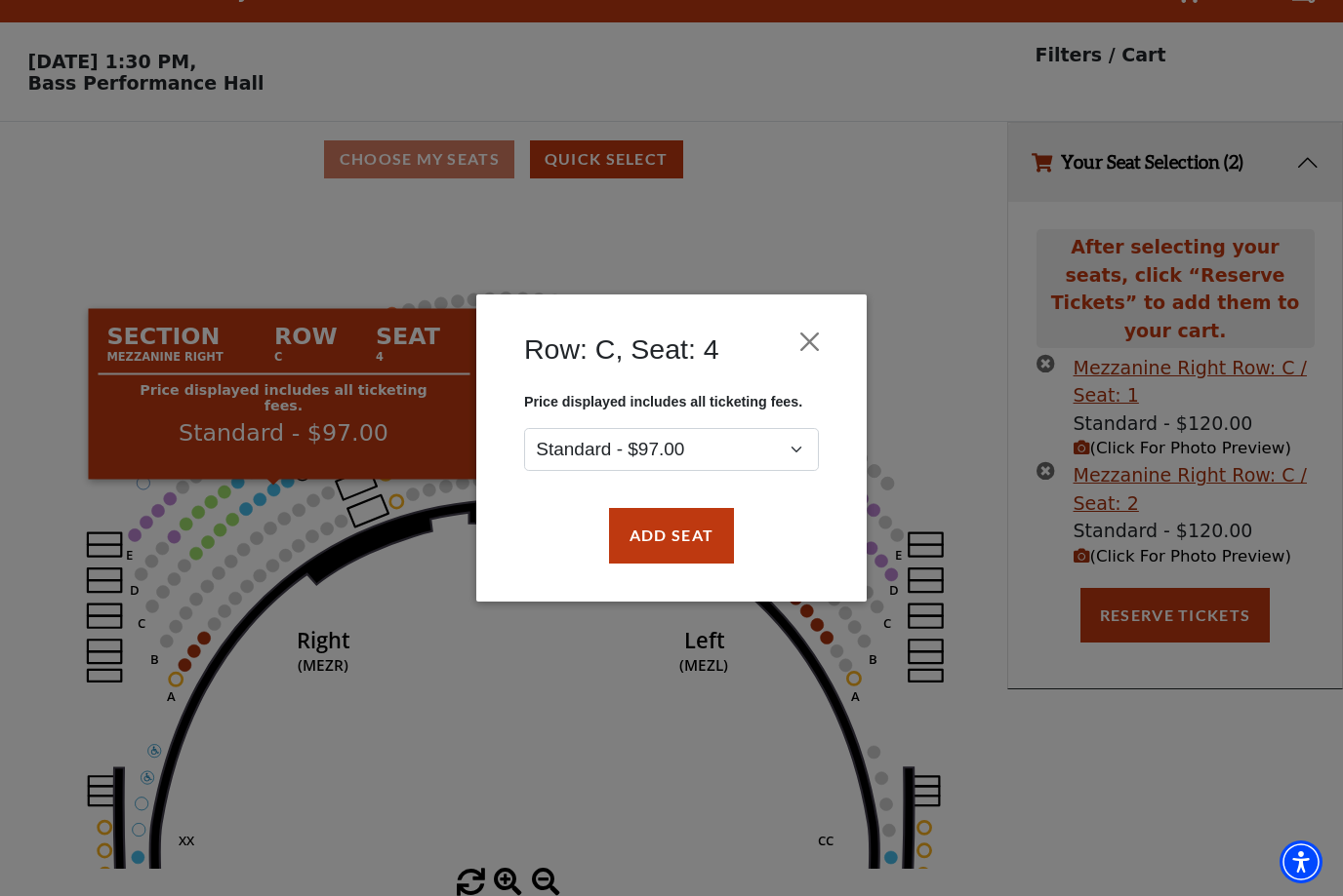
click at [652, 526] on button "Add Seat" at bounding box center [671, 537] width 124 height 55
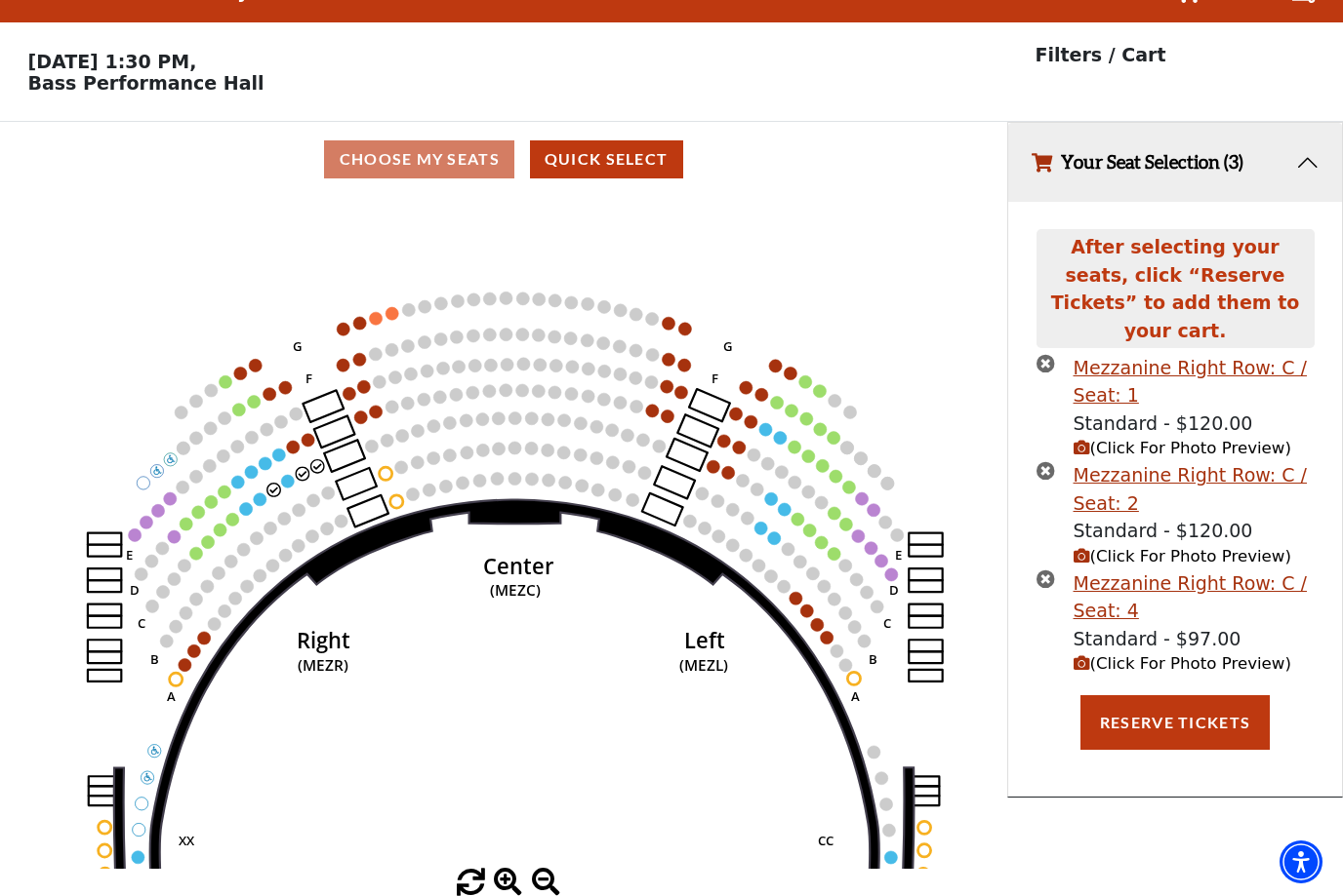
click at [288, 475] on circle at bounding box center [287, 481] width 13 height 13
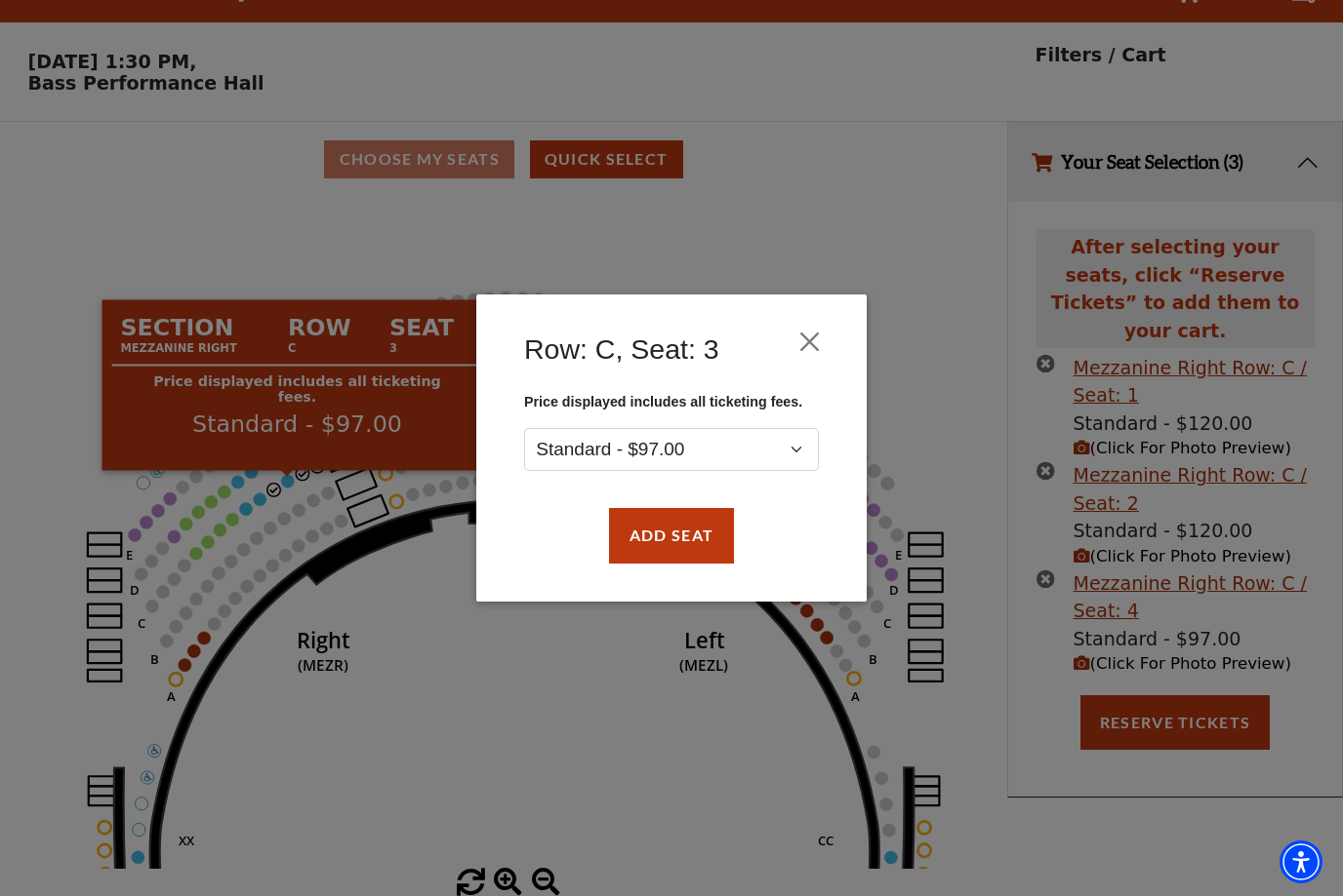
click at [658, 537] on button "Add Seat" at bounding box center [671, 537] width 124 height 55
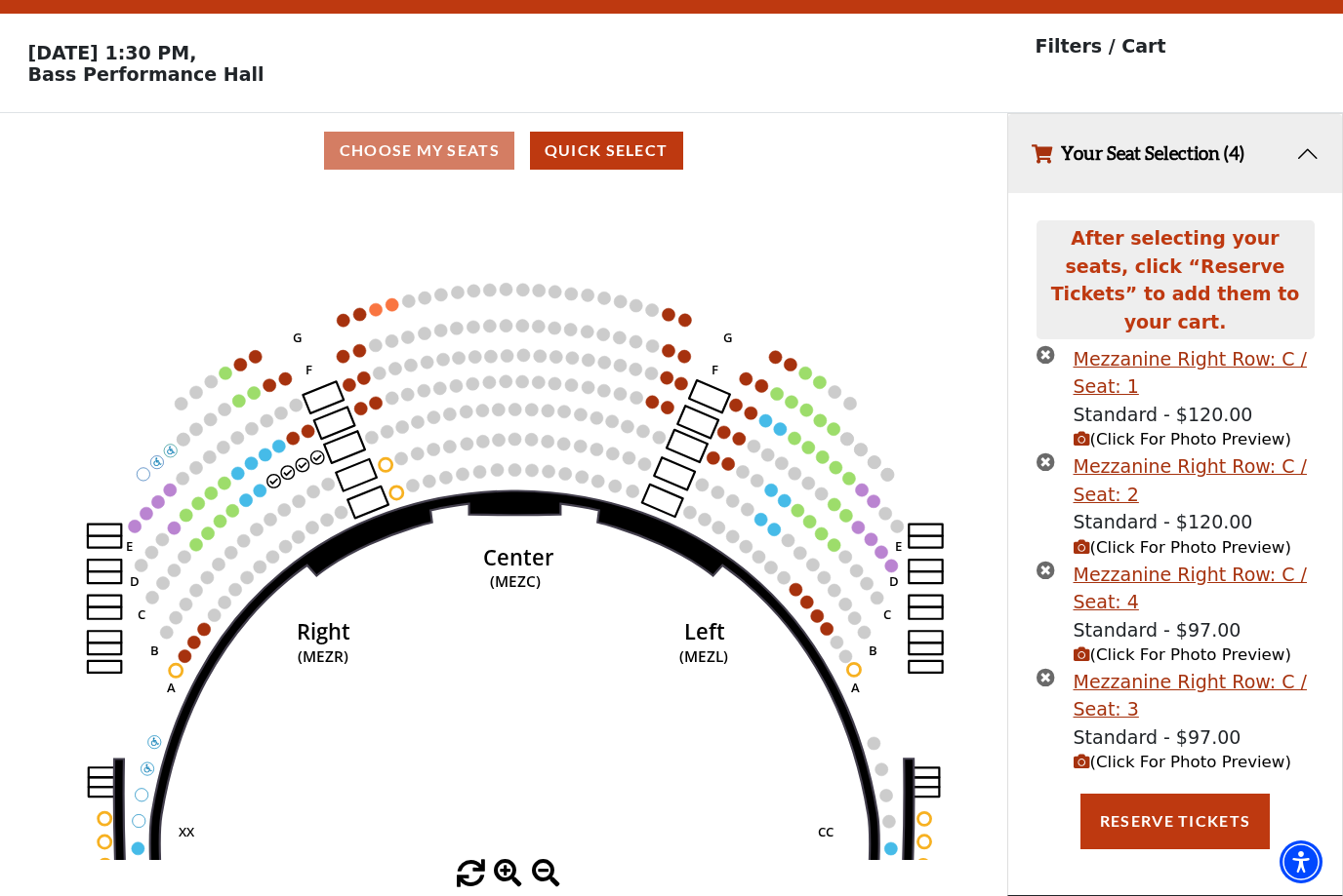
click at [255, 485] on circle at bounding box center [259, 491] width 13 height 13
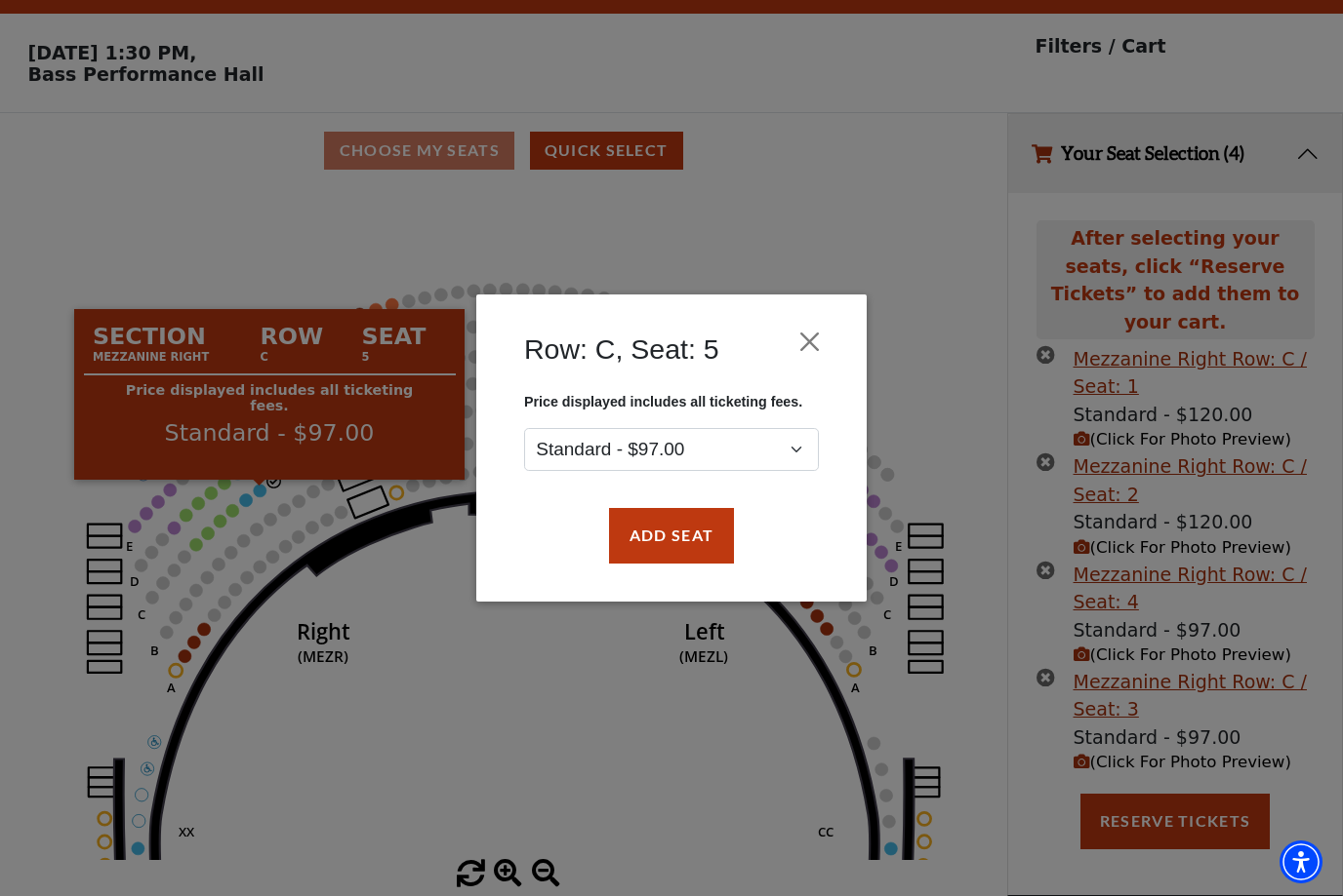
click at [655, 543] on button "Add Seat" at bounding box center [671, 537] width 124 height 55
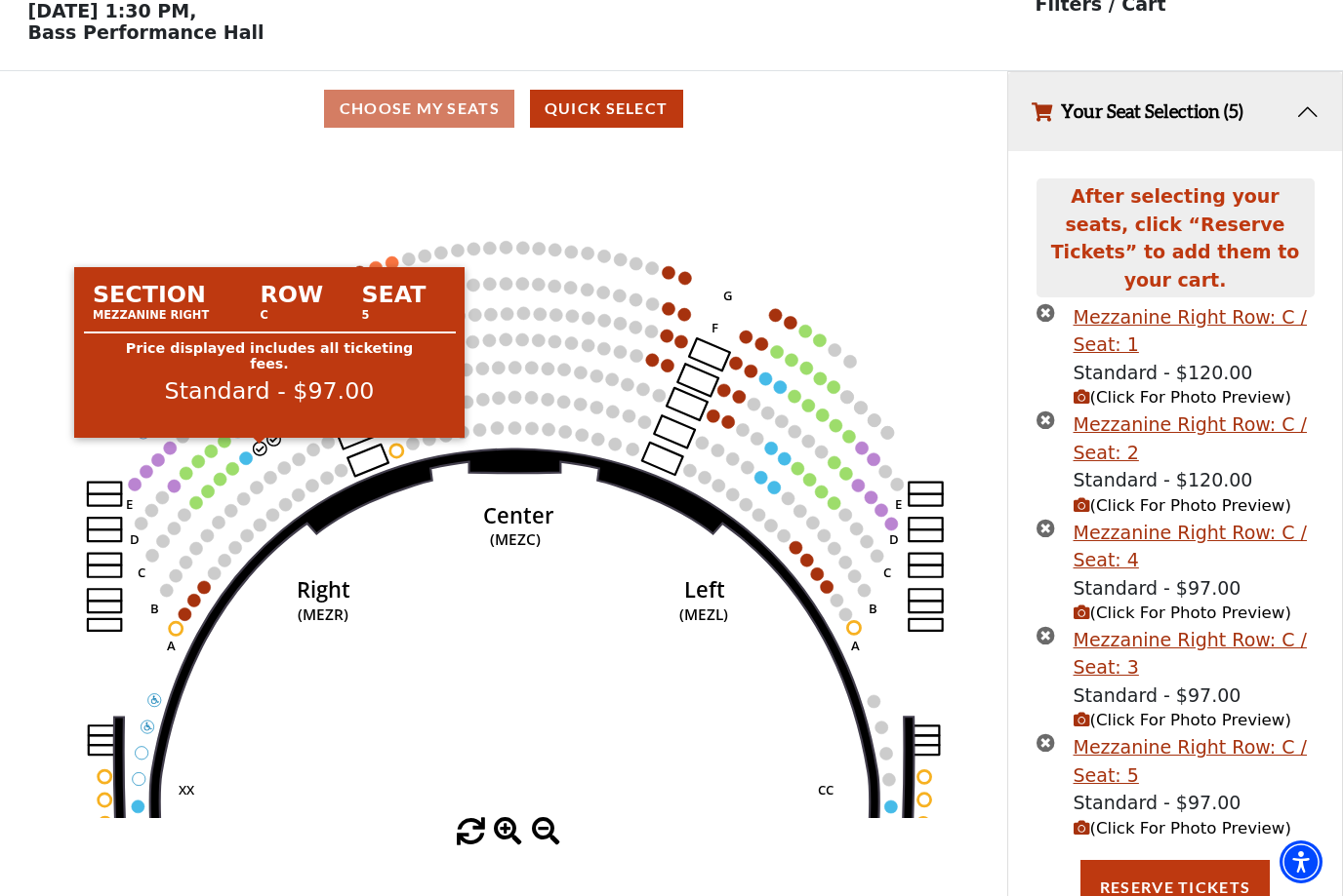
scroll to position [72, 0]
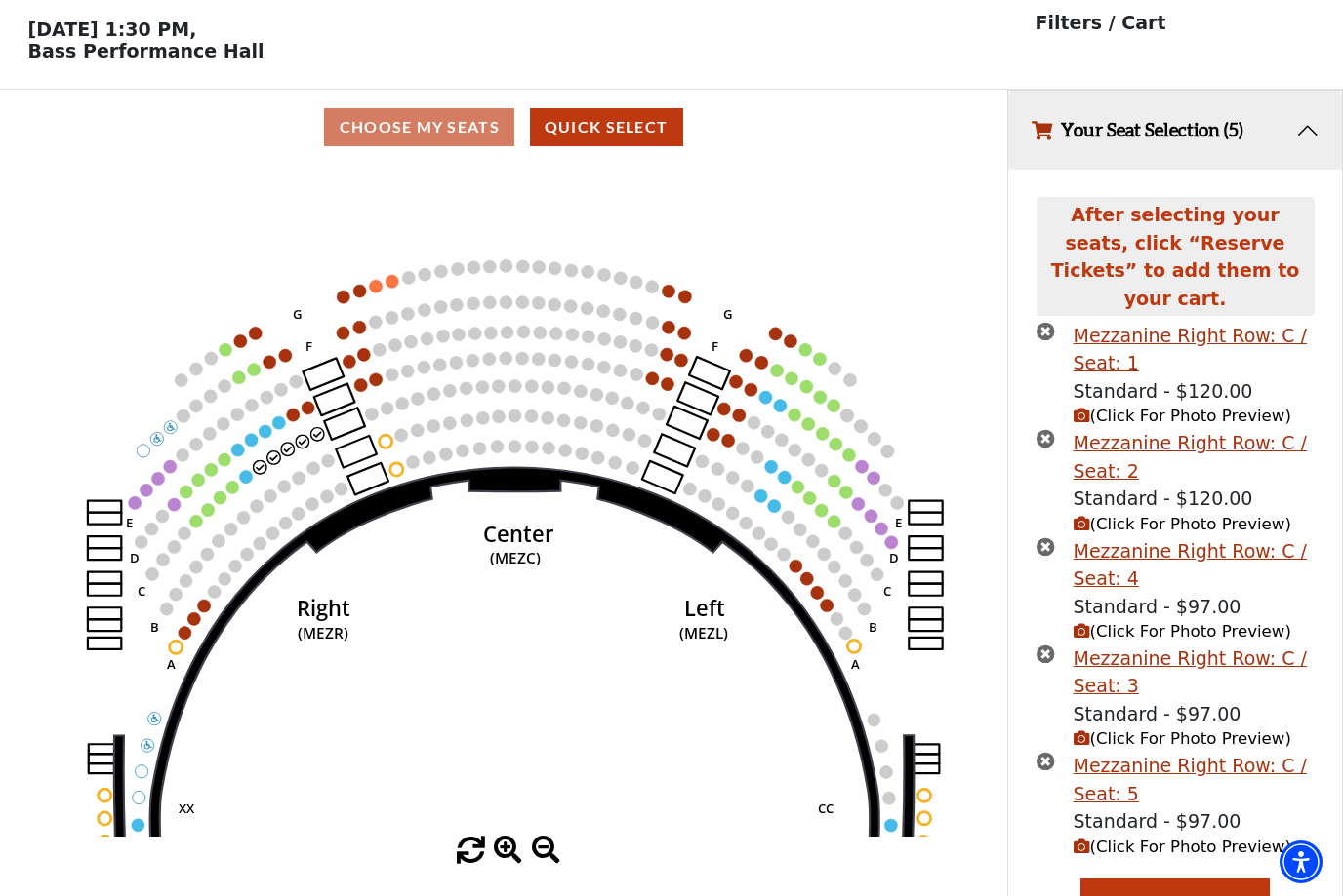
click at [242, 483] on circle at bounding box center [245, 476] width 13 height 13
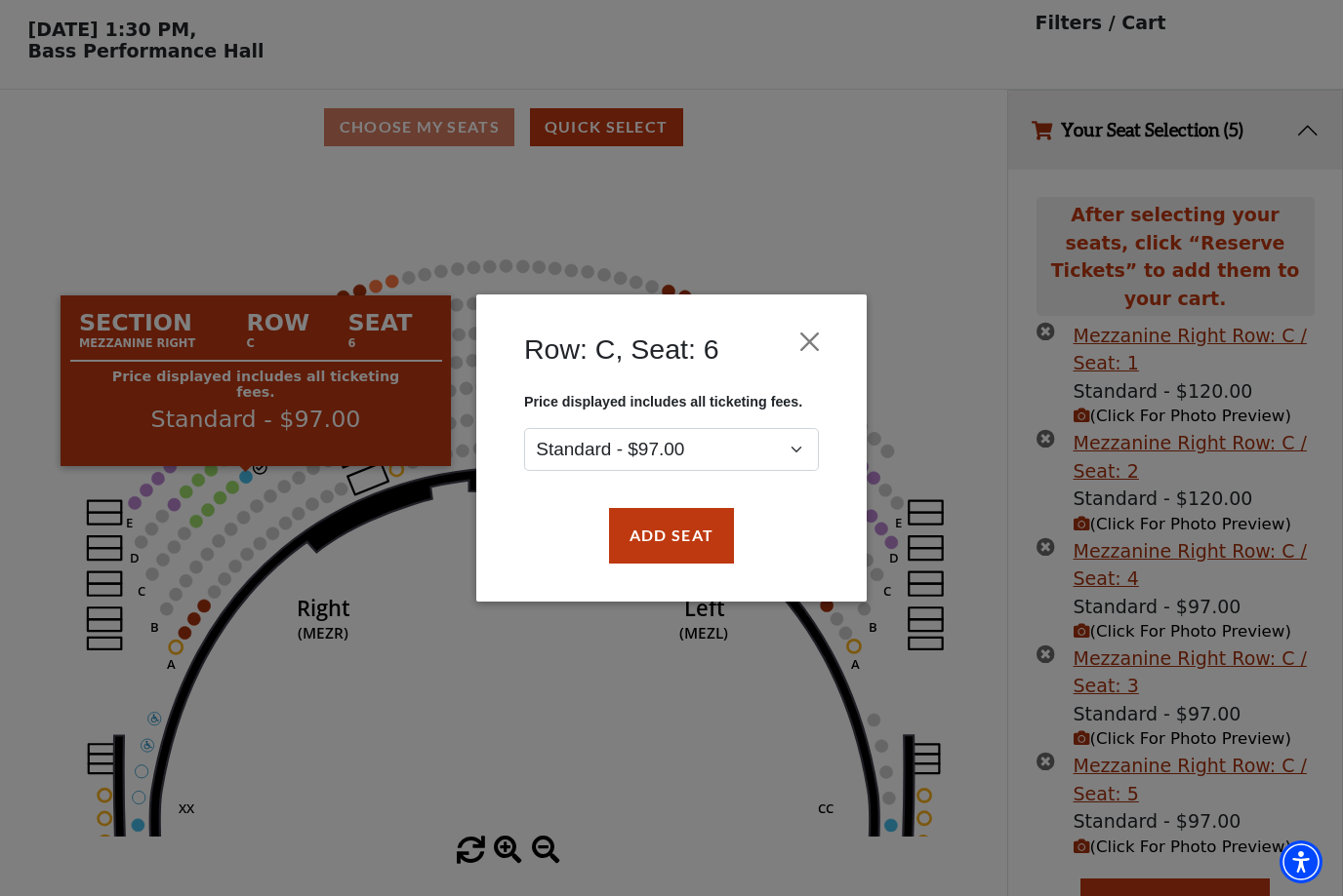
click at [684, 533] on button "Add Seat" at bounding box center [671, 537] width 124 height 55
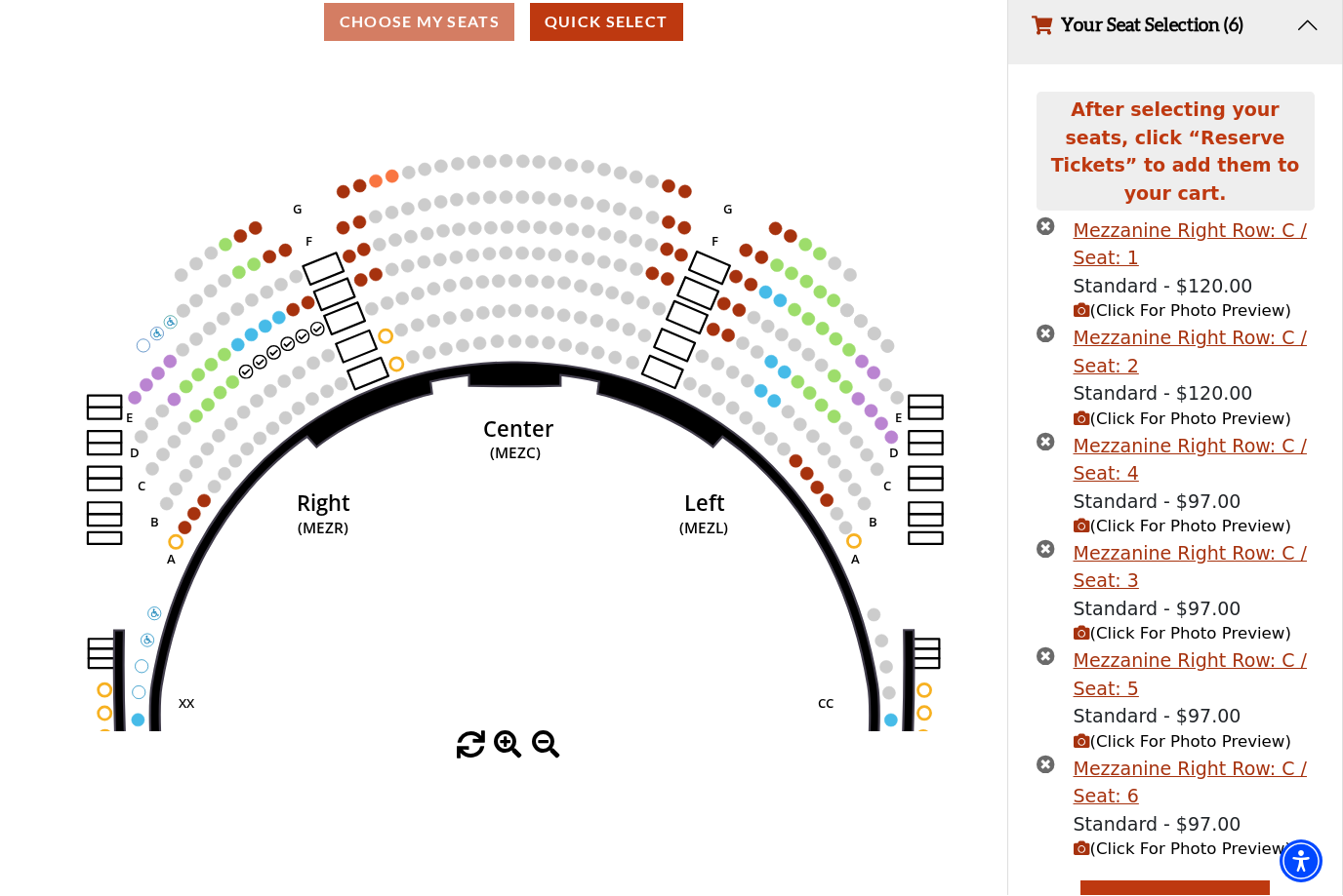
scroll to position [177, 0]
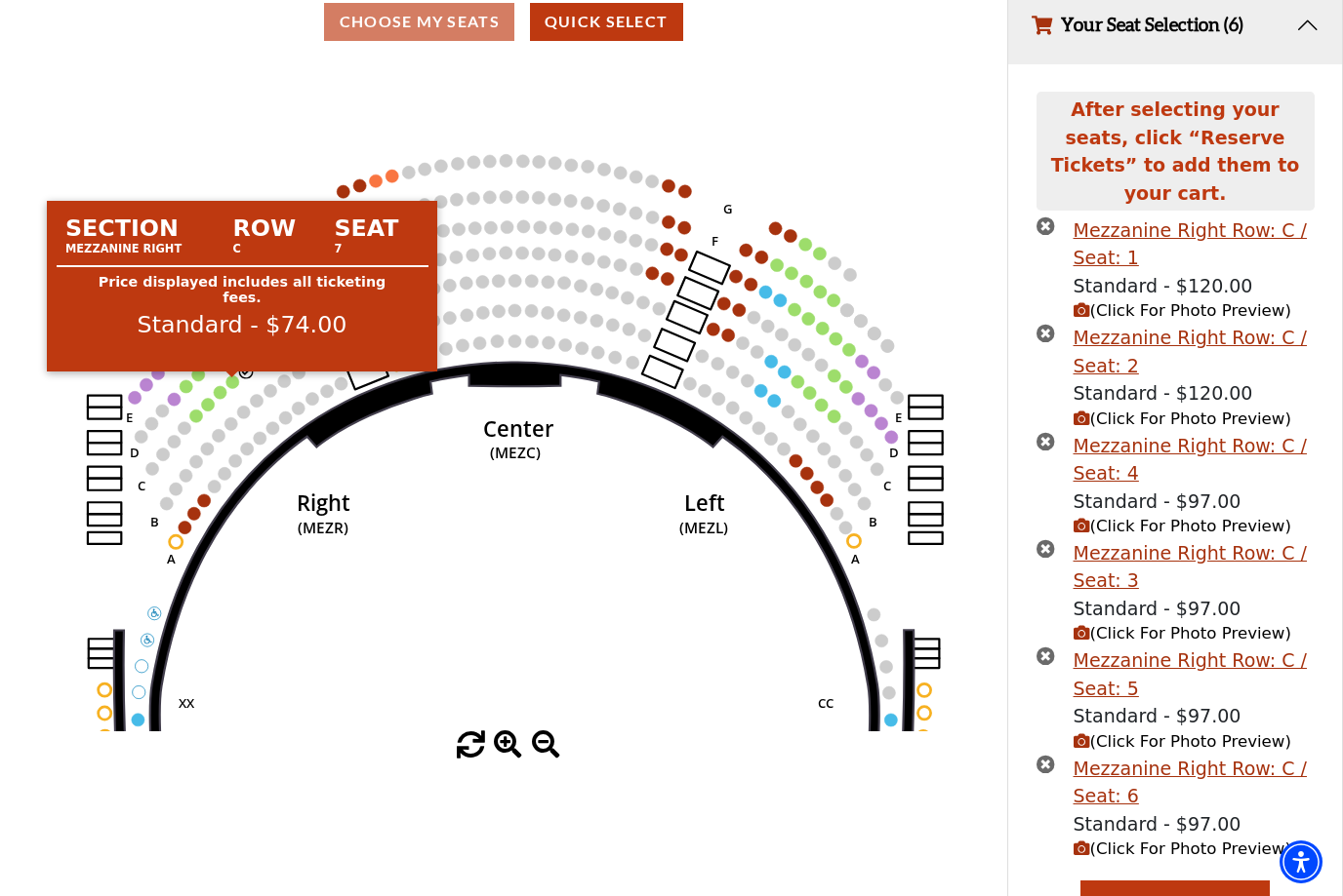
click at [227, 383] on circle at bounding box center [231, 381] width 13 height 13
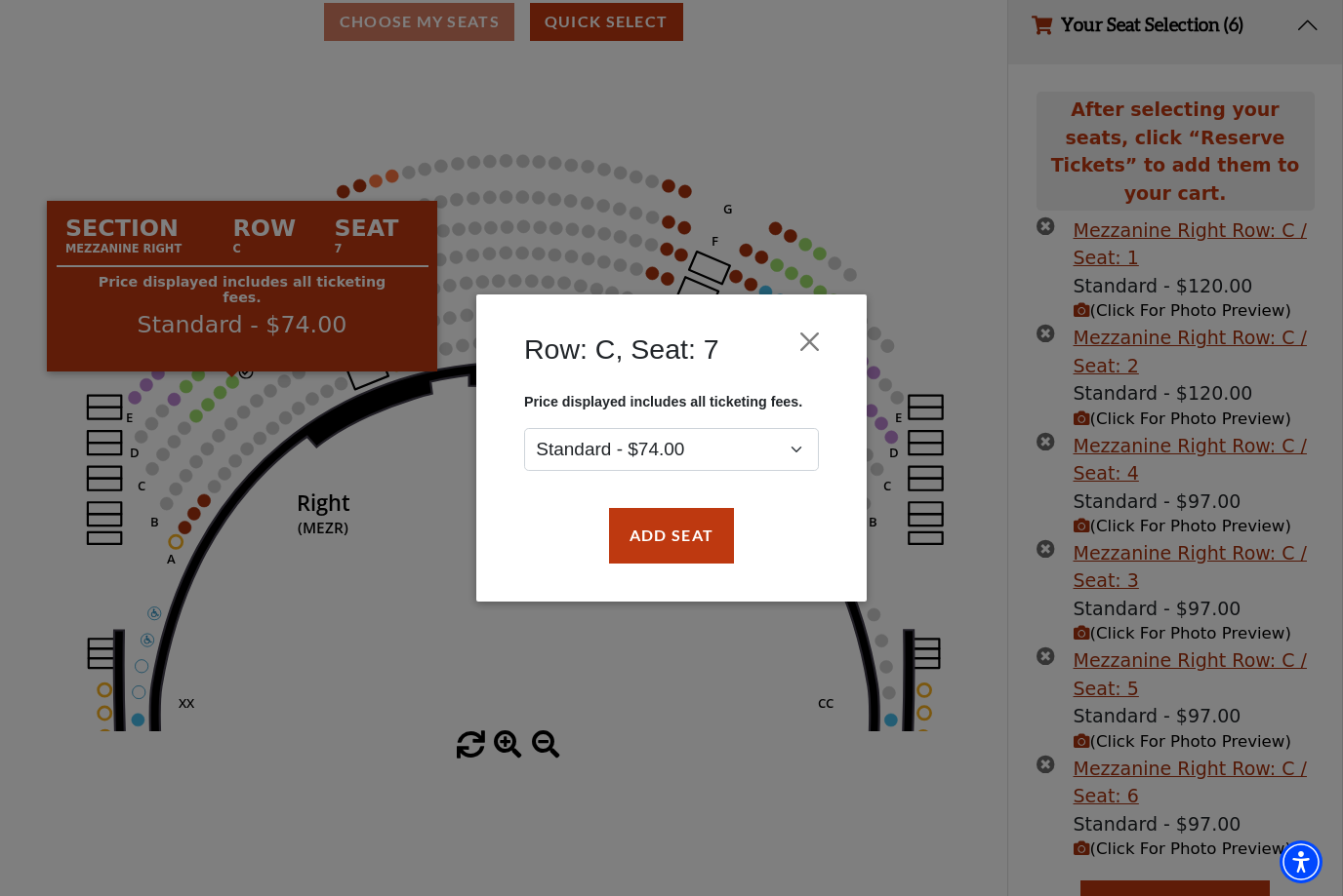
click at [692, 535] on button "Add Seat" at bounding box center [671, 537] width 124 height 55
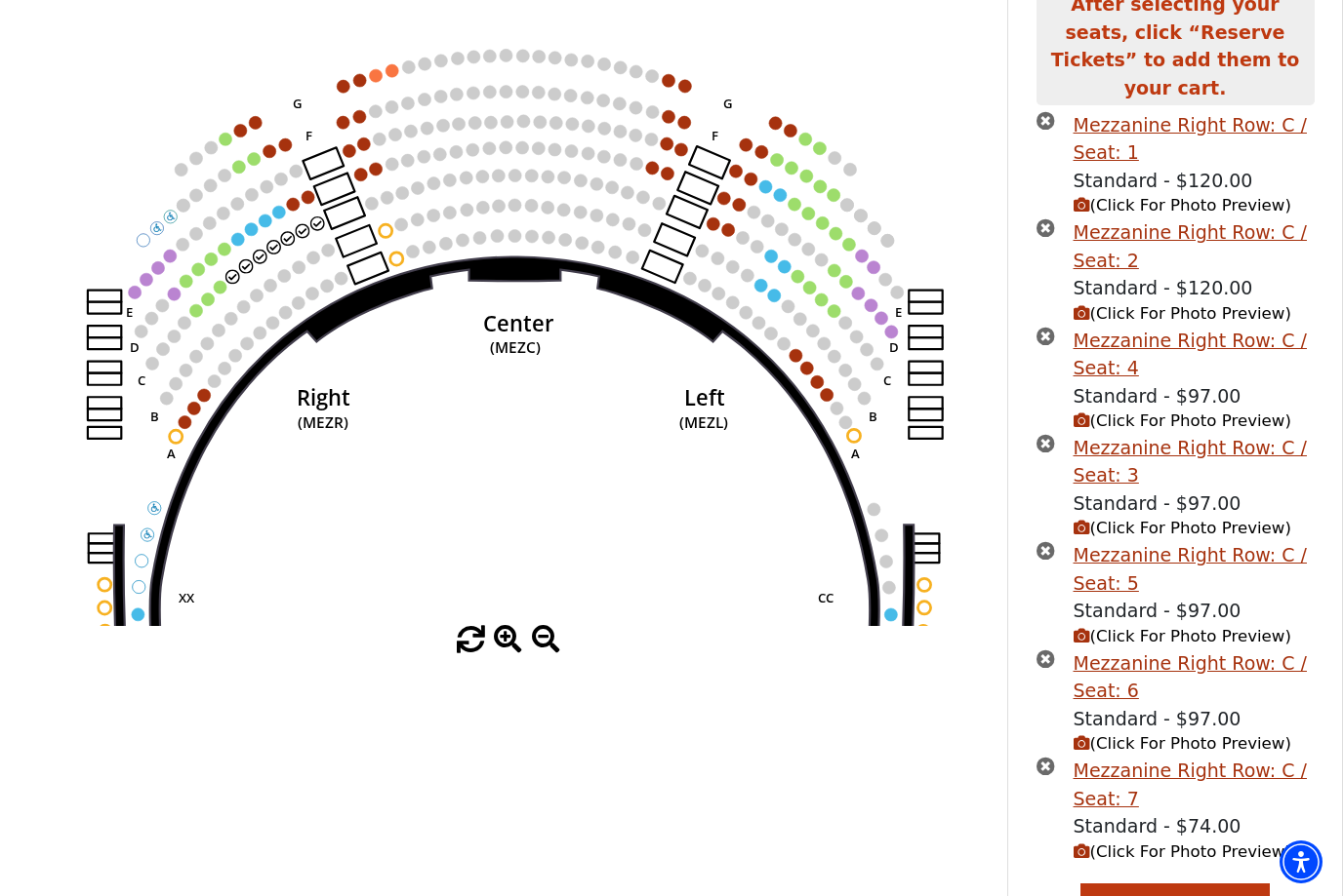
scroll to position [330, 0]
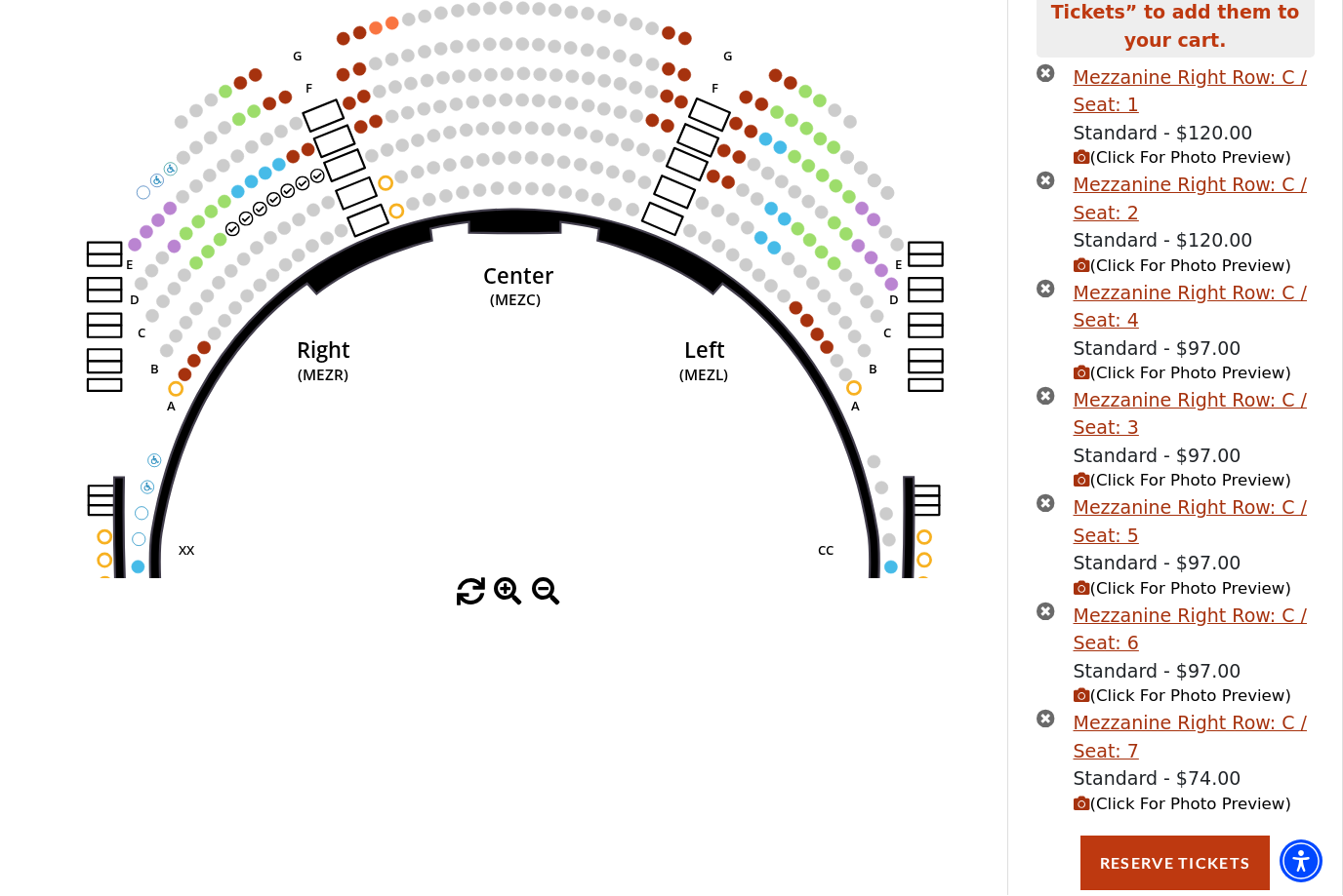
click at [1176, 837] on button "Reserve Tickets" at bounding box center [1175, 865] width 189 height 55
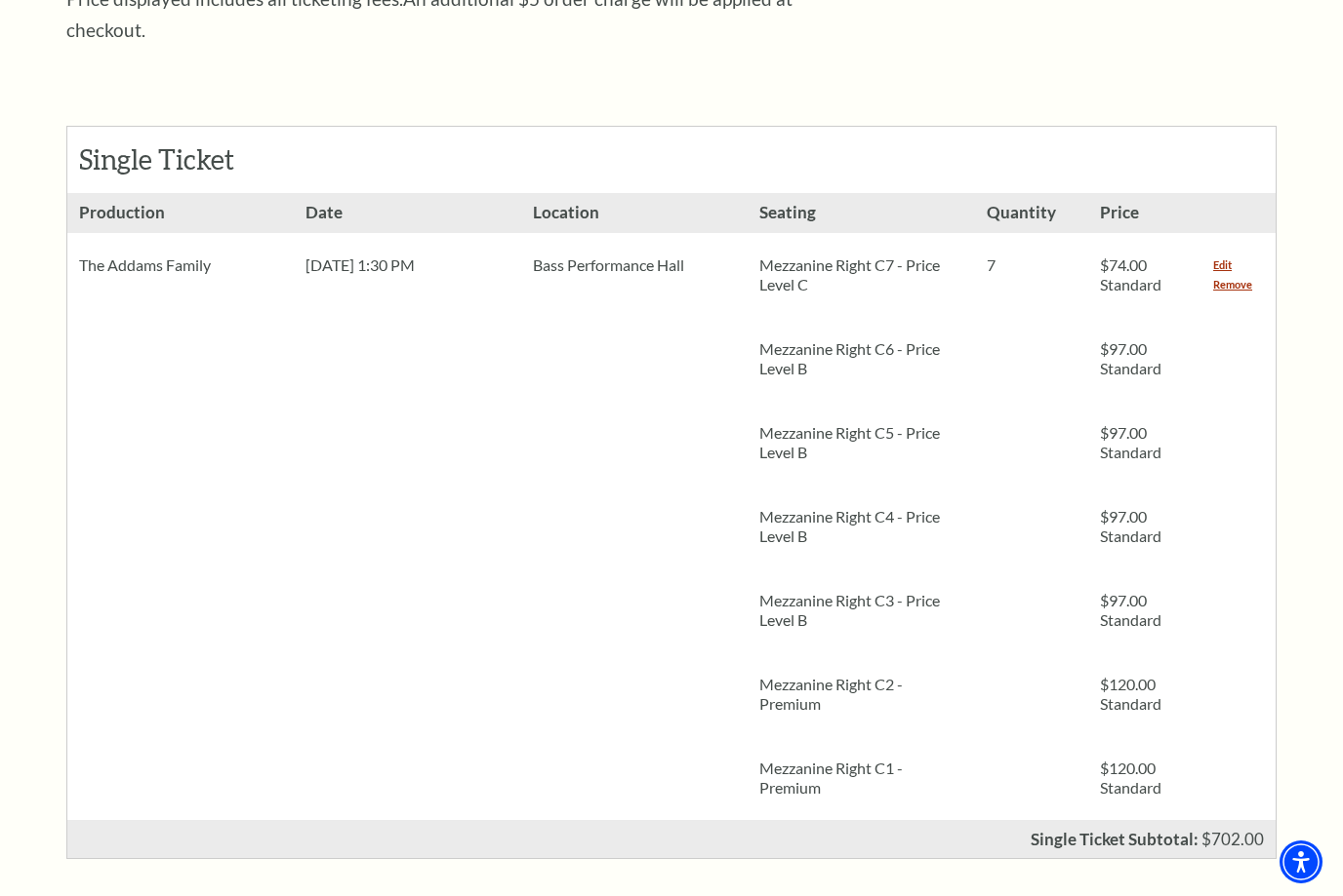
scroll to position [829, 0]
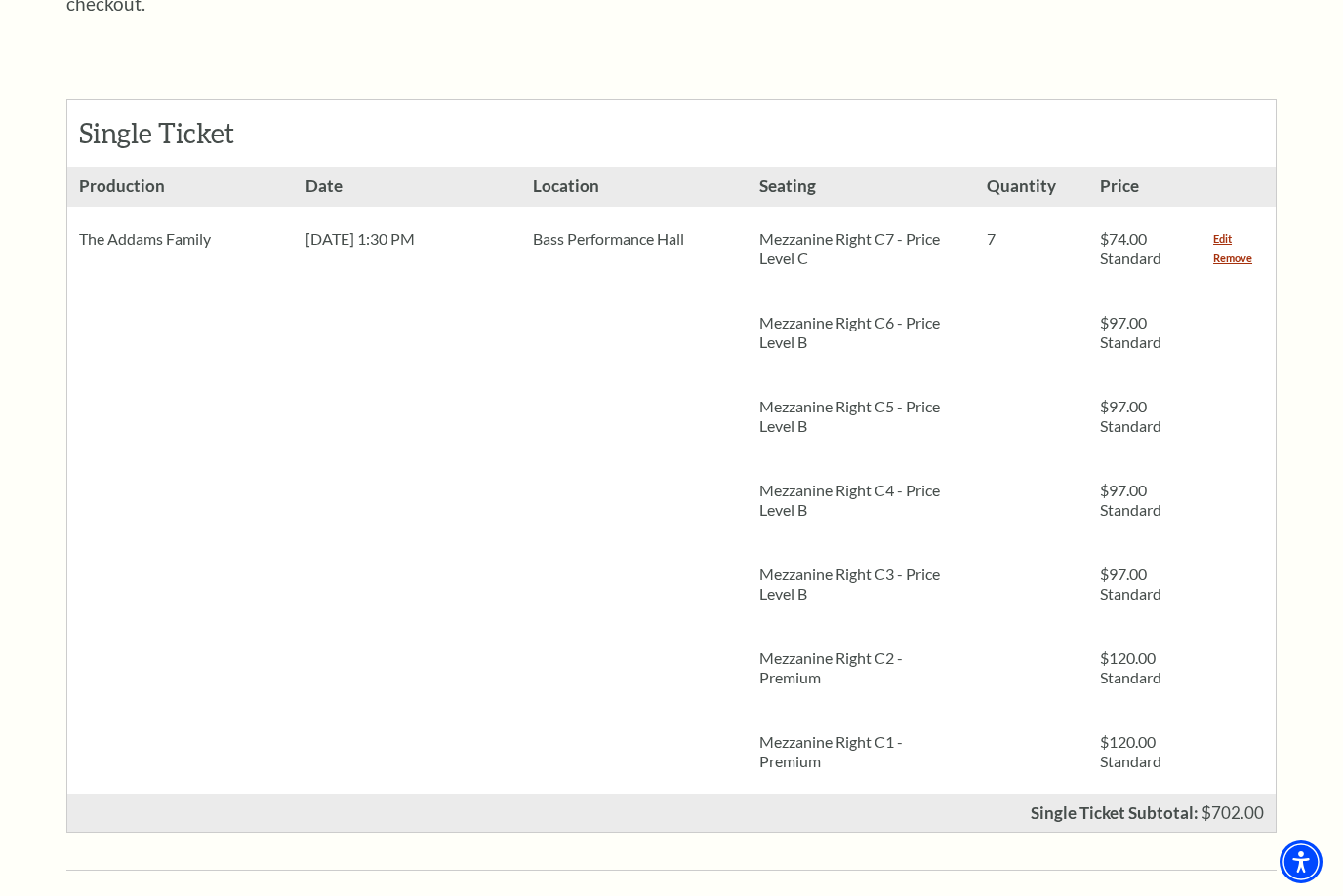
click at [131, 367] on li "Production The Addams Family" at bounding box center [180, 480] width 226 height 627
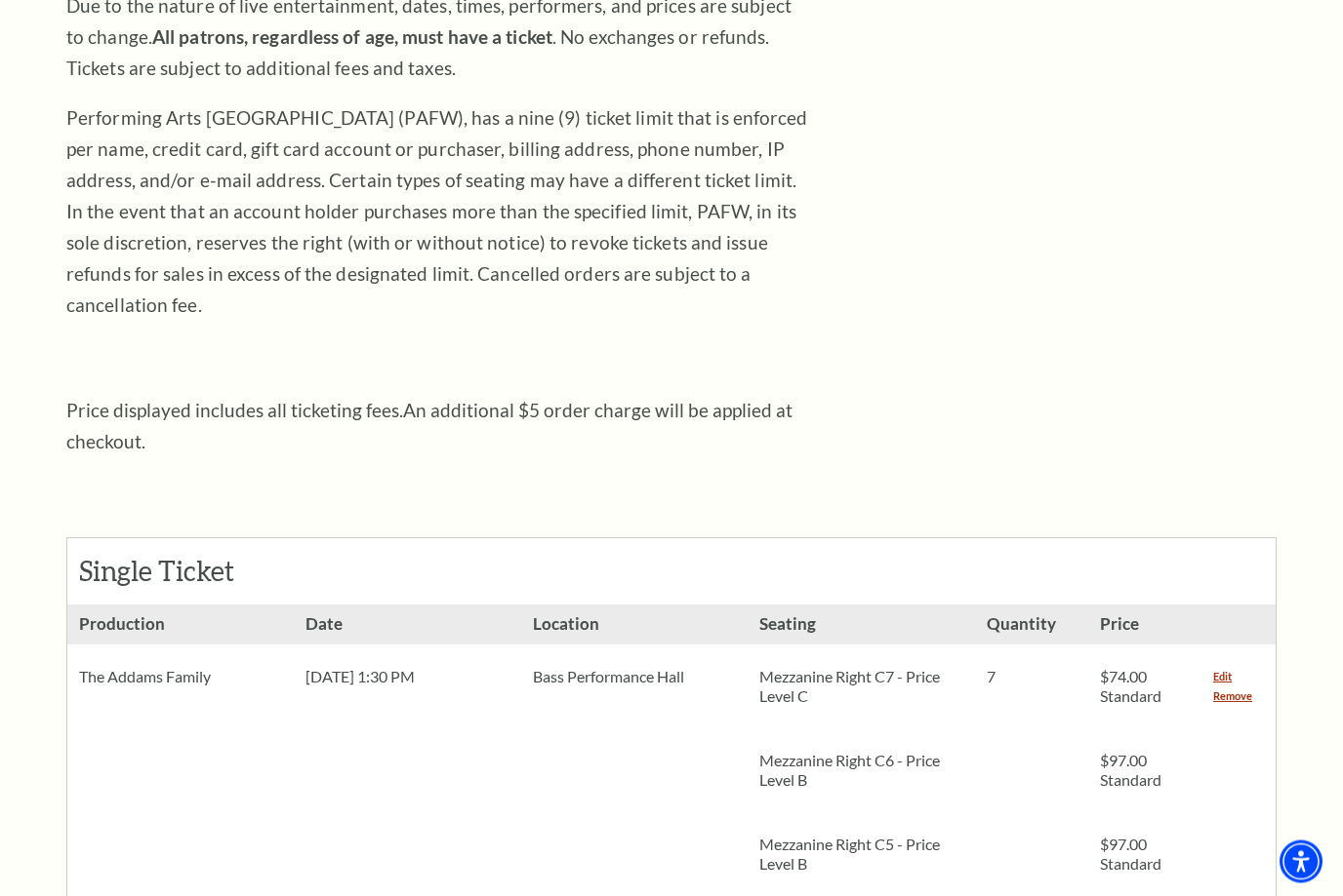
scroll to position [391, 0]
